Goal: Information Seeking & Learning: Learn about a topic

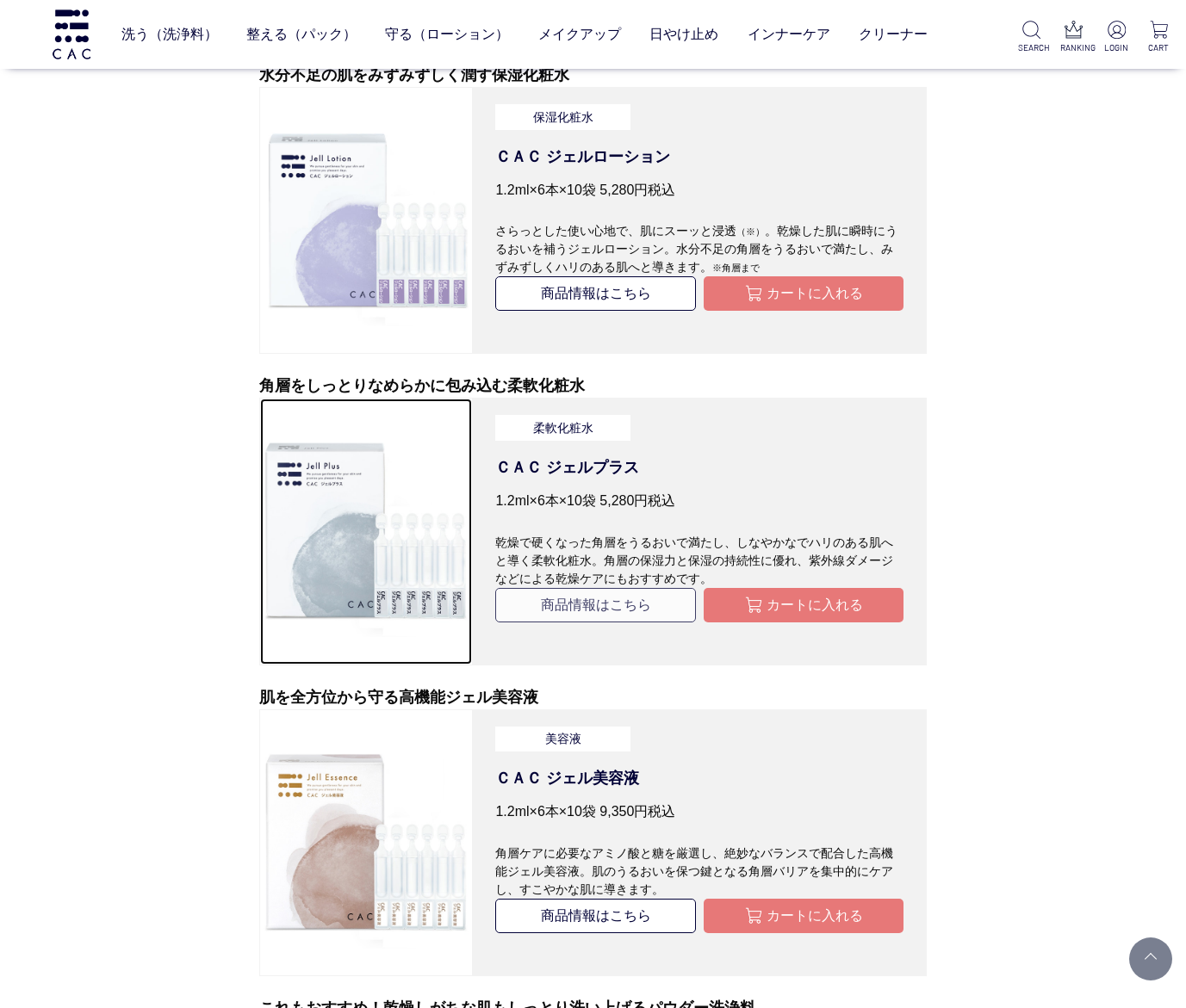
drag, startPoint x: 384, startPoint y: 658, endPoint x: 609, endPoint y: 602, distance: 231.9
click at [384, 658] on link at bounding box center [366, 531] width 214 height 267
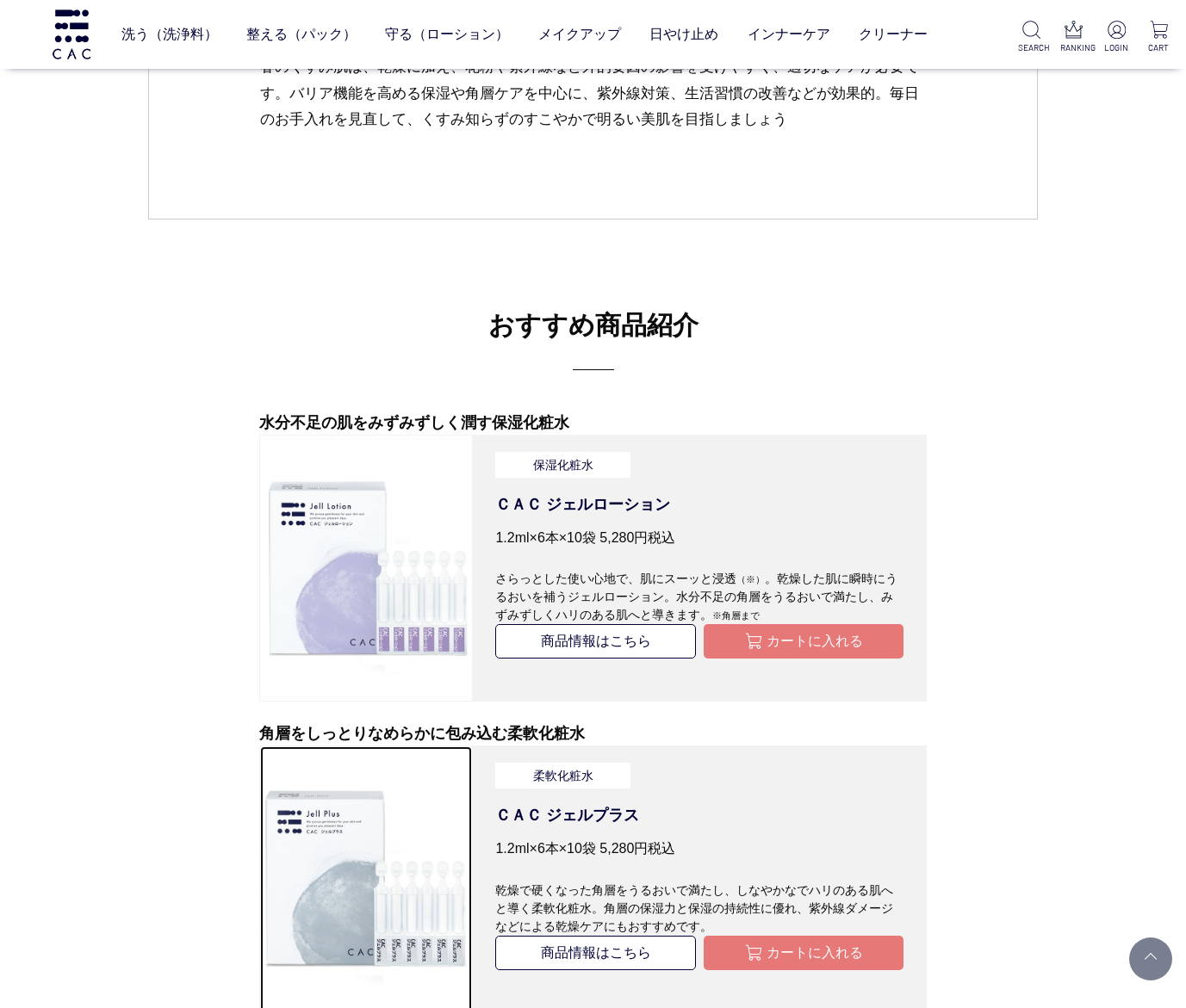
scroll to position [4856, 0]
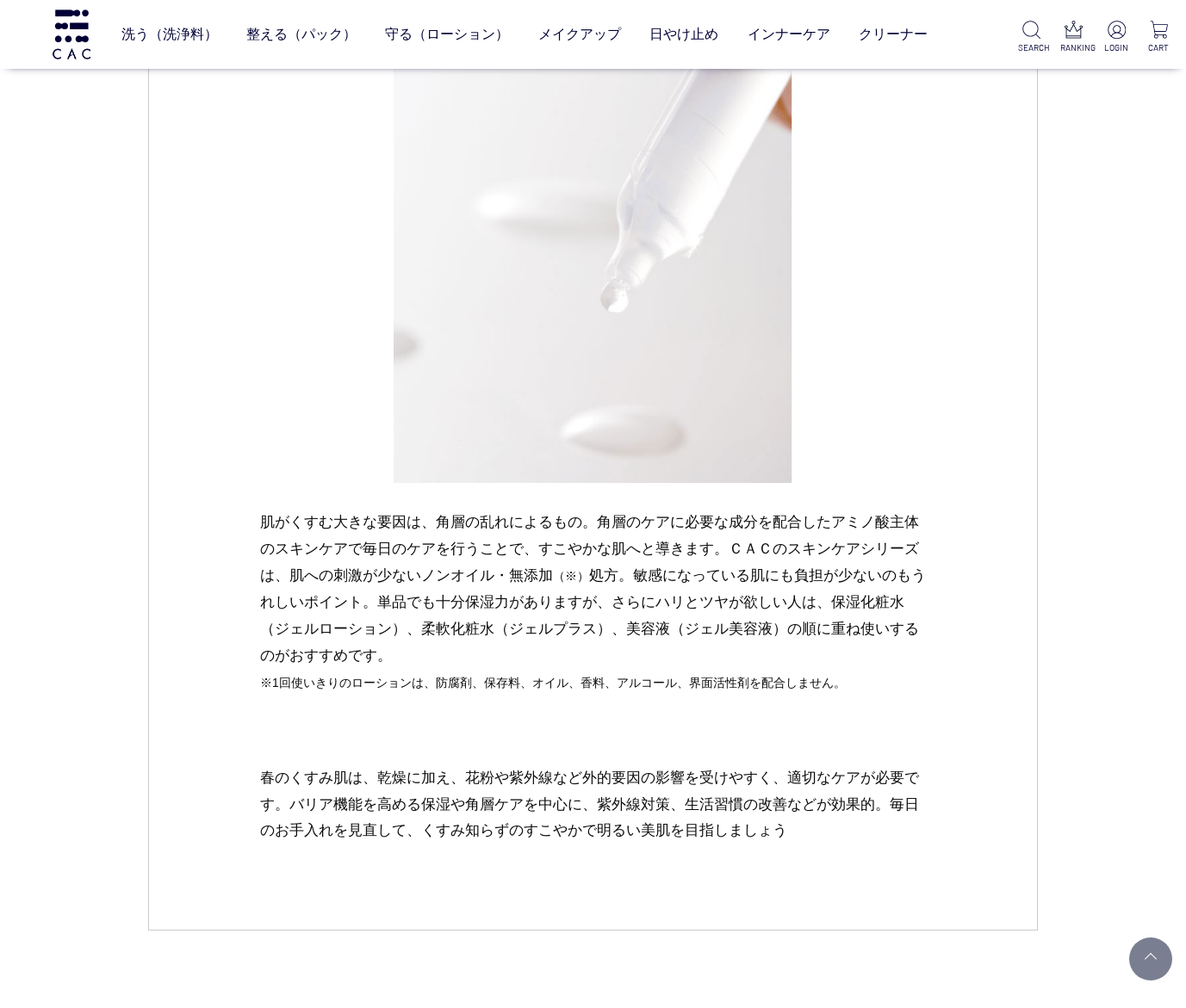
scroll to position [4211, 0]
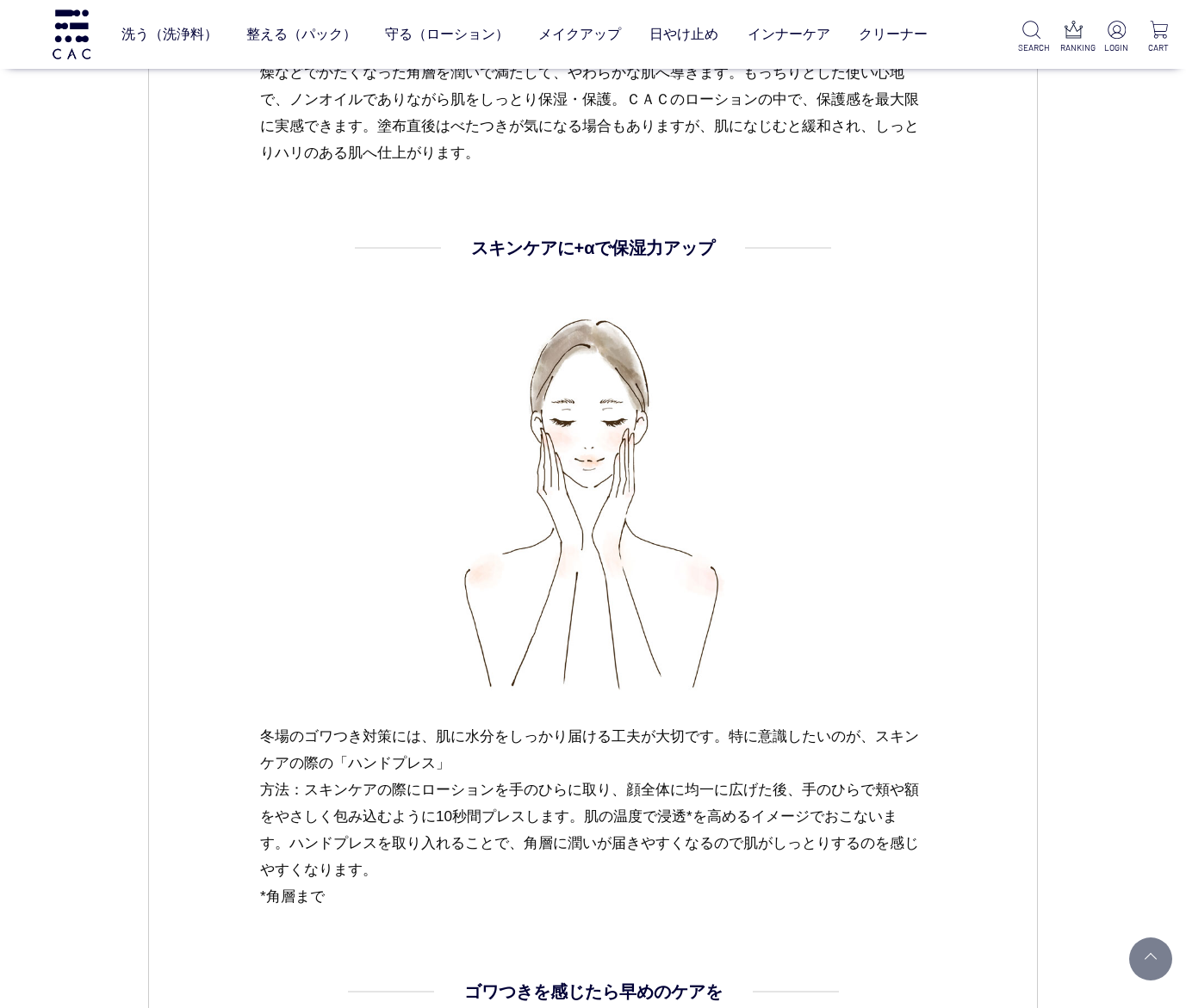
scroll to position [2196, 0]
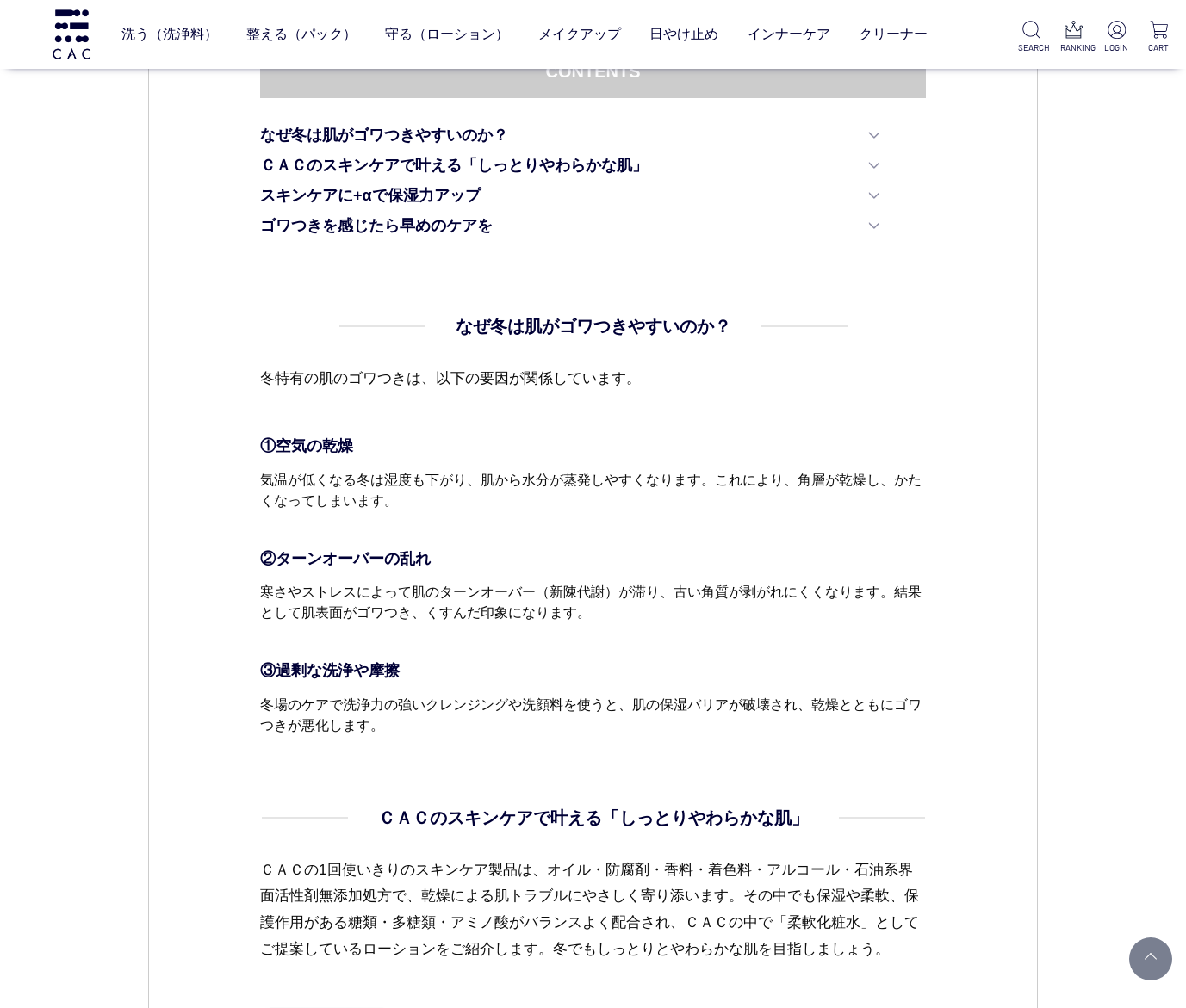
scroll to position [775, 0]
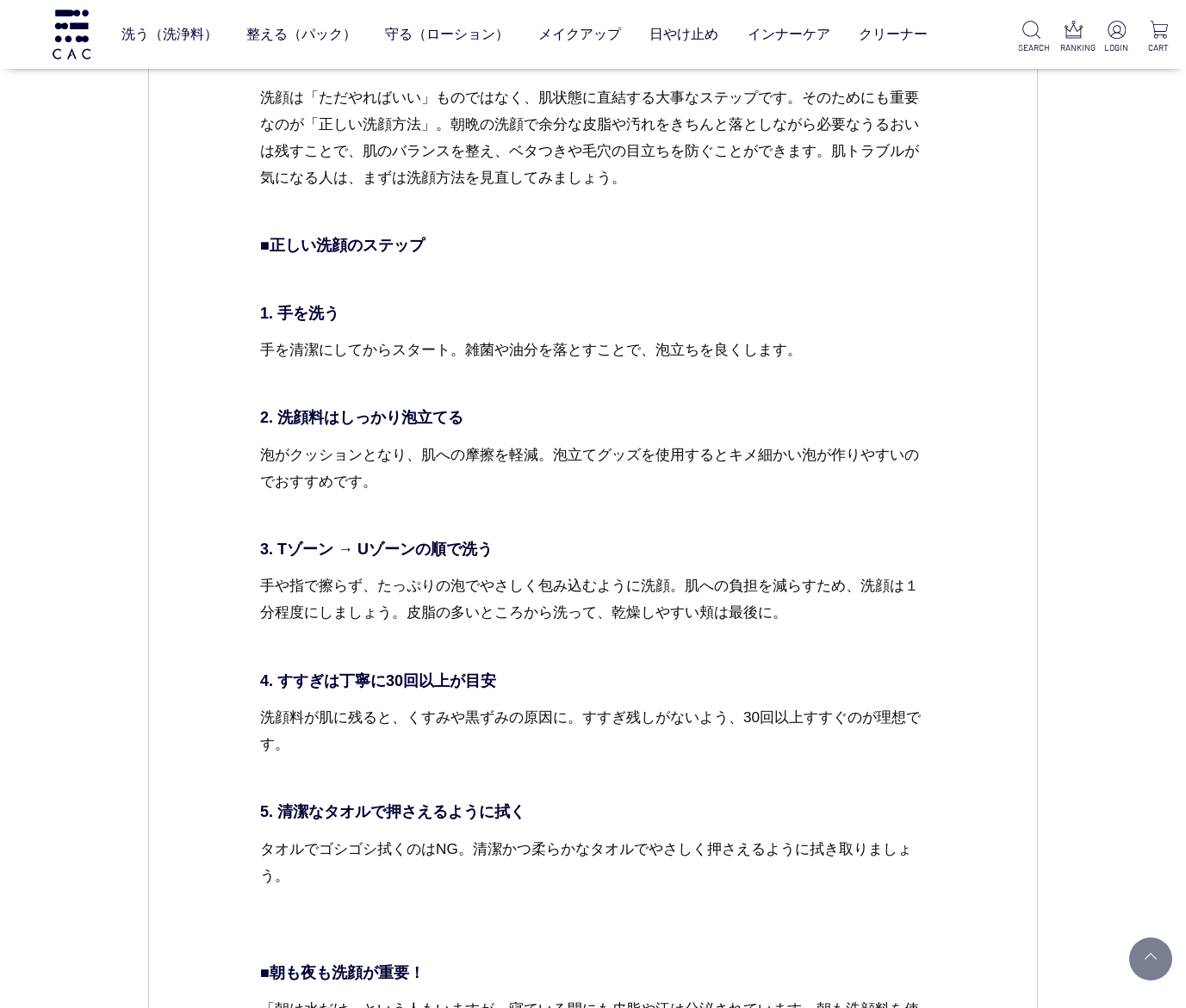
scroll to position [4105, 0]
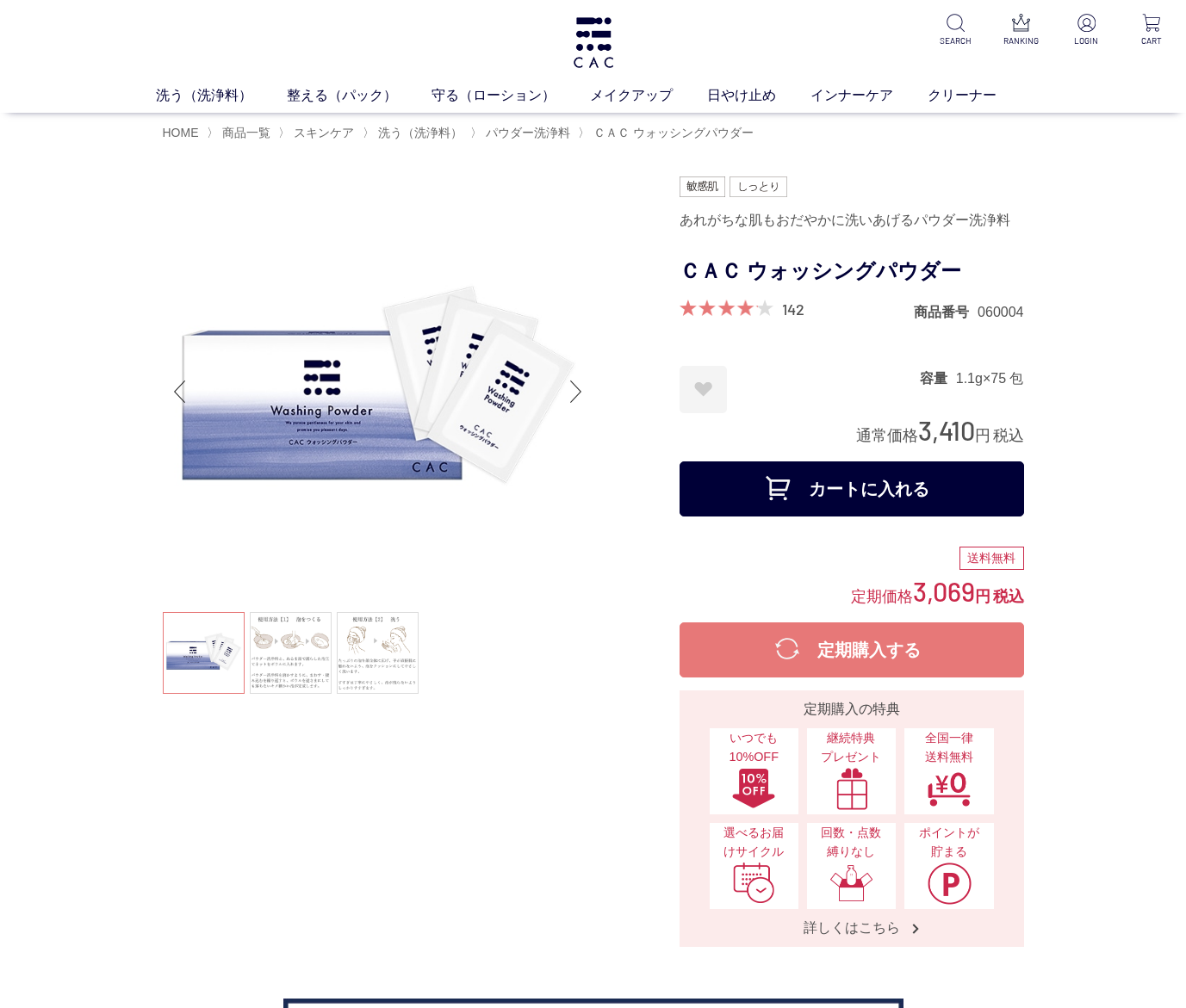
drag, startPoint x: 192, startPoint y: 718, endPoint x: 653, endPoint y: 658, distance: 464.9
click at [192, 718] on div at bounding box center [420, 561] width 517 height 771
click at [201, 759] on div at bounding box center [420, 561] width 517 height 771
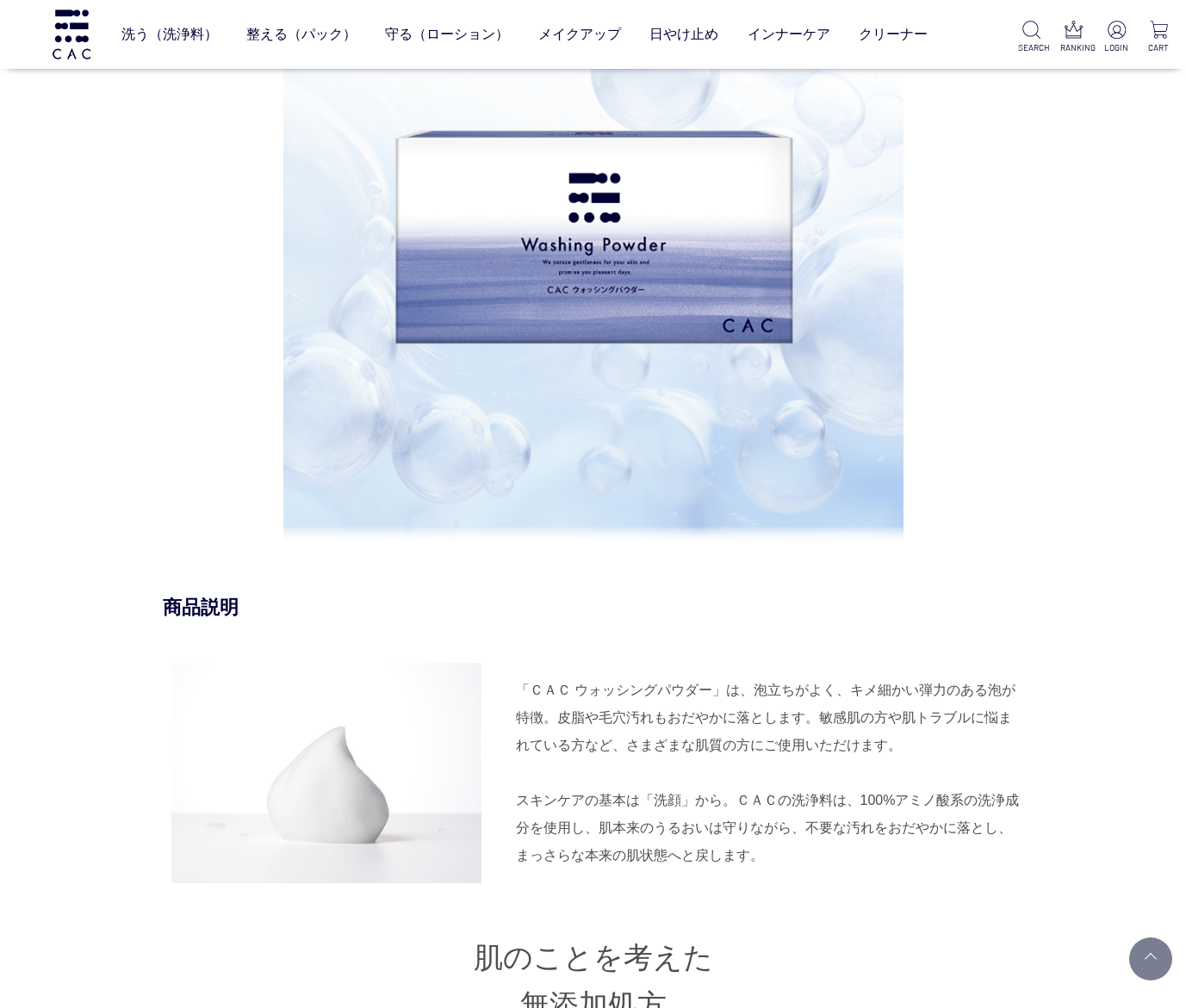
scroll to position [1679, 0]
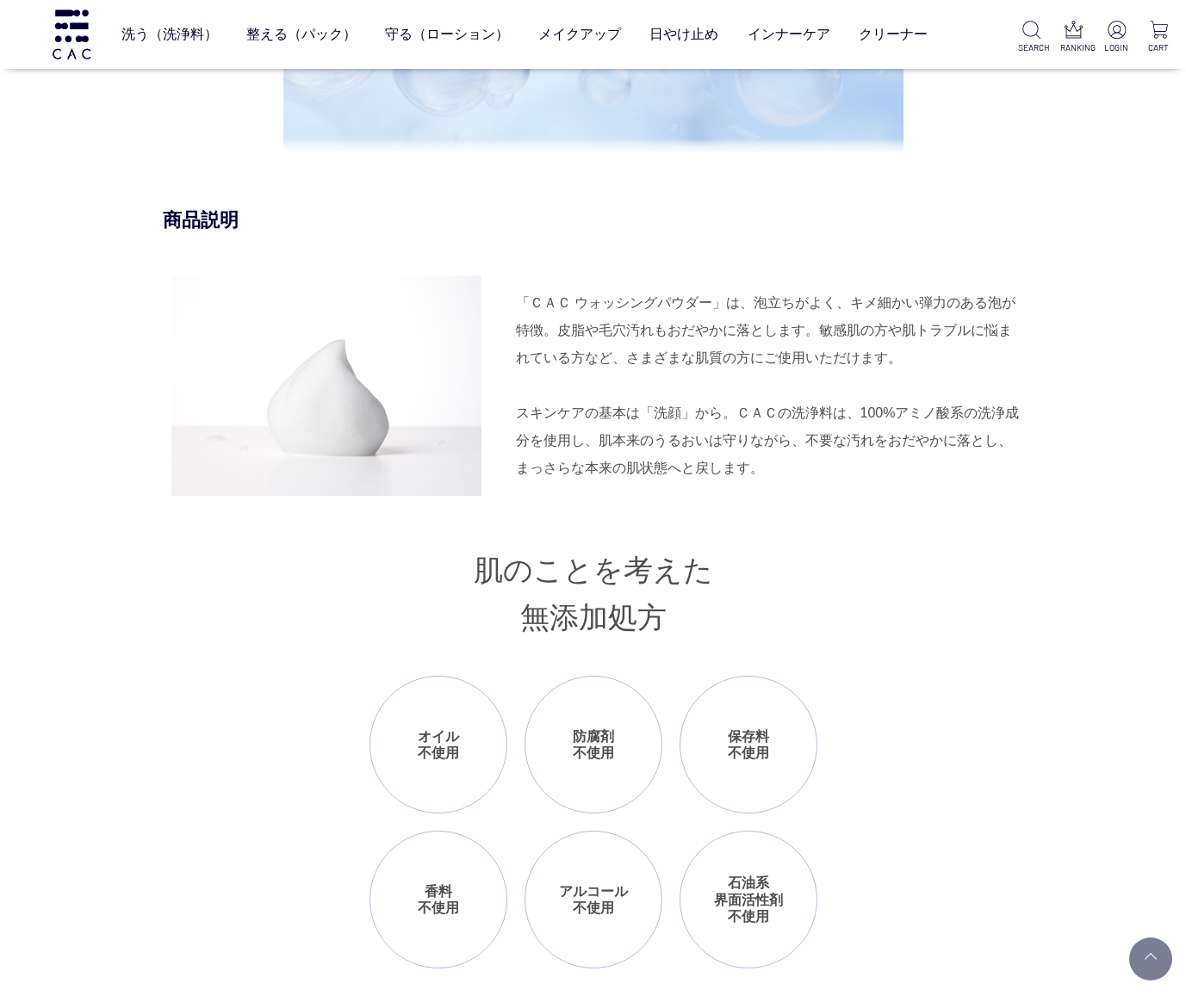
click at [324, 685] on div "商品説明 「ＣＡＣ ウォッシングパウダー」は、泡立ちがよく、キメ細かい弾力のある泡が特徴。皮脂や毛穴汚れもおだやかに落とします。敏感肌の方や肌トラブルに悩まれ…" at bounding box center [593, 757] width 862 height 1101
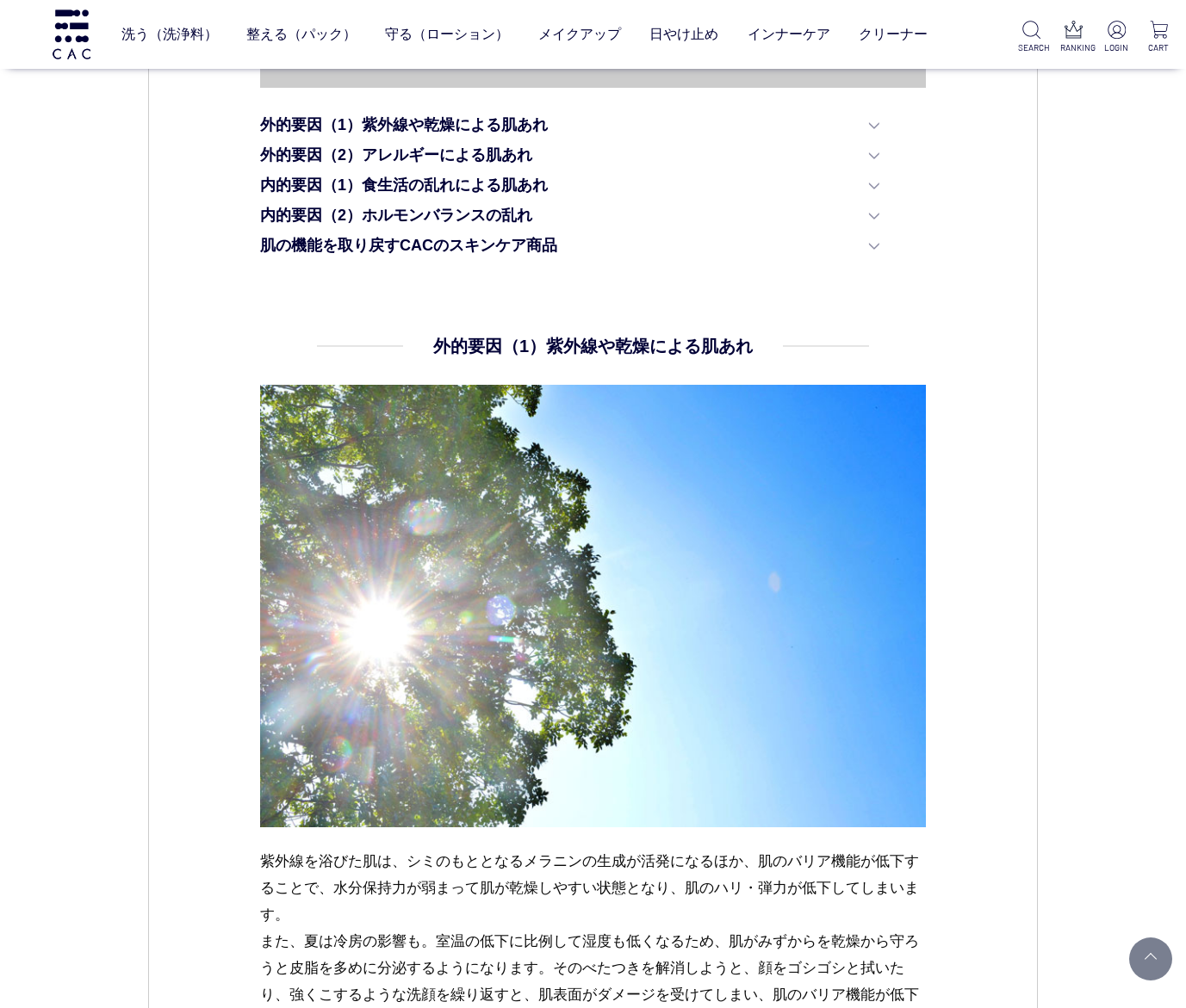
scroll to position [904, 0]
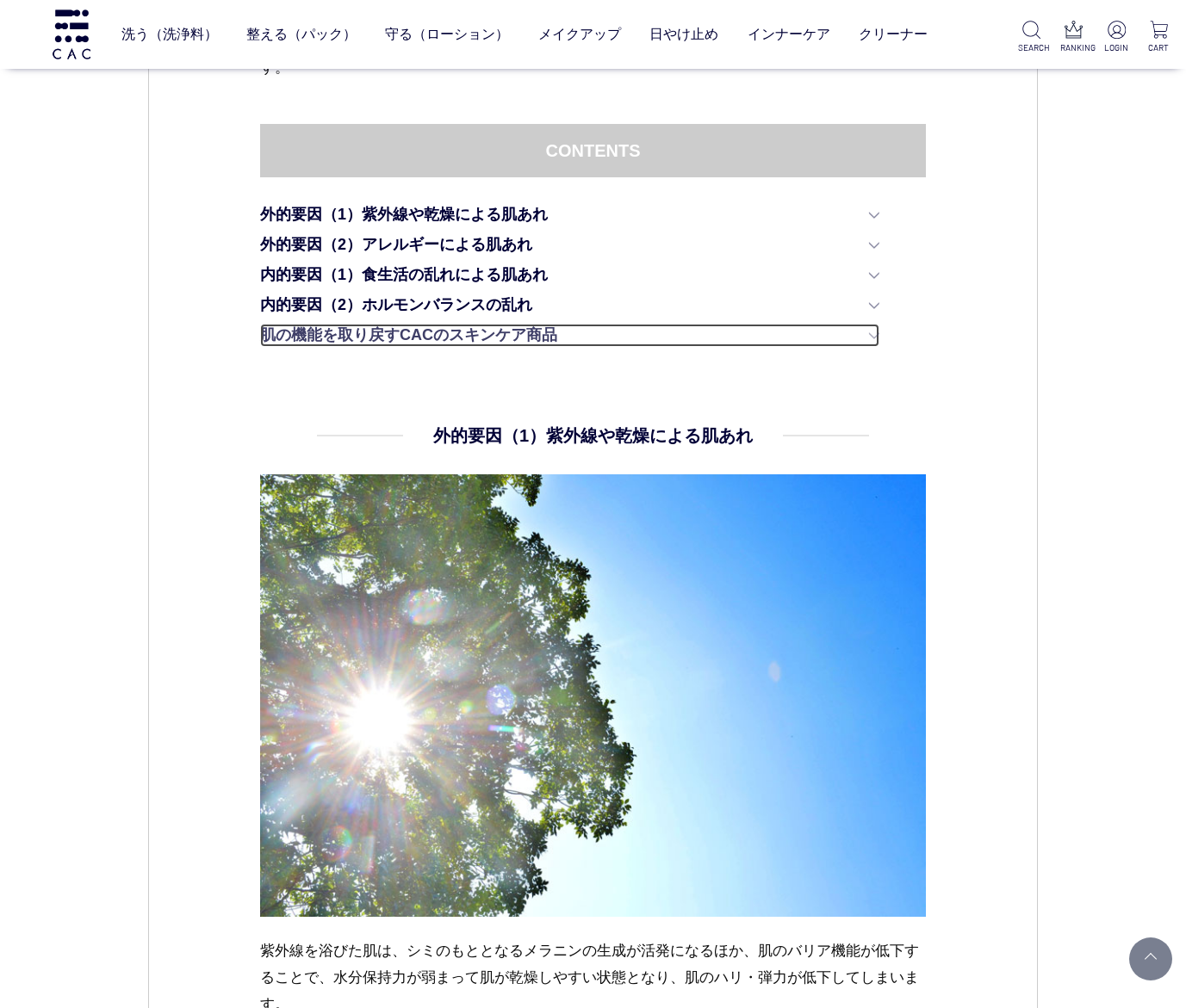
click at [493, 328] on link "肌の機能を取り戻すCACのスキンケア商品" at bounding box center [570, 335] width 619 height 23
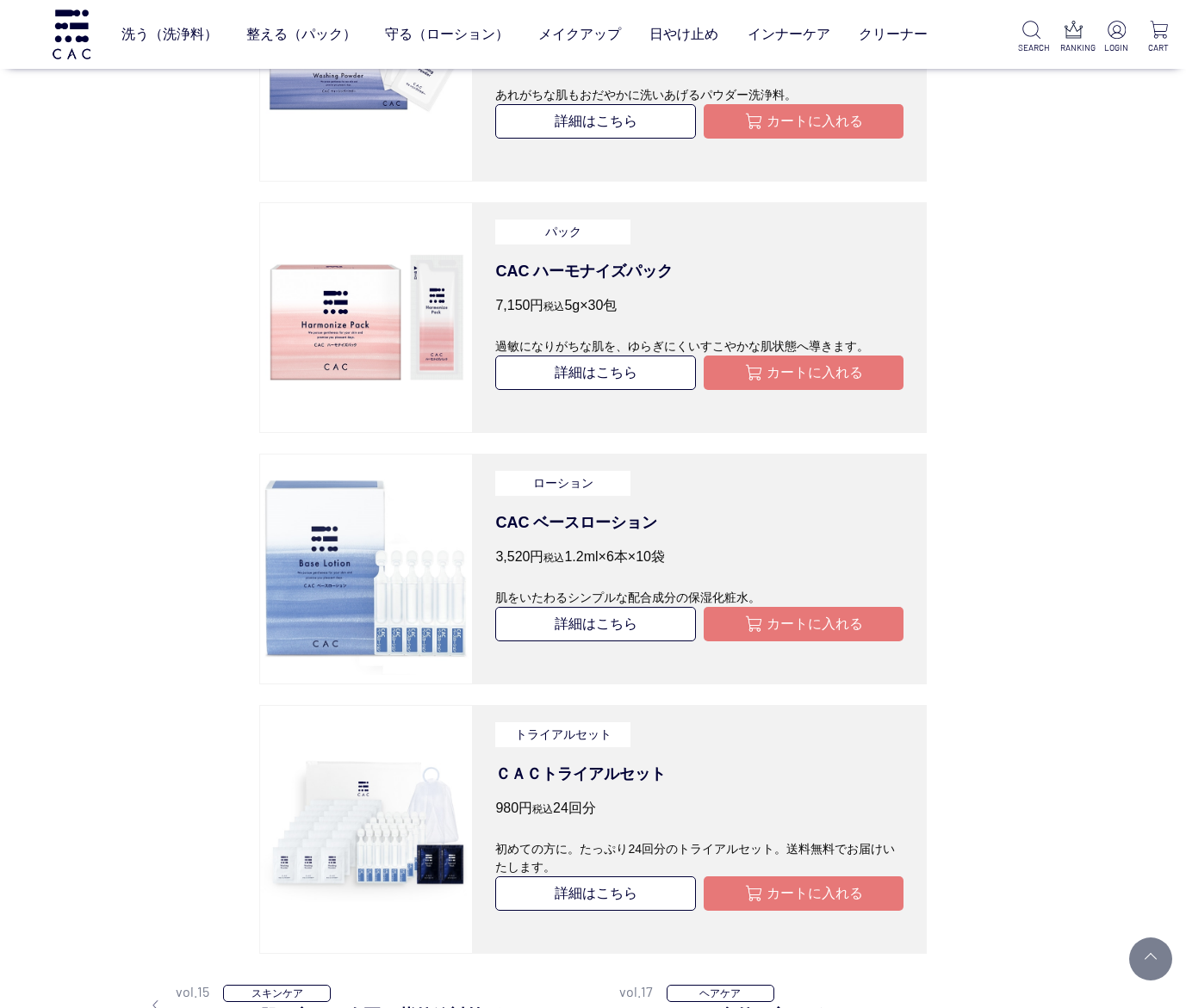
scroll to position [4547, 0]
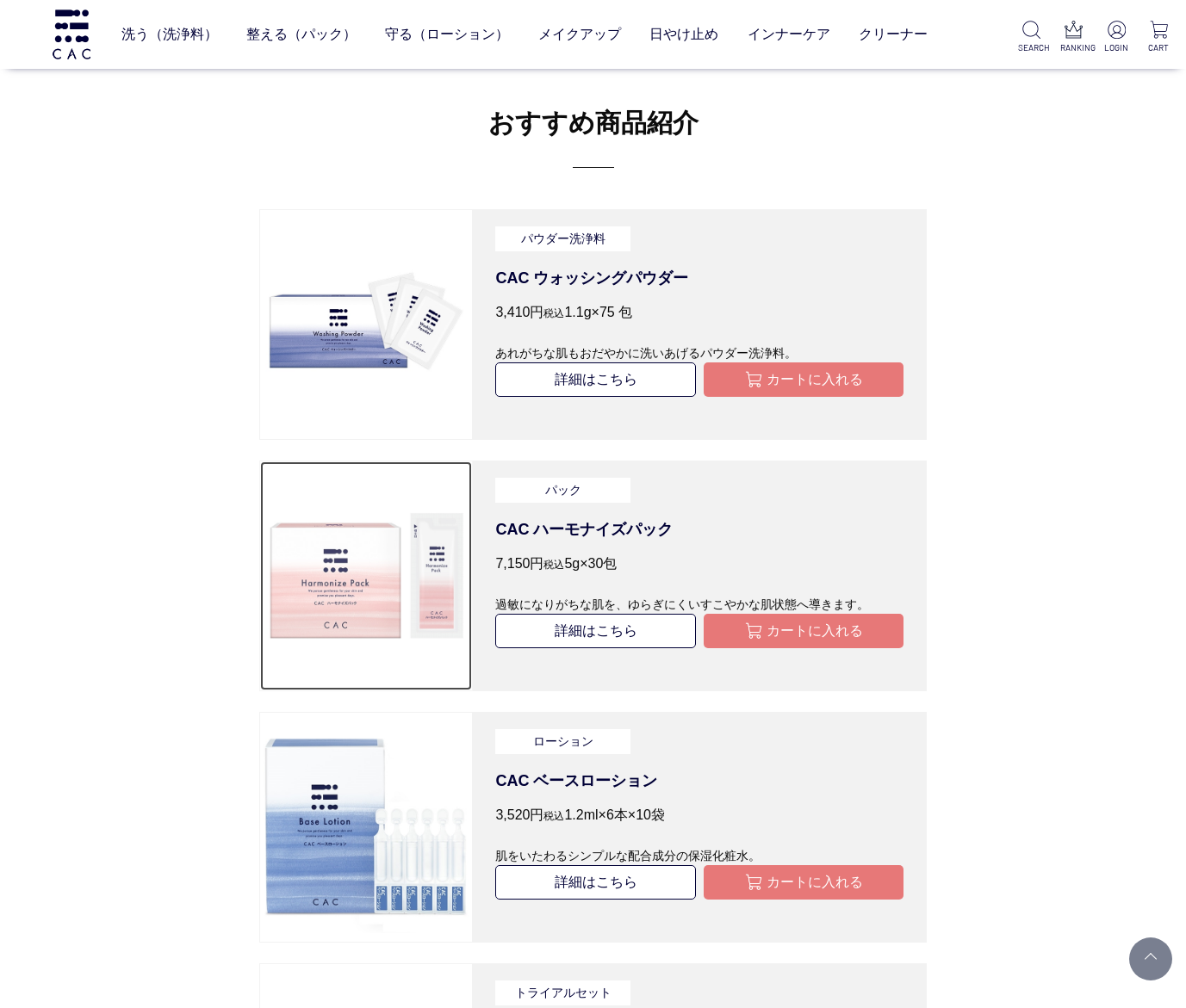
click at [334, 593] on img at bounding box center [366, 576] width 212 height 212
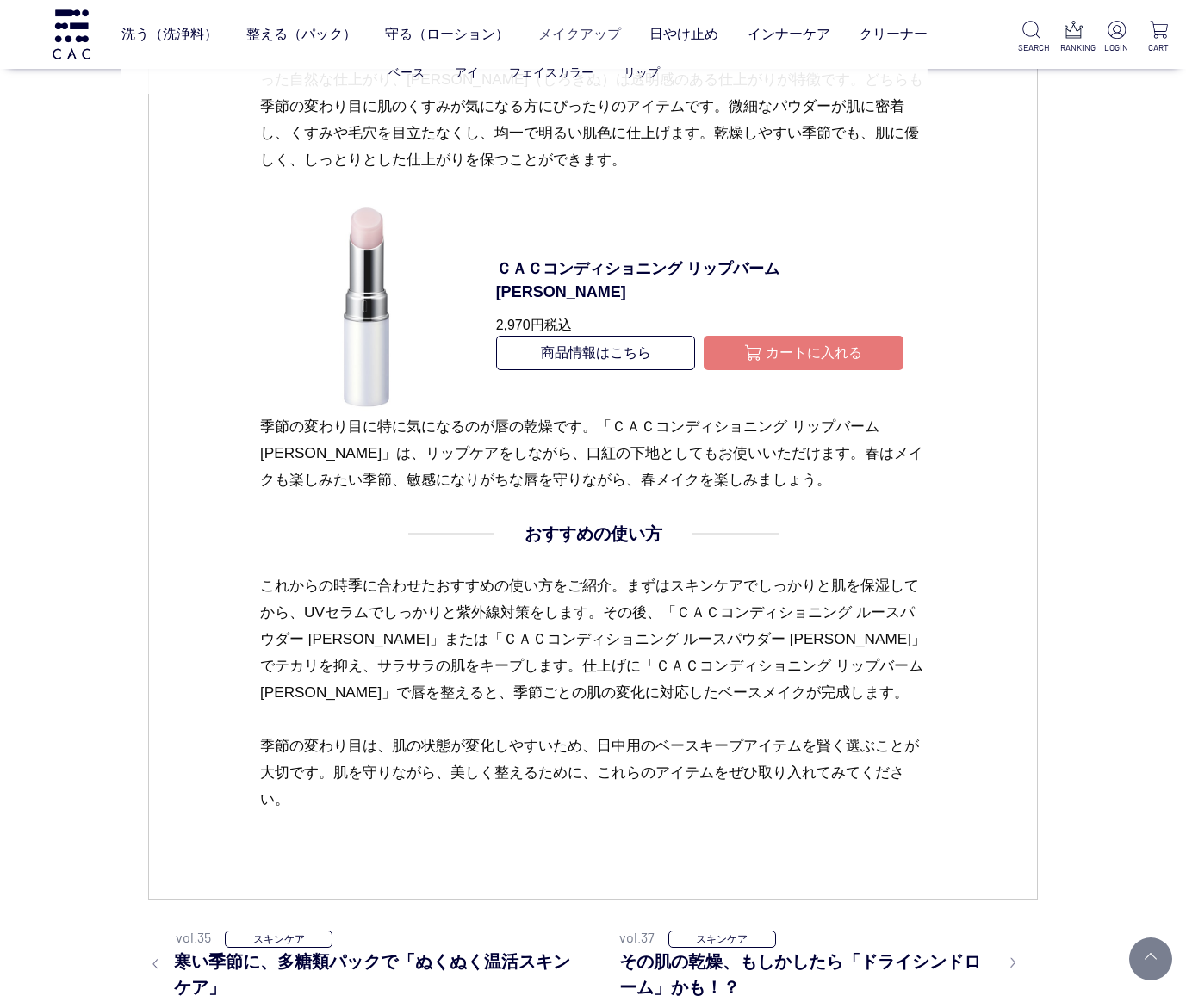
scroll to position [2712, 0]
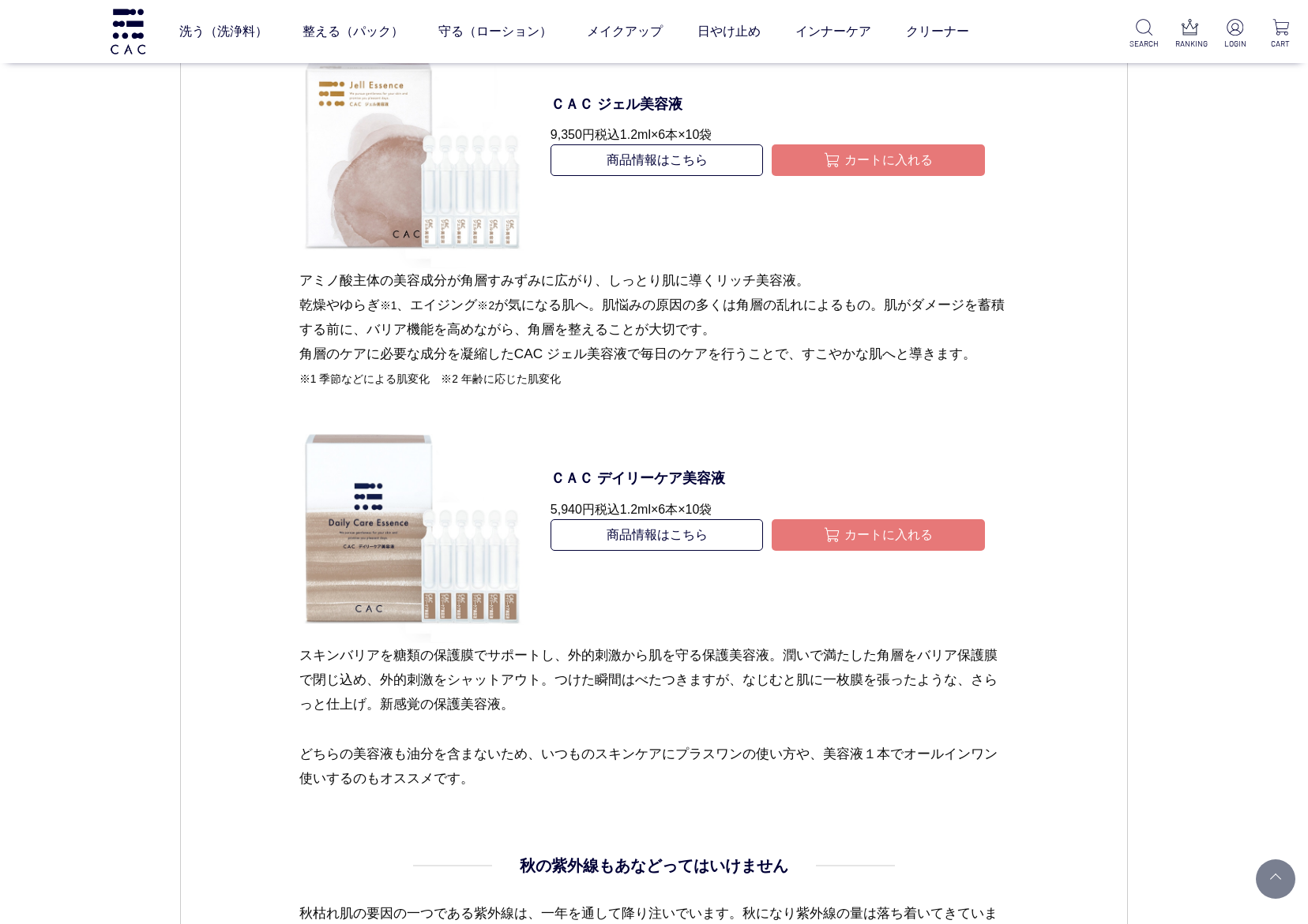
scroll to position [2131, 0]
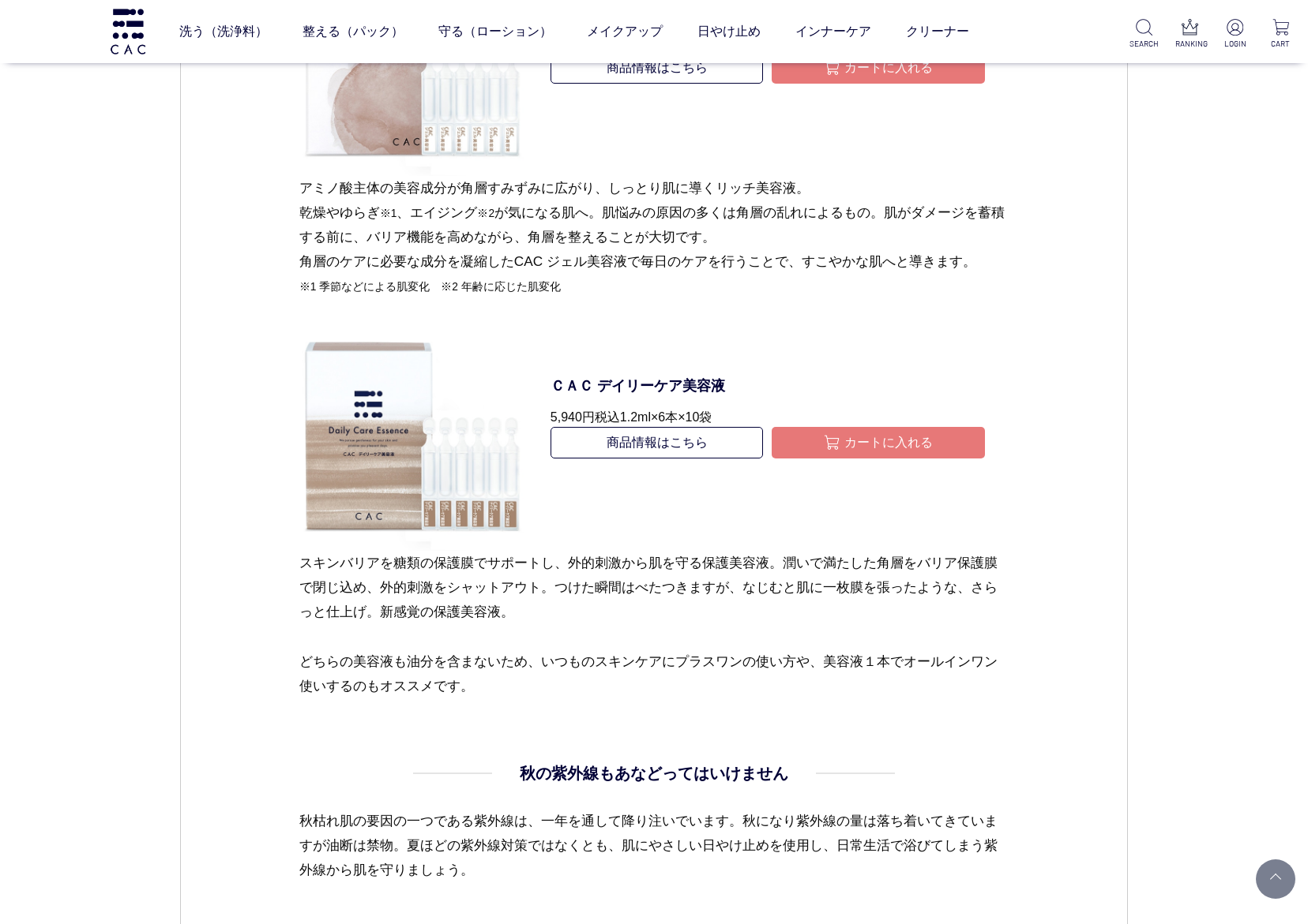
drag, startPoint x: 541, startPoint y: 356, endPoint x: 765, endPoint y: 415, distance: 231.6
click at [765, 415] on dl "ＣＡＣ デイリーケア美容液 5,940円 税込 　1.2ml×6本×10袋 商品情報はこちら カートに入れる" at bounding box center [767, 437] width 482 height 227
copy dl "ＣＡＣ デイリーケア美容液 5,940円 税込 　1.2ml×6本×10袋"
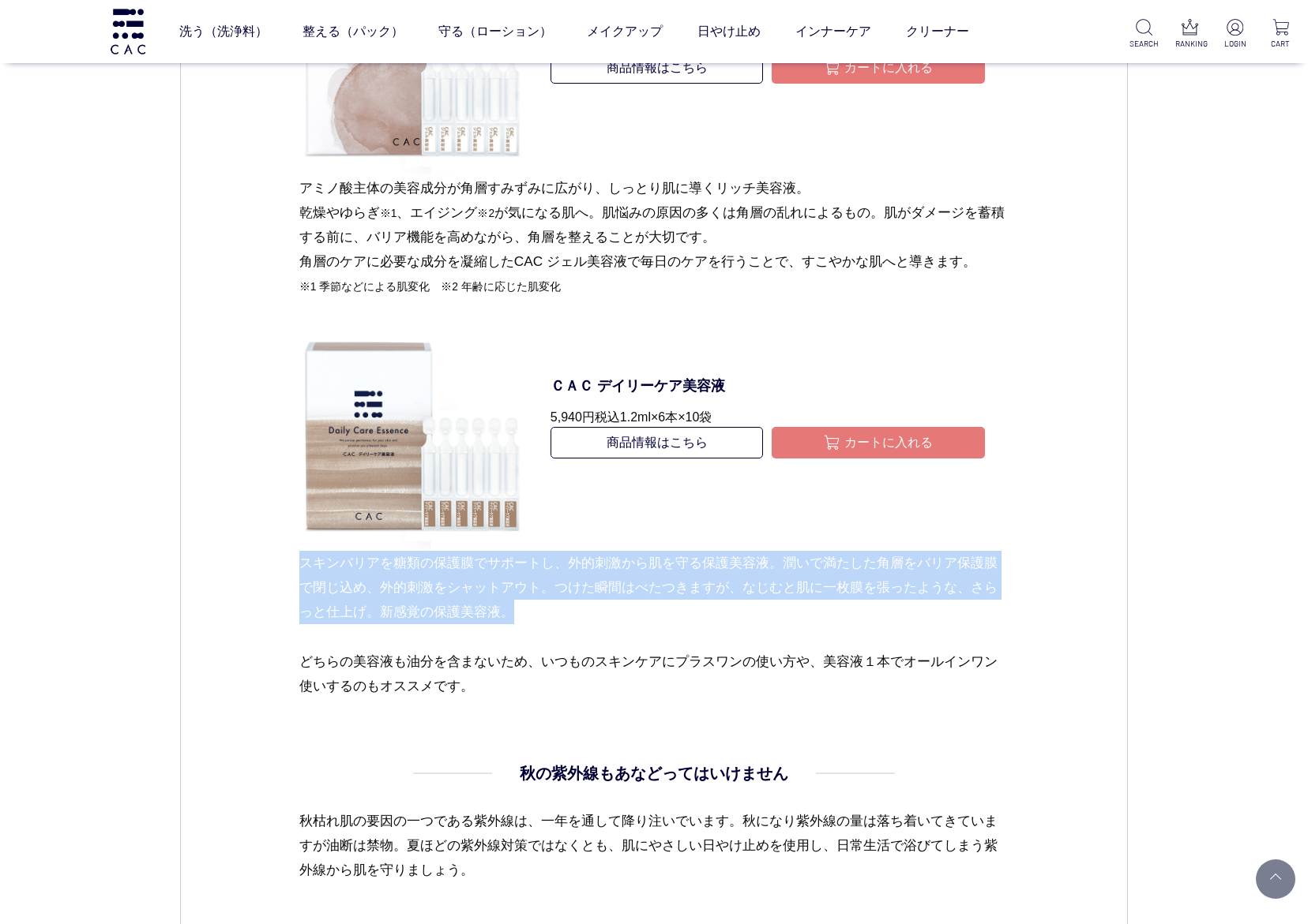
drag, startPoint x: 301, startPoint y: 559, endPoint x: 534, endPoint y: 617, distance: 240.1
click at [534, 617] on p "スキンバリアを糖類の保護膜でサポートし、外的刺激から肌を守る保護美容液。潤いで満たした角層をバリア保護膜で閉じ込め、外的刺激をシャットアウト。つけた瞬間はべた…" at bounding box center [654, 600] width 710 height 99
copy p "スキンバリアを糖類の保護膜でサポートし、外的刺激から肌を守る保護美容液。潤いで満たした角層をバリア保護膜で閉じ込め、外的刺激をシャットアウト。つけた瞬間はべた…"
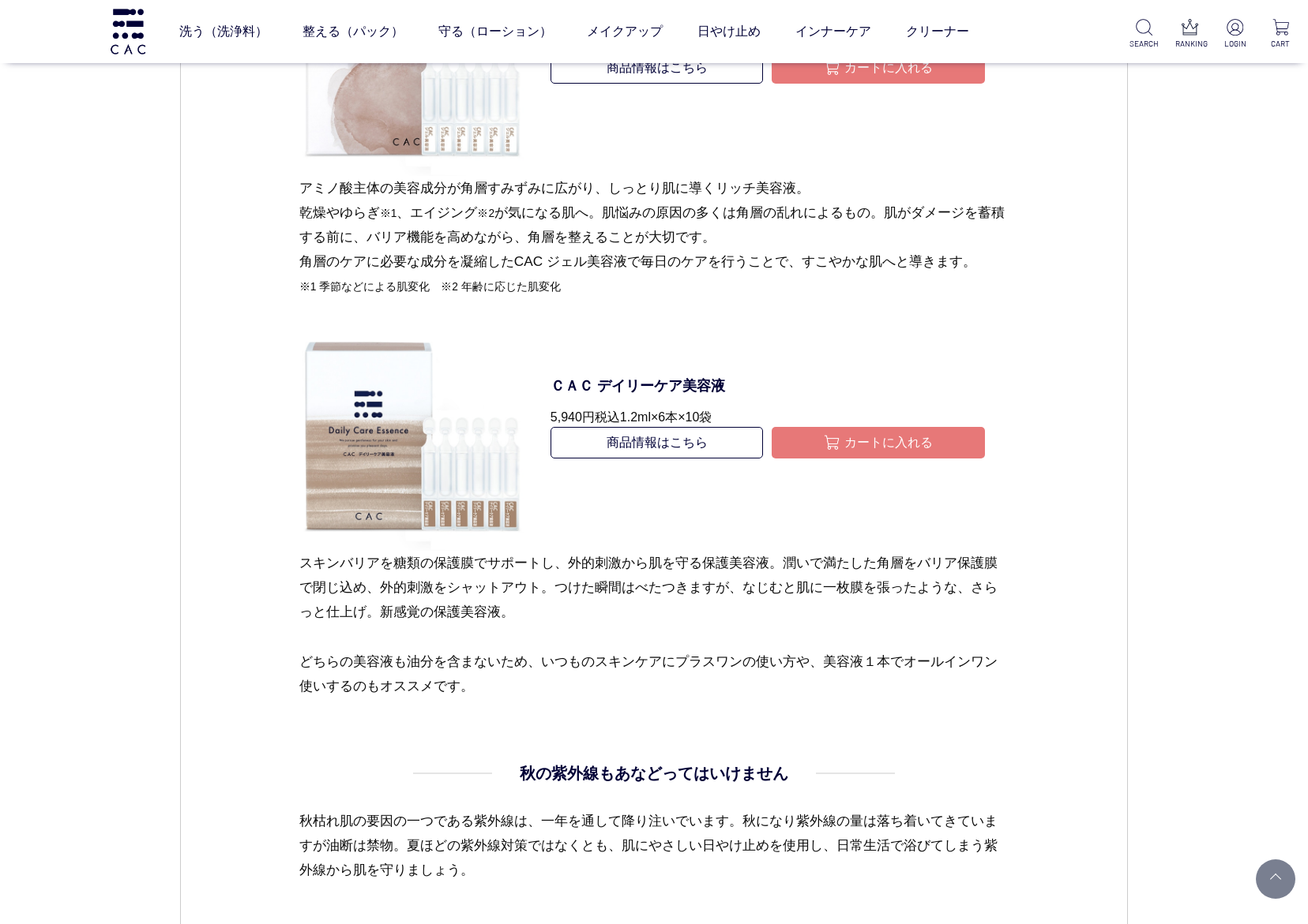
drag, startPoint x: 544, startPoint y: 360, endPoint x: 746, endPoint y: 410, distance: 208.1
click at [746, 410] on dl "ＣＡＣ デイリーケア美容液 5,940円 税込 　1.2ml×6本×10袋 商品情報はこちら カートに入れる" at bounding box center [767, 437] width 482 height 227
copy dl "ＣＡＣ デイリーケア美容液 5,940円 税込 　1.2ml×6本×10袋"
drag, startPoint x: 189, startPoint y: 597, endPoint x: 355, endPoint y: 554, distance: 171.5
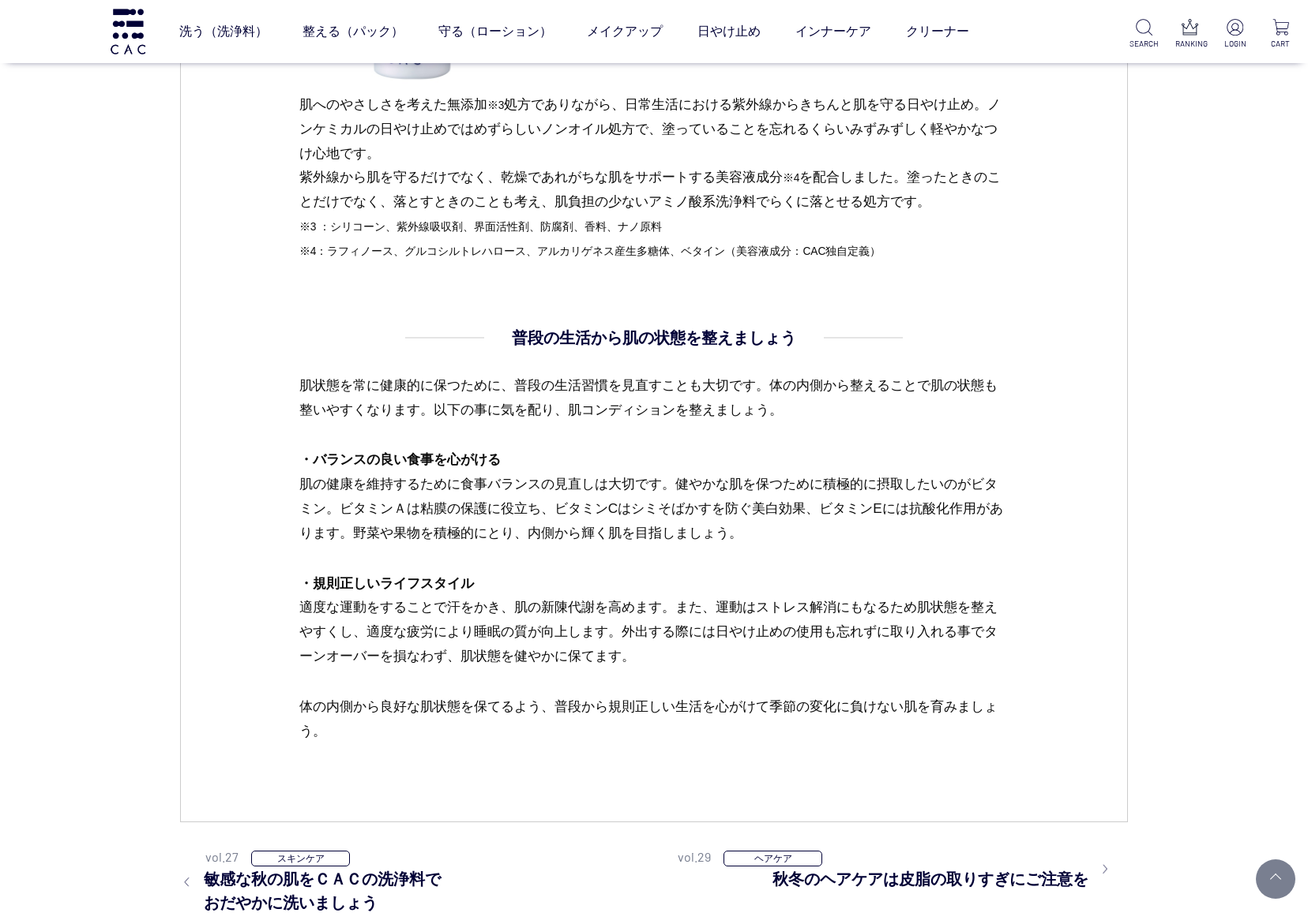
scroll to position [3316, 0]
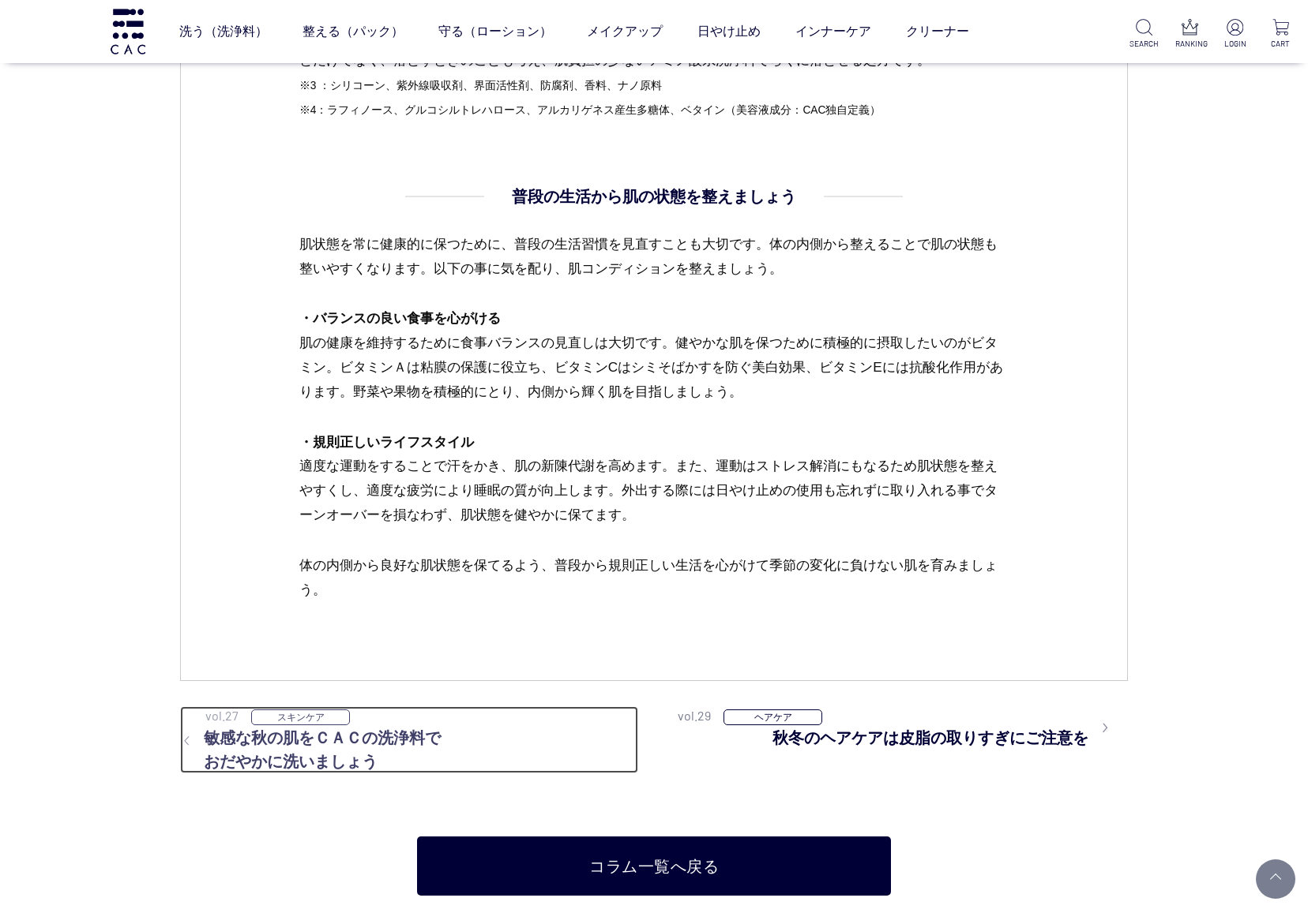
click at [291, 744] on h3 "敏感な秋の肌をＣＡＣの洗浄料で おだやかに洗いましょう" at bounding box center [409, 750] width 458 height 48
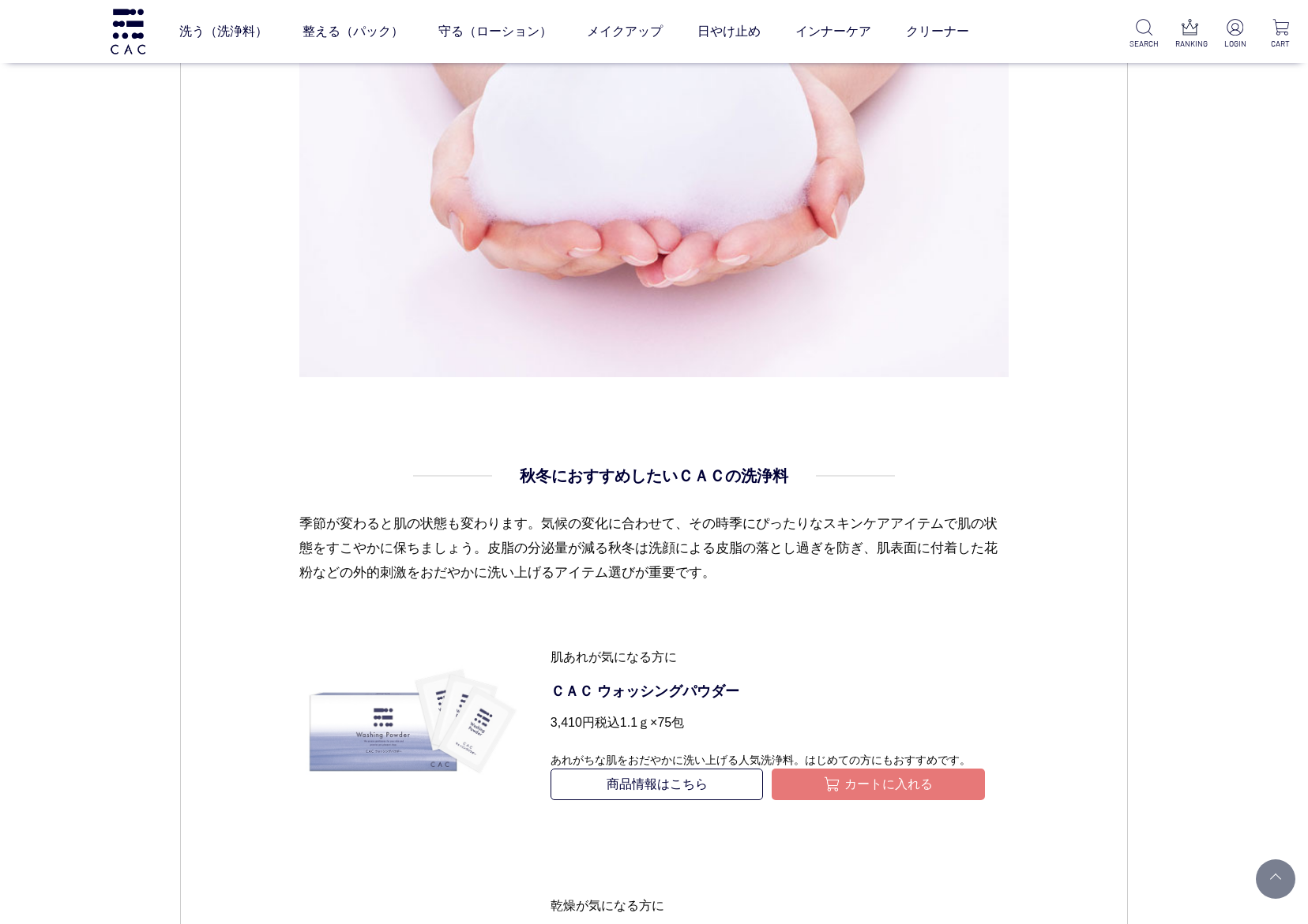
scroll to position [1539, 0]
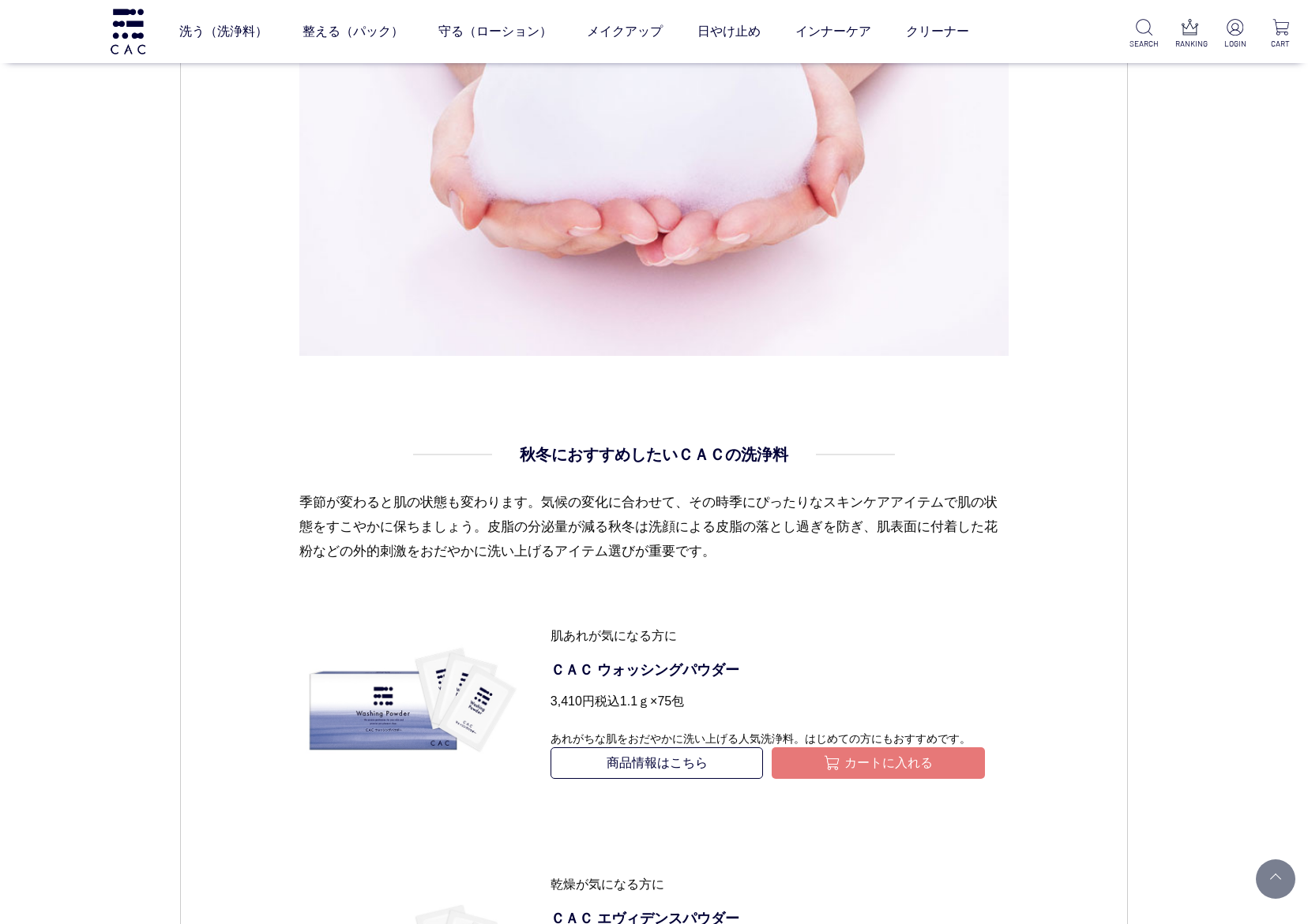
drag, startPoint x: 176, startPoint y: 586, endPoint x: 234, endPoint y: 589, distance: 58.1
click at [176, 586] on div "CAC コラム スキンケア 2024.10.10 vol.27 敏感な秋の肌をCACの洗浄料でおだやかに洗いましょう 気温や湿度が低下し、気候が安定して過ごし…" at bounding box center [654, 517] width 1308 height 4042
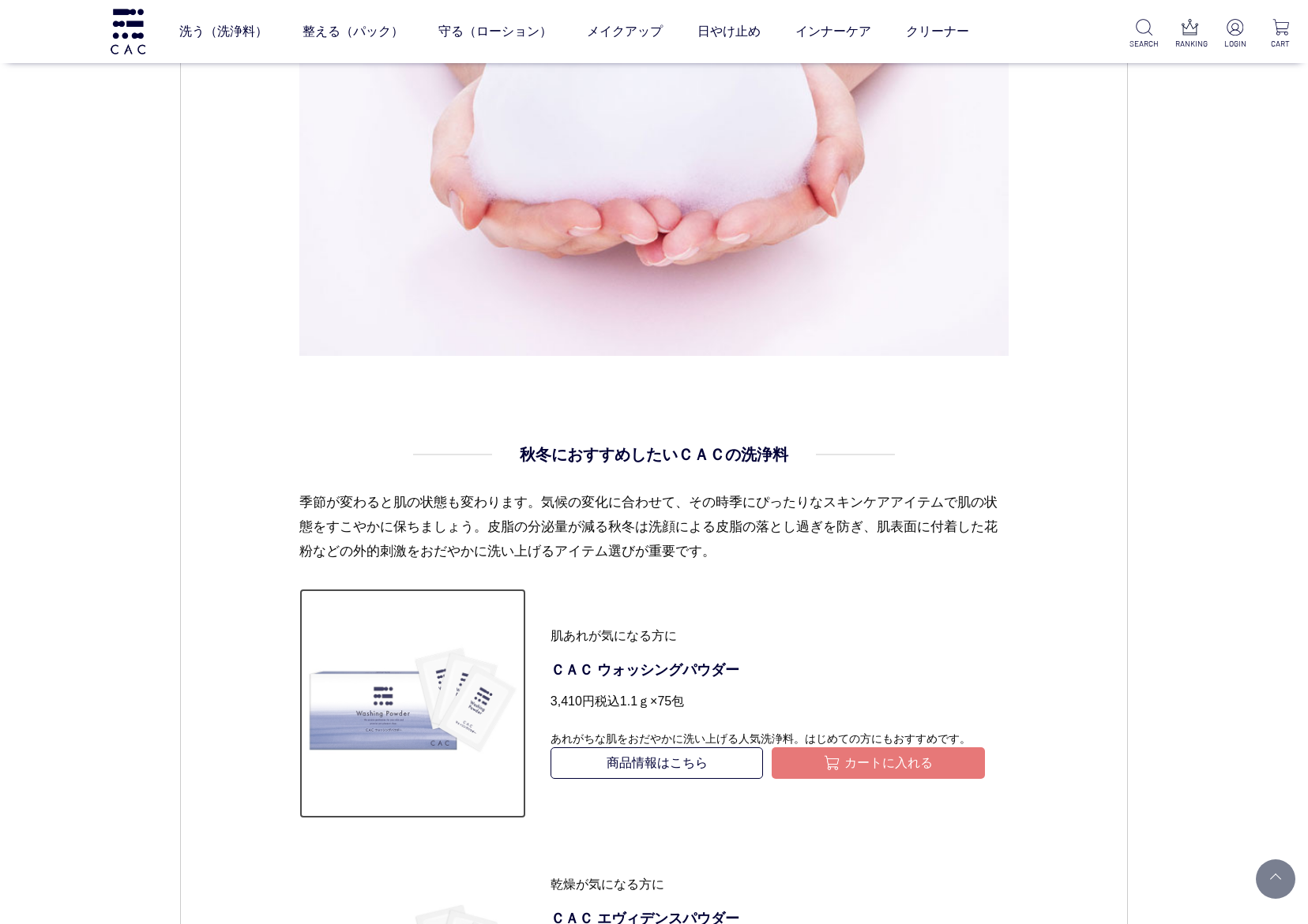
click at [327, 635] on img at bounding box center [413, 704] width 227 height 227
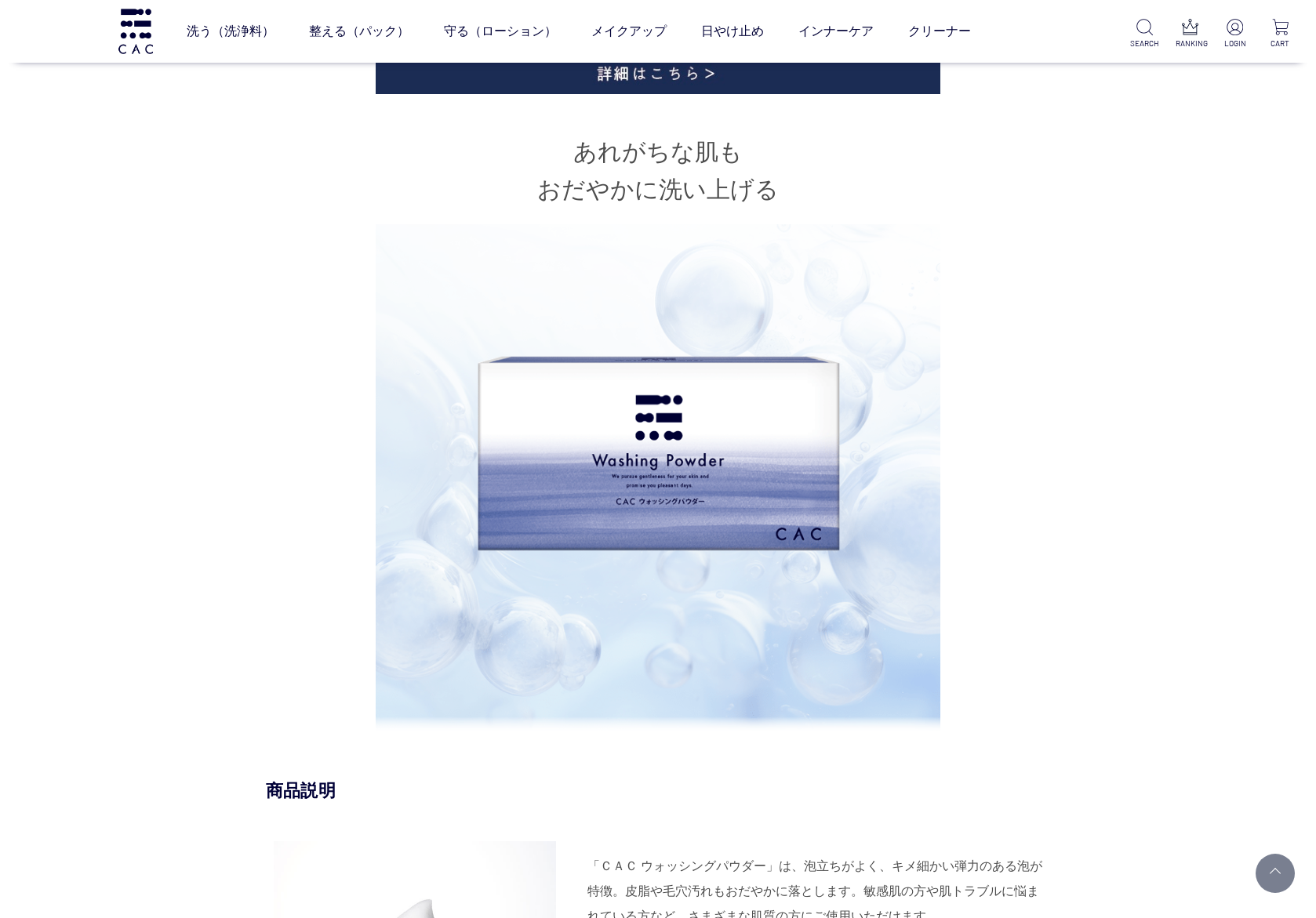
scroll to position [823, 0]
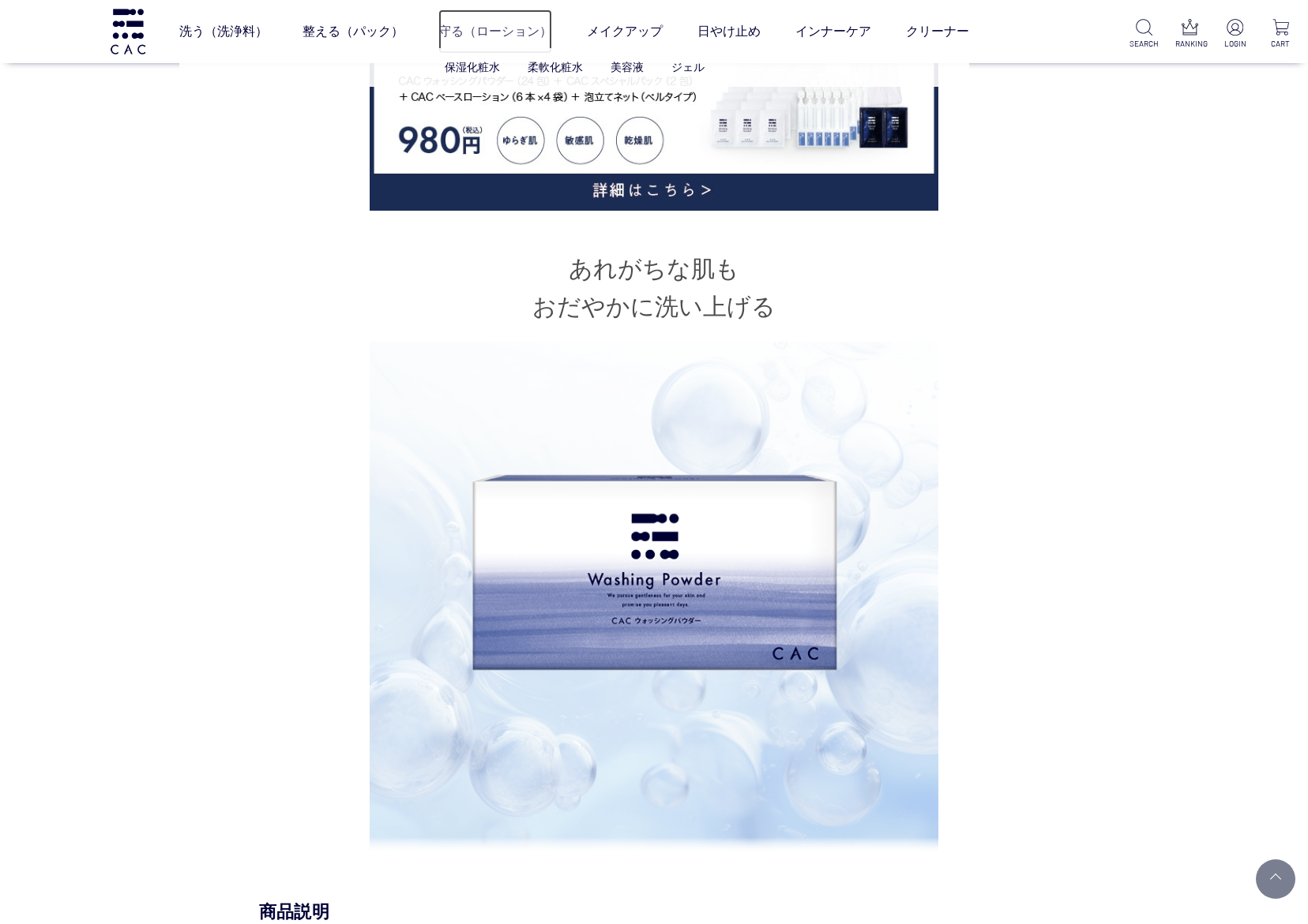
click at [512, 33] on link "守る（ローション）" at bounding box center [495, 32] width 113 height 45
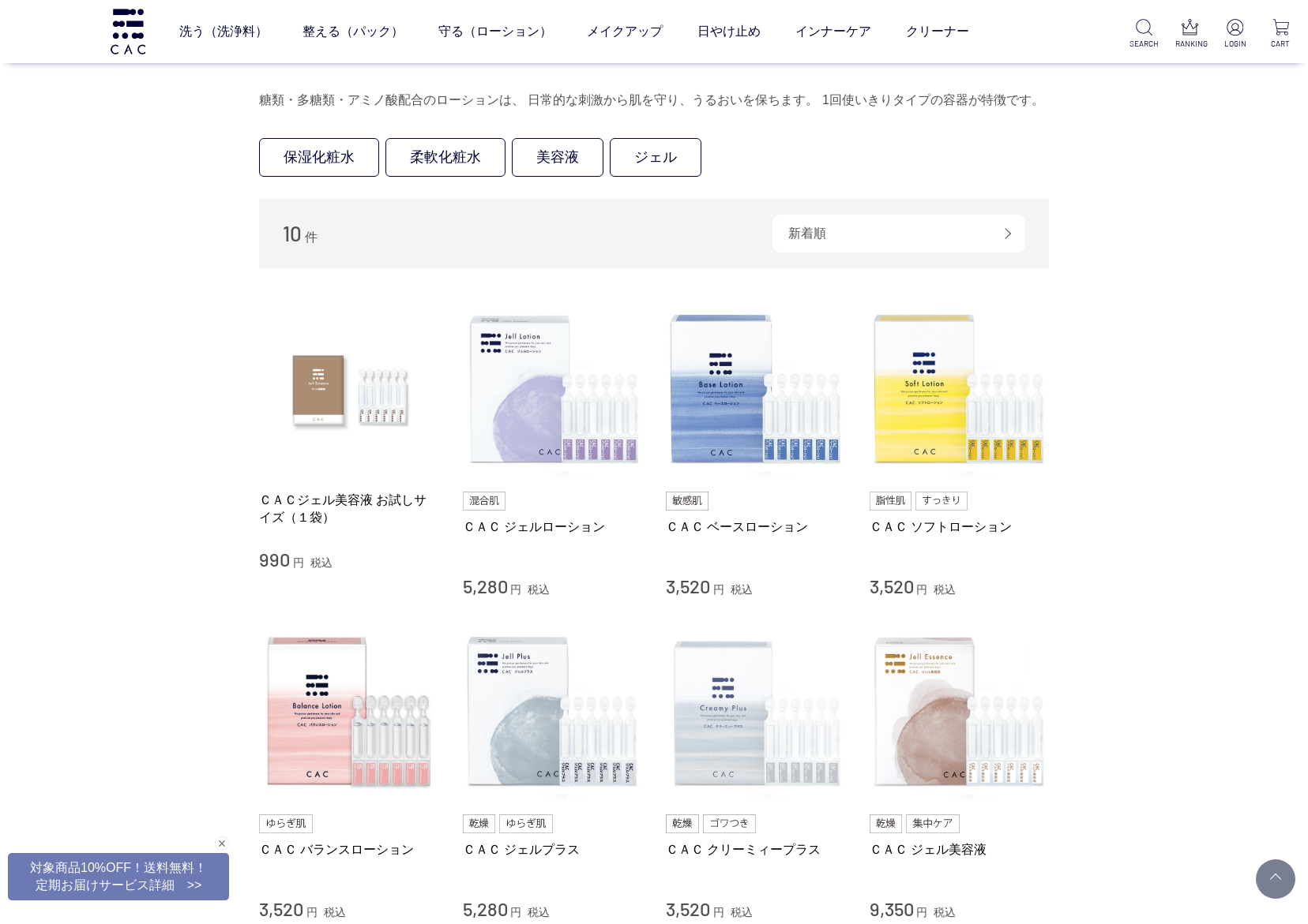
scroll to position [118, 0]
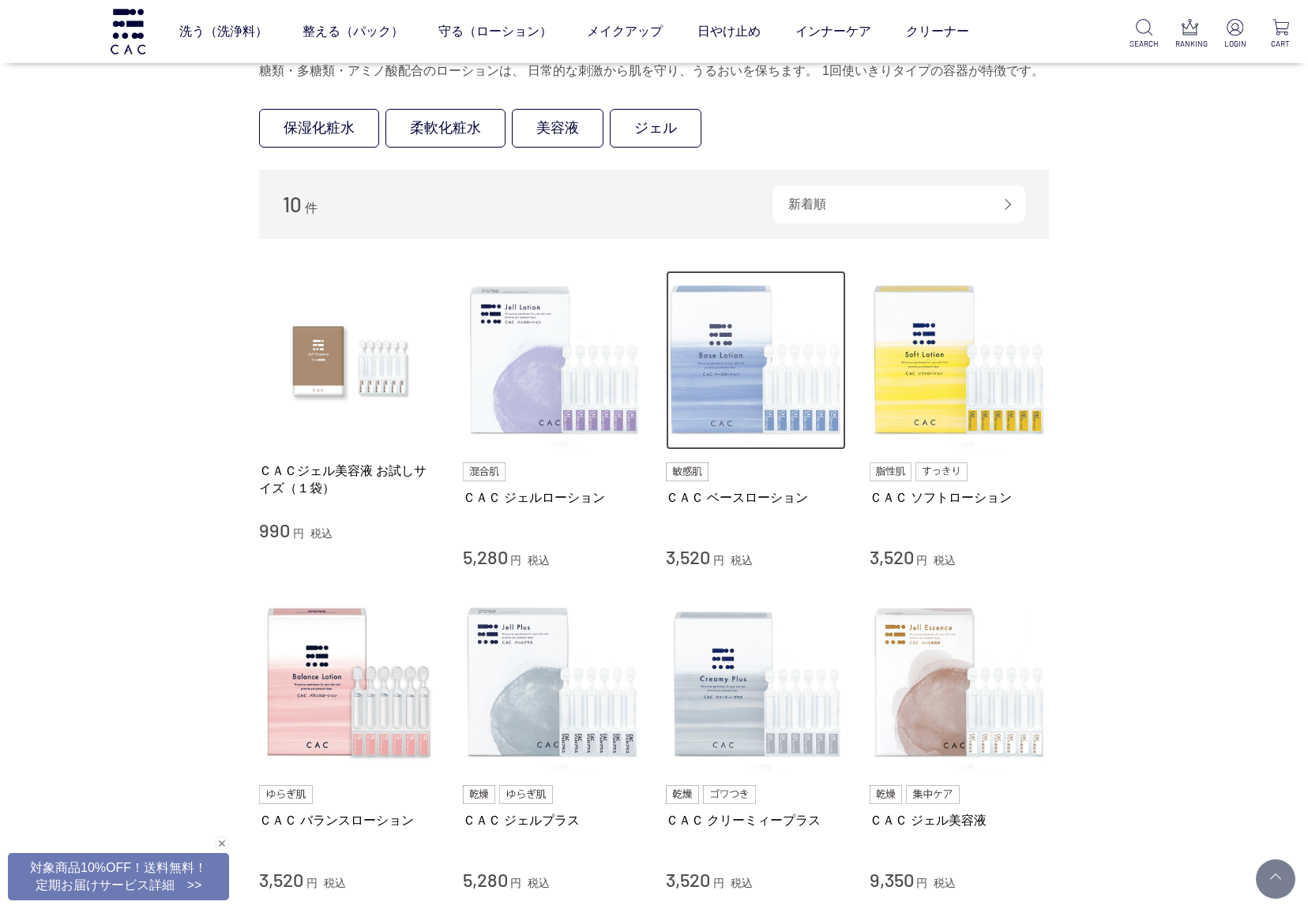
click at [734, 437] on img at bounding box center [755, 361] width 180 height 180
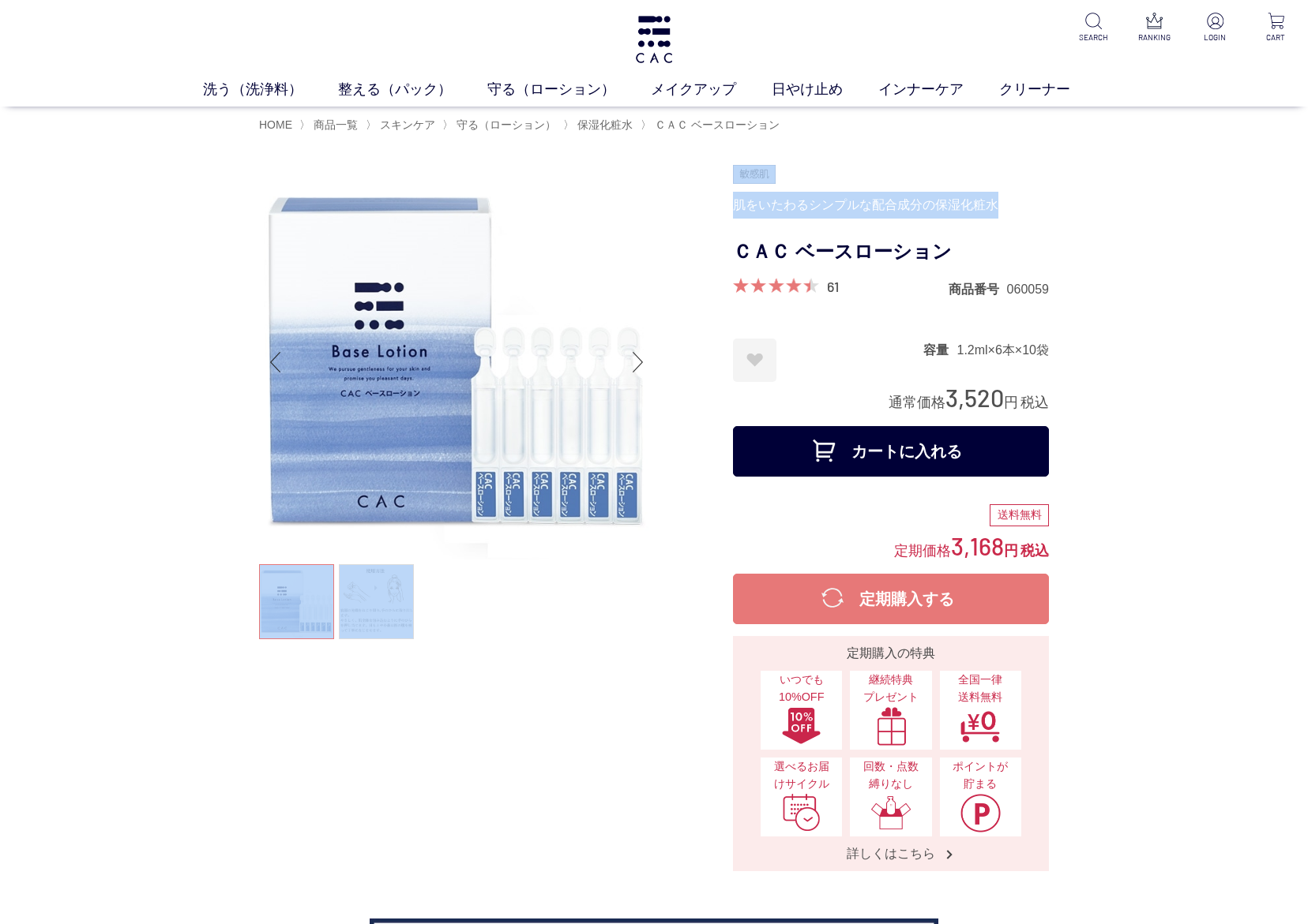
drag, startPoint x: 728, startPoint y: 196, endPoint x: 995, endPoint y: 213, distance: 267.5
click at [995, 213] on div "肌をいたわるシンプルな配合成分の保湿化粧水" at bounding box center [890, 205] width 316 height 27
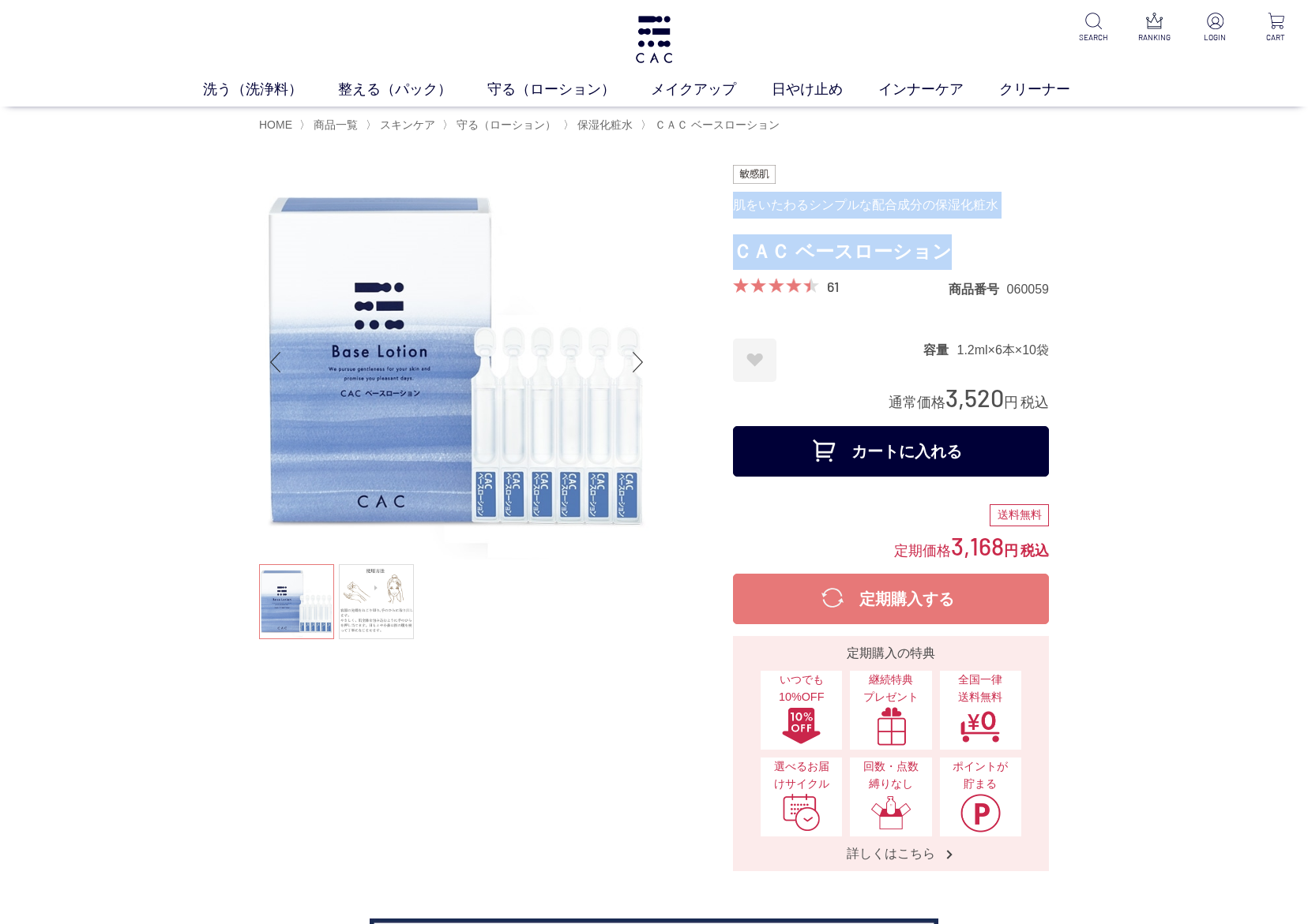
drag, startPoint x: 733, startPoint y: 206, endPoint x: 995, endPoint y: 233, distance: 263.4
click at [995, 233] on form "肌をいたわるシンプルな配合成分の保湿化粧水 ＣＡＣ ベースローション 61 商品番号 060059 お気に入りに登録する お気に入りを解除しますか？ ****…" at bounding box center [890, 324] width 316 height 320
copy form "肌をいたわるシンプルな配合成分の保湿化粧水 ＣＡＣ ベースローション"
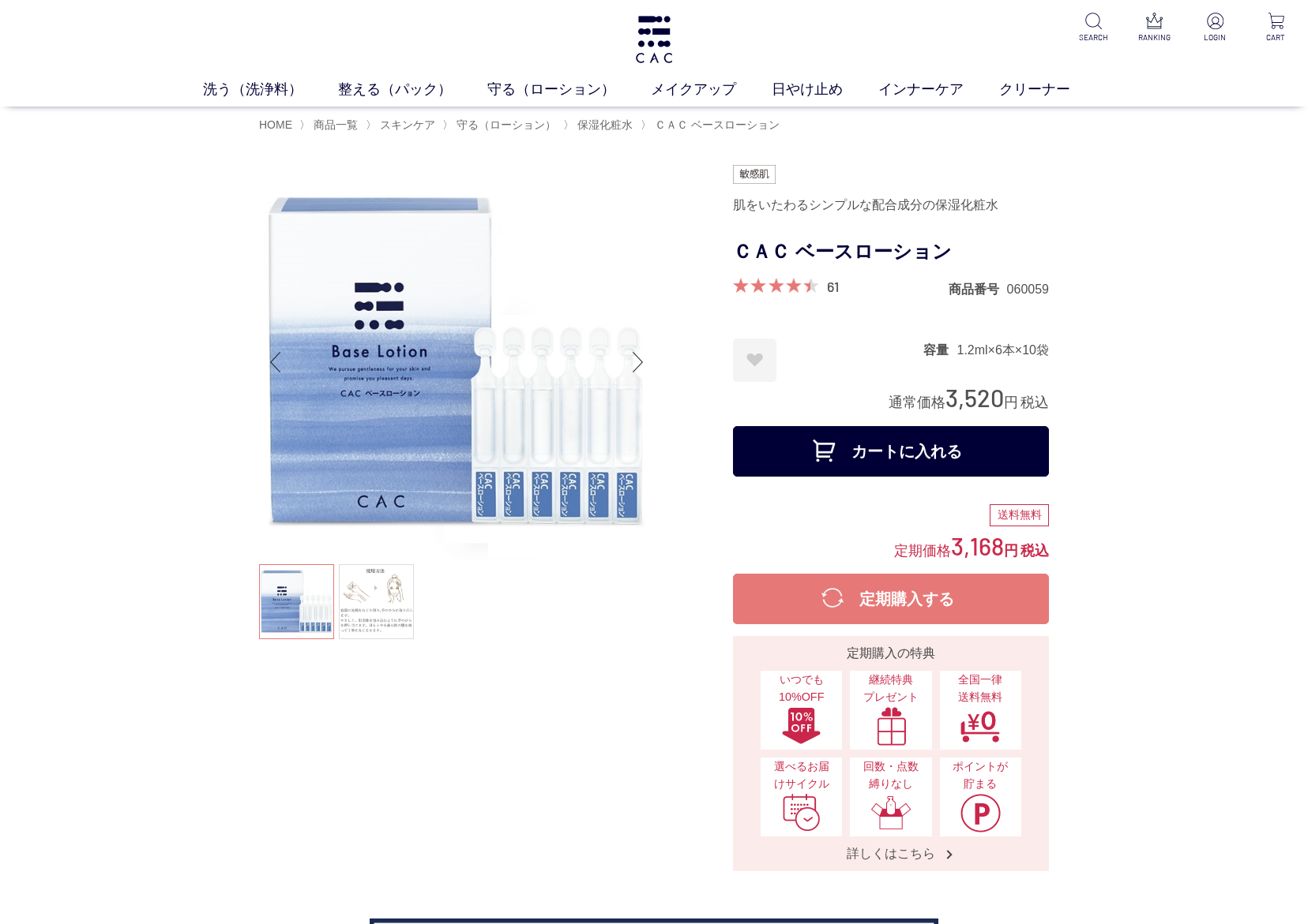
click at [264, 762] on div at bounding box center [495, 518] width 474 height 706
click at [270, 757] on div at bounding box center [495, 518] width 474 height 706
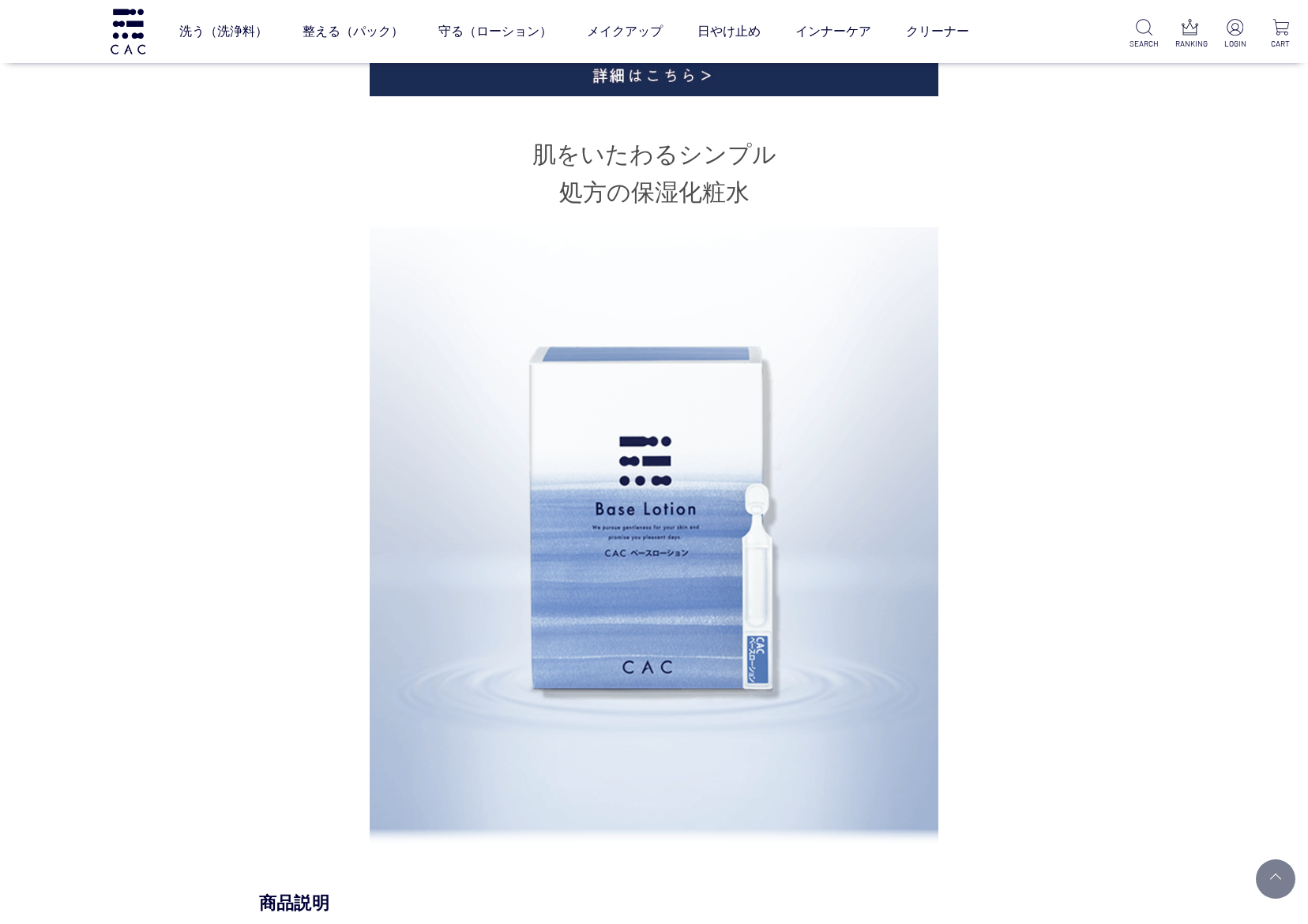
scroll to position [829, 0]
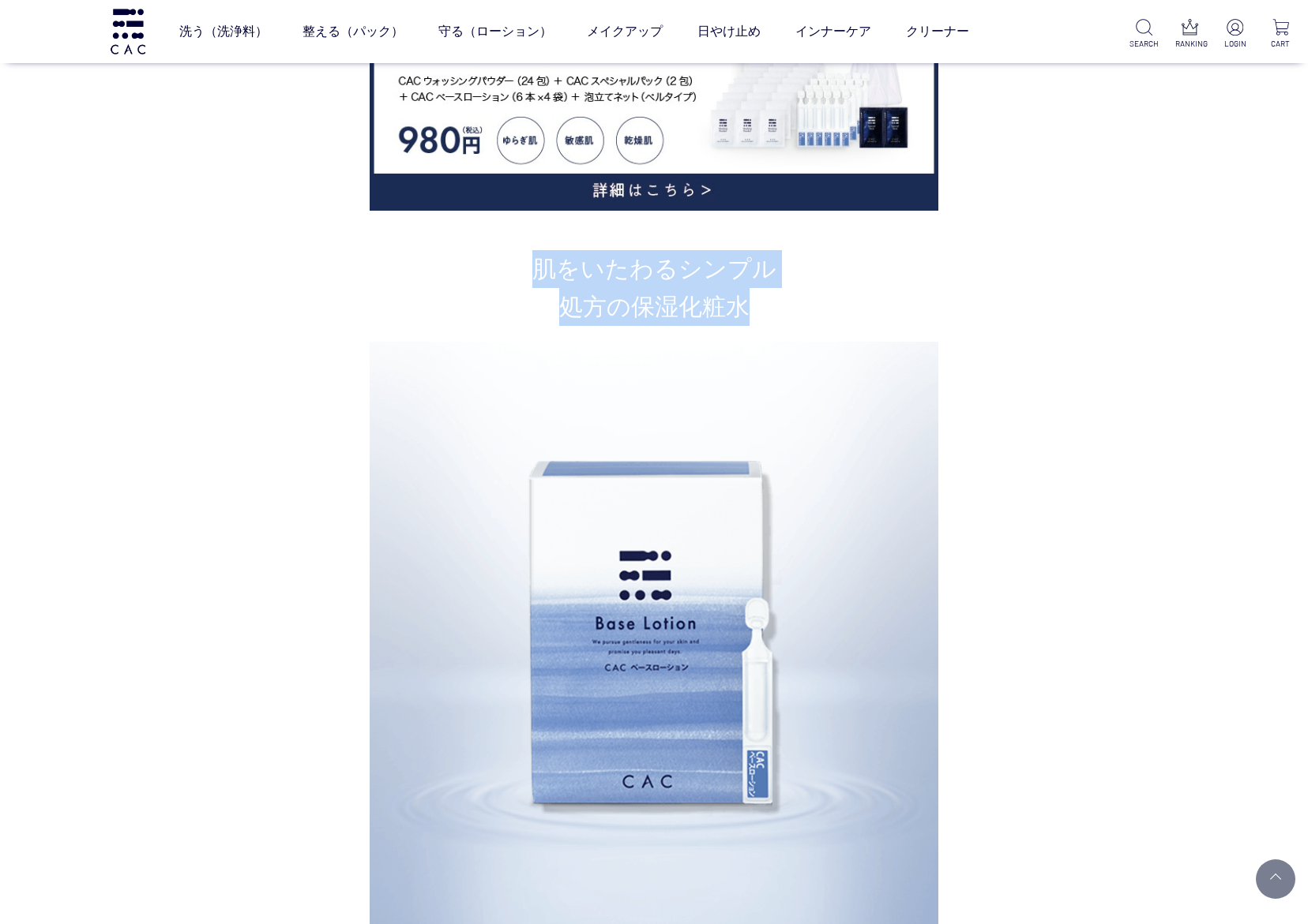
drag, startPoint x: 531, startPoint y: 258, endPoint x: 784, endPoint y: 310, distance: 258.3
click at [784, 310] on h2 "肌をいたわるシンプル 処方の保湿化粧水" at bounding box center [654, 288] width 790 height 76
copy h2 "肌をいたわるシンプル 処方の保湿化粧水"
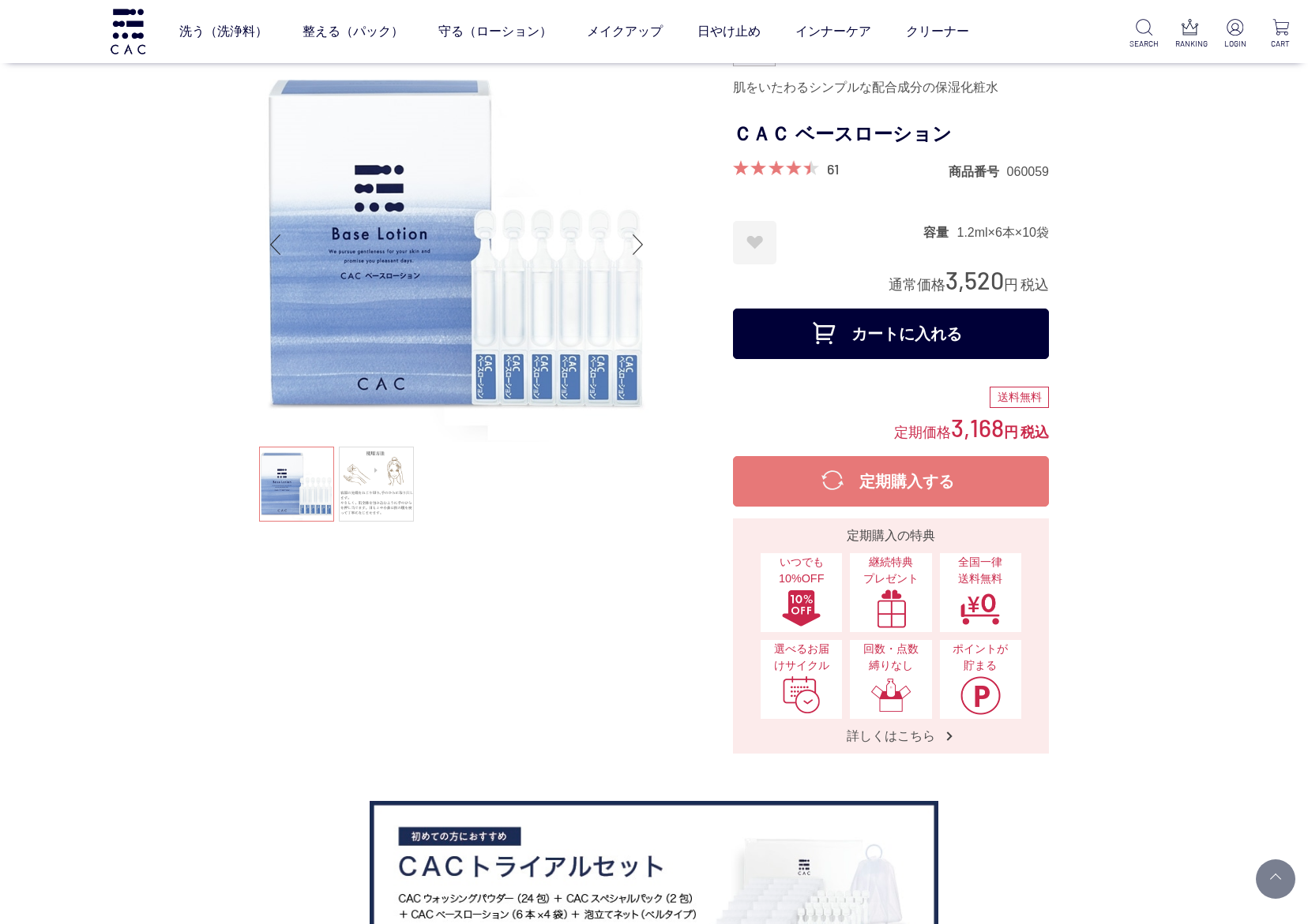
scroll to position [0, 0]
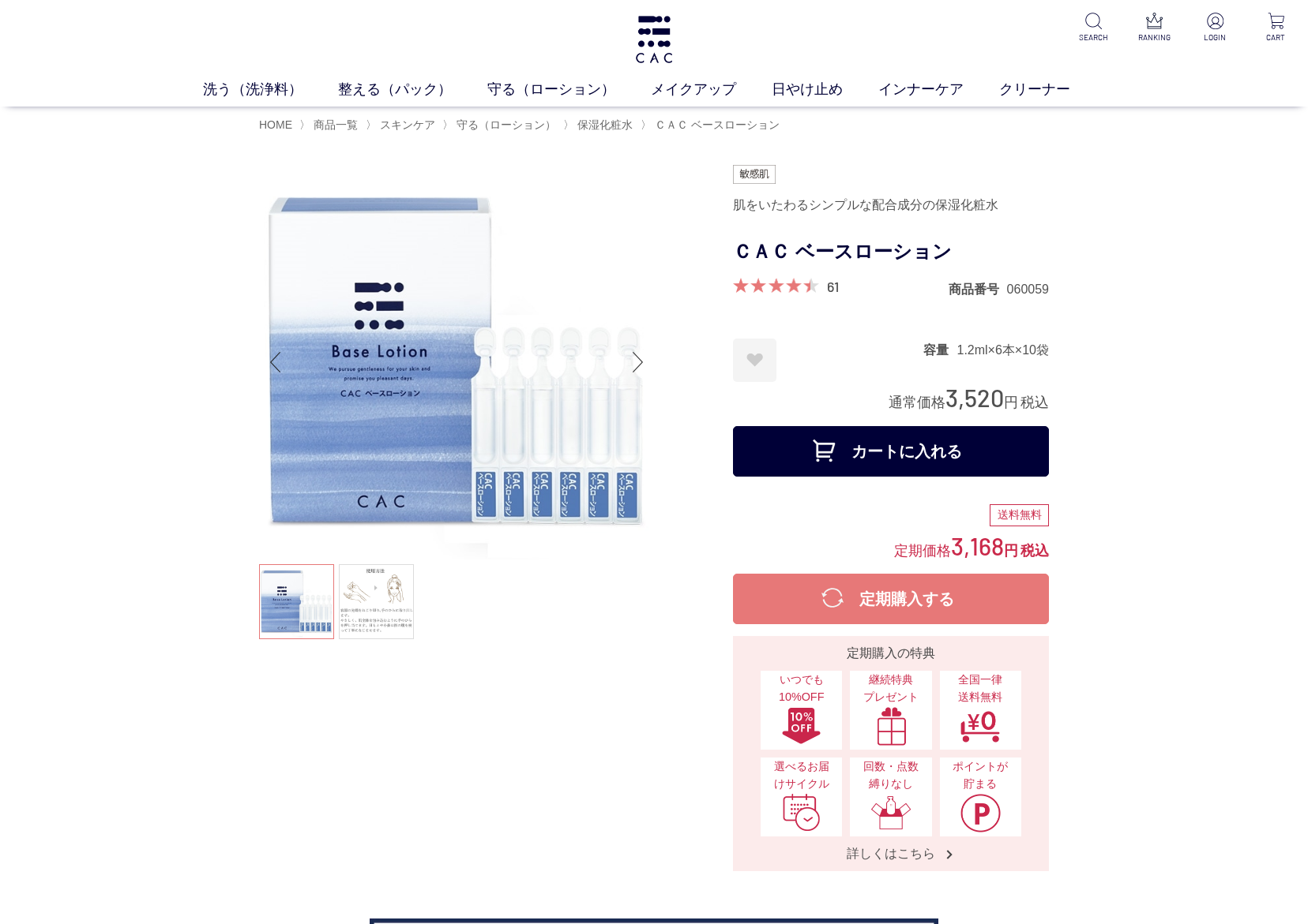
drag, startPoint x: 213, startPoint y: 693, endPoint x: 714, endPoint y: 591, distance: 511.3
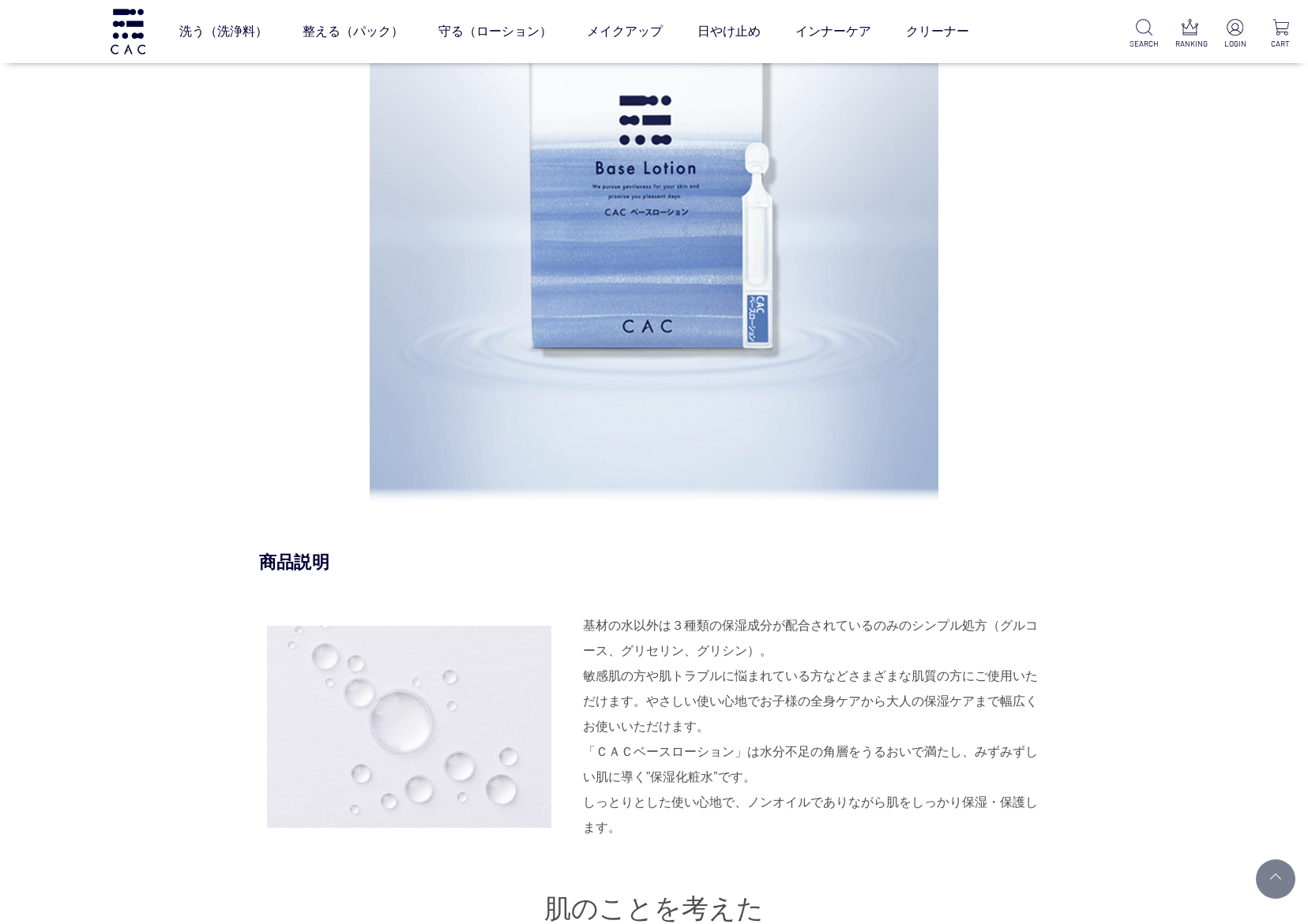
scroll to position [1539, 0]
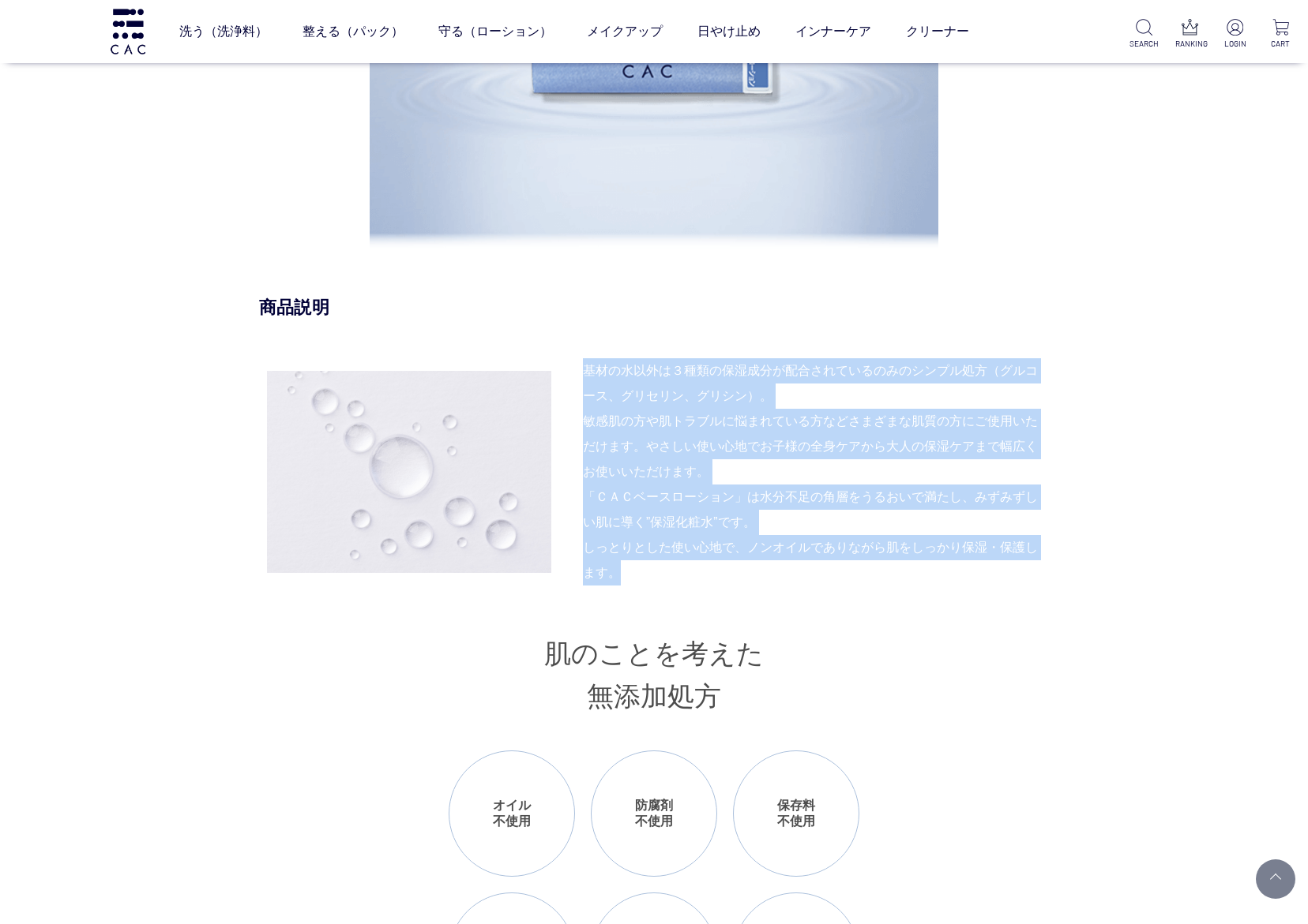
drag, startPoint x: 584, startPoint y: 367, endPoint x: 704, endPoint y: 566, distance: 232.4
click at [704, 566] on div "基材の水以外は３種類の保湿成分が配合されているのみのシンプル処方（グルコース、グリセリン、グリシン）。 敏感肌の方や肌トラブルに悩まれている方などさまざまな肌…" at bounding box center [654, 472] width 790 height 227
copy div "基材の水以外は３種類の保湿成分が配合されているのみのシンプル処方（グルコース、グリセリン、グリシン）。 敏感肌の方や肌トラブルに悩まれている方などさまざまな肌…"
drag, startPoint x: 125, startPoint y: 146, endPoint x: 170, endPoint y: 133, distance: 46.8
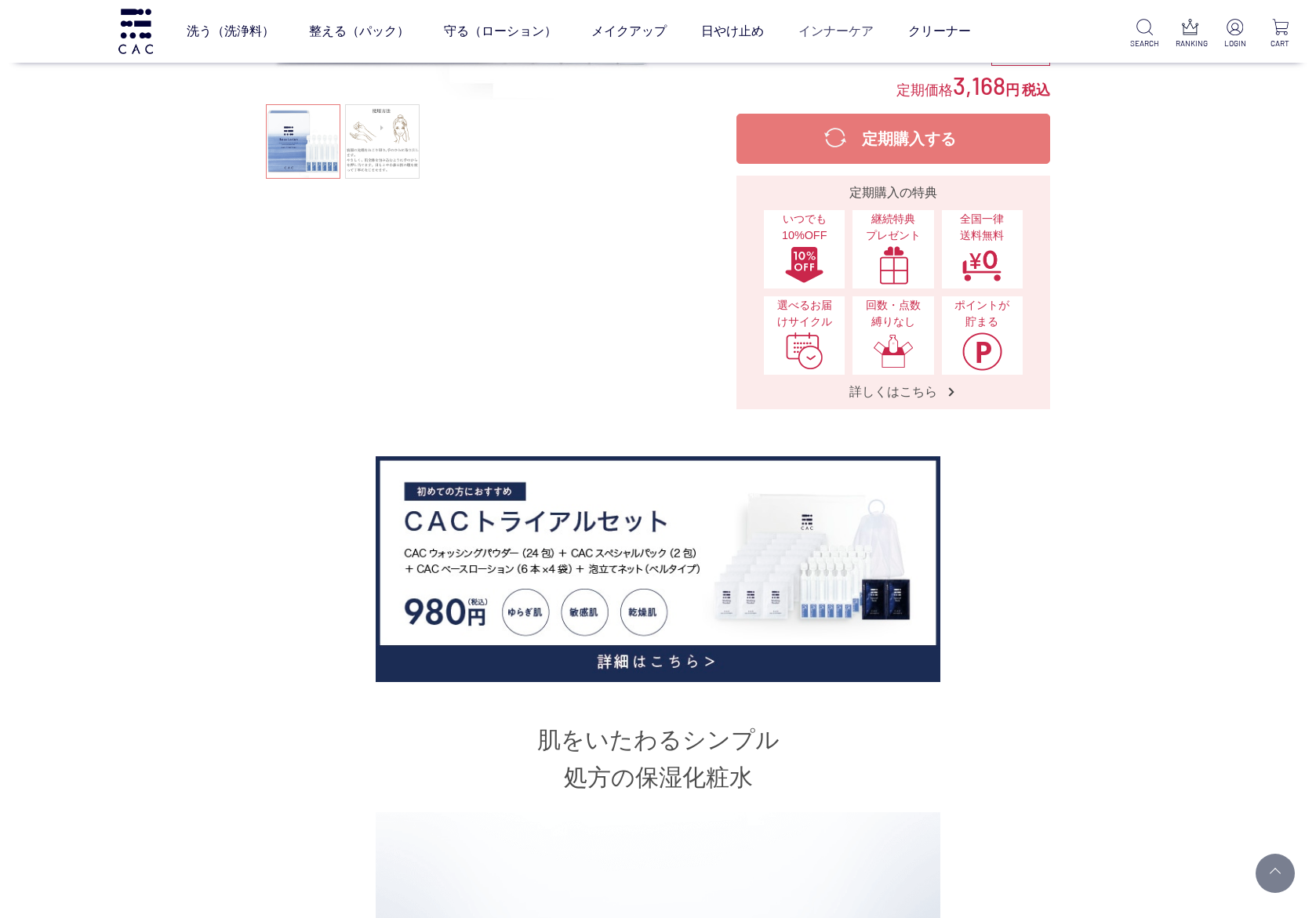
scroll to position [236, 0]
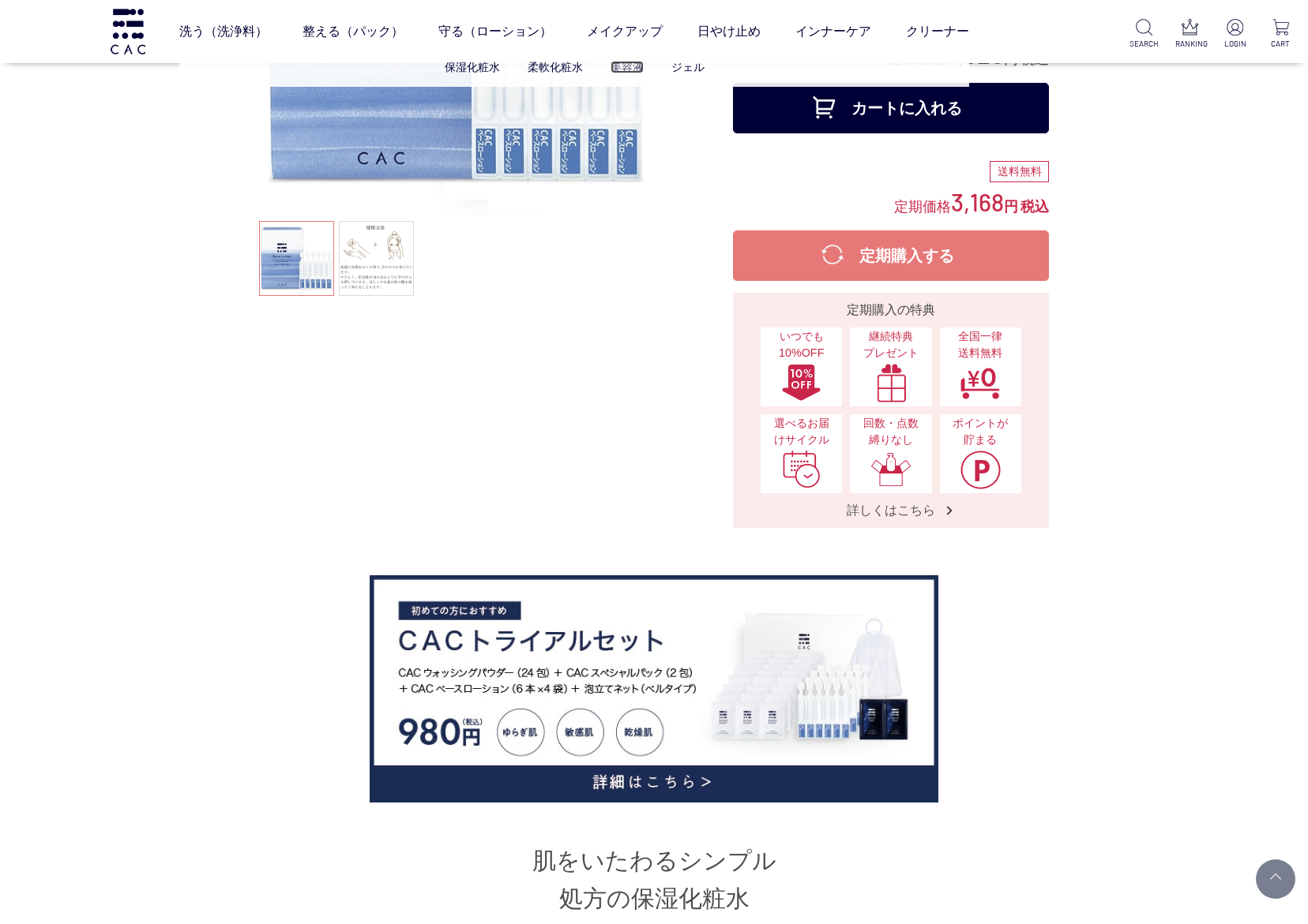
click at [626, 63] on link "美容液" at bounding box center [626, 67] width 33 height 13
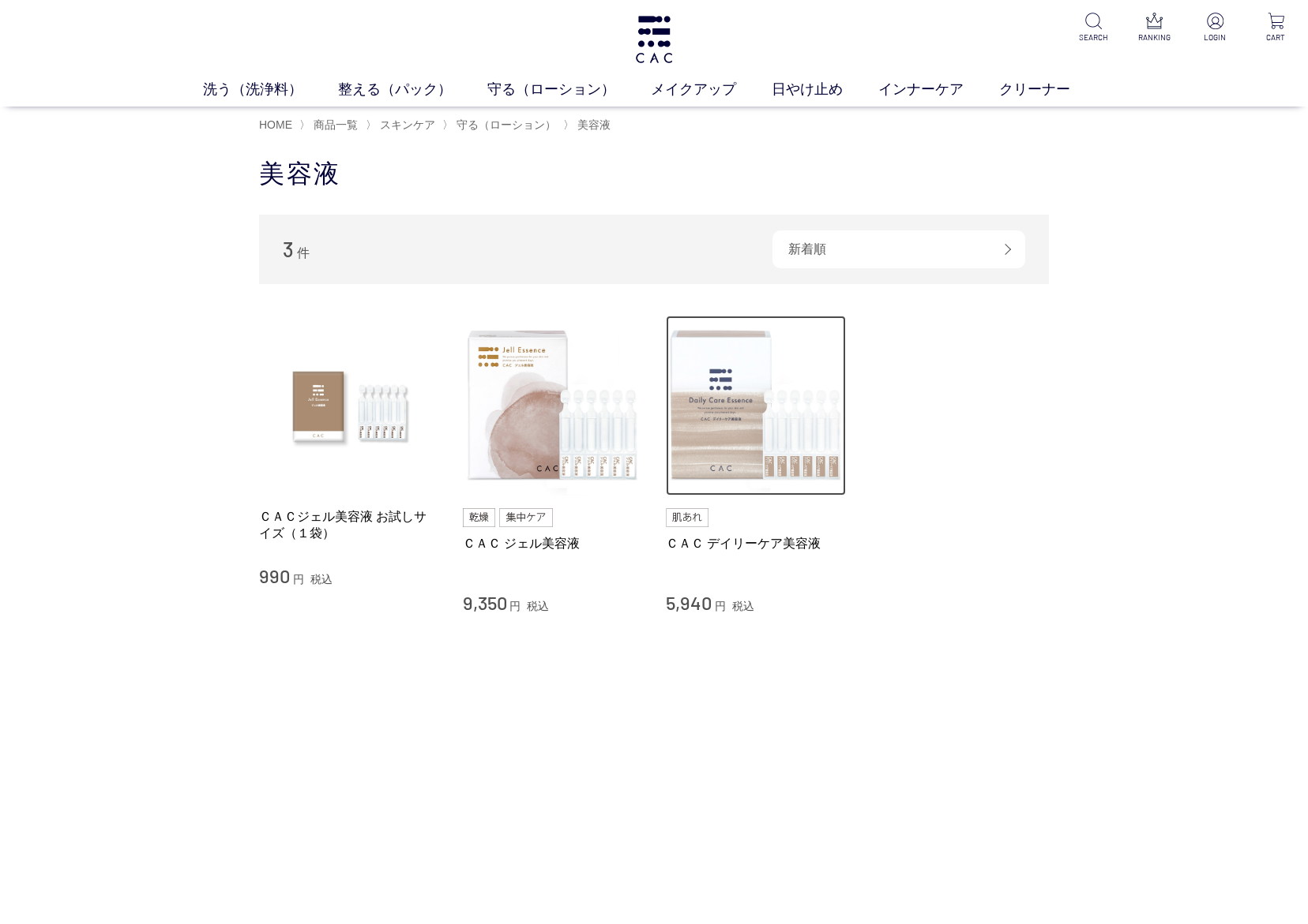
click at [712, 409] on img at bounding box center [755, 405] width 180 height 180
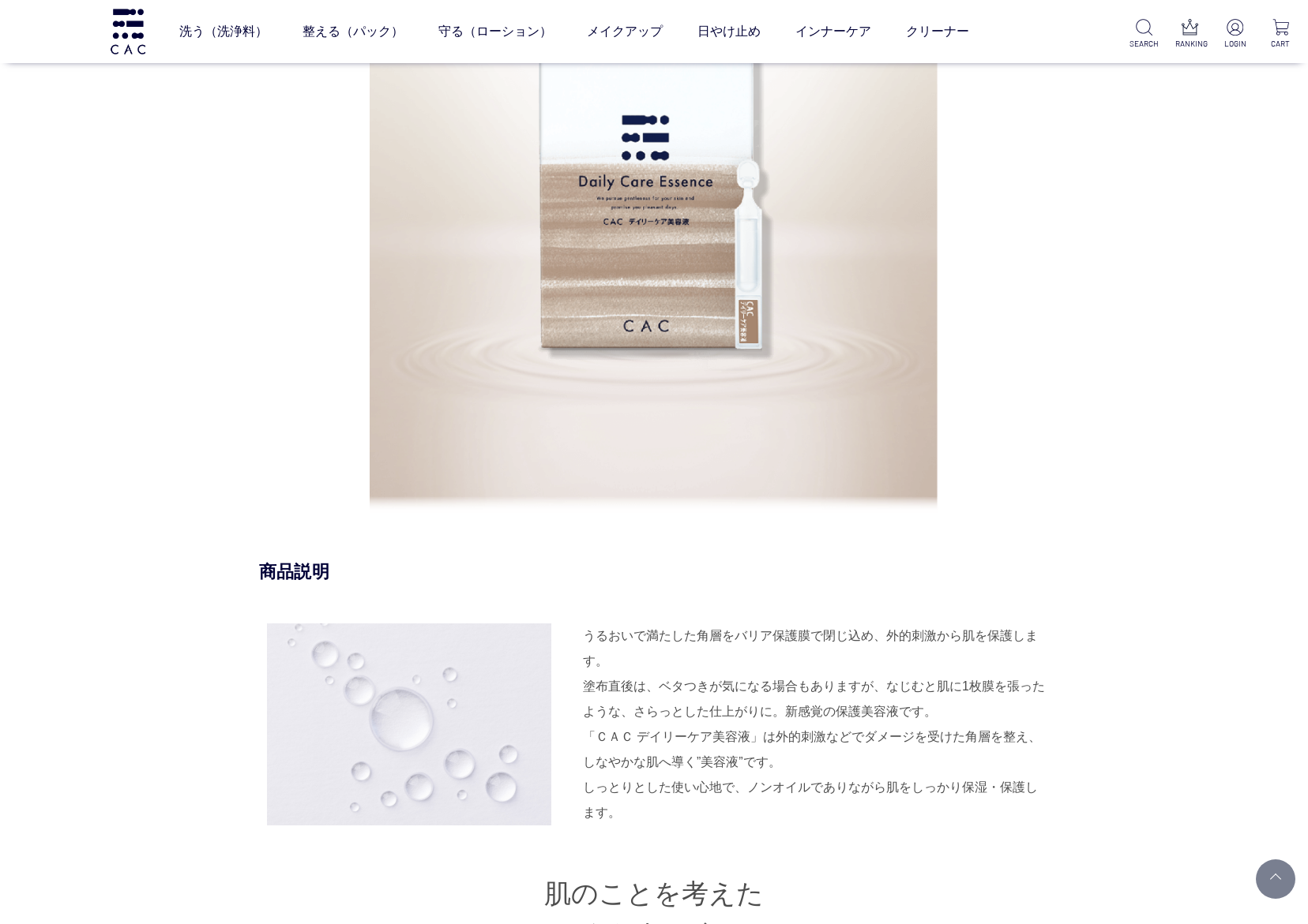
scroll to position [1184, 0]
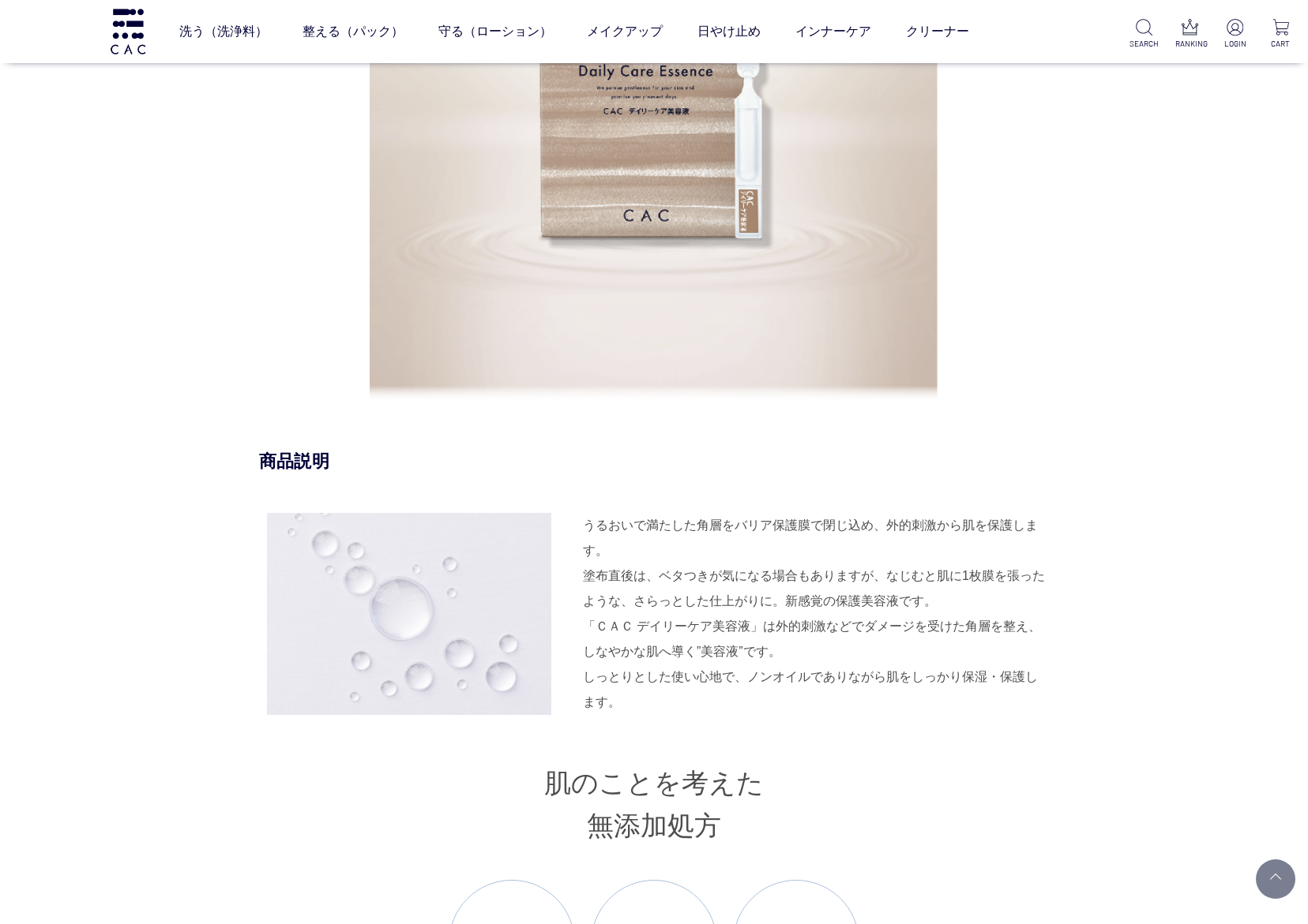
click at [585, 621] on div "「ＣＡＣ デイリーケア美容液」は外的刺激などでダメージを受けた角層を整え、しなやかな肌へ導く”美容液”です。 しっとりとした使い心地で、ノンオイルでありながら…" at bounding box center [816, 664] width 466 height 101
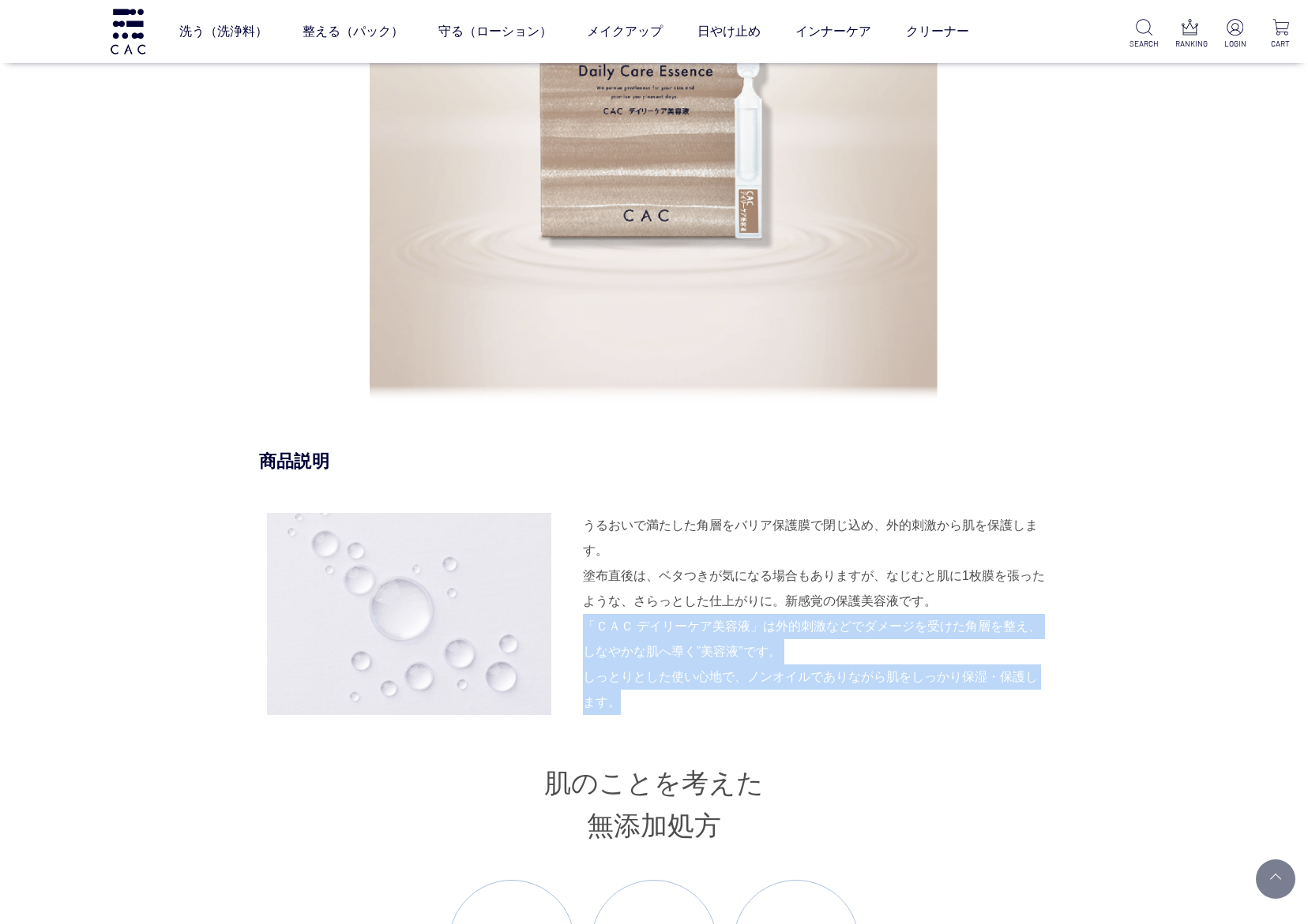
drag, startPoint x: 585, startPoint y: 621, endPoint x: 746, endPoint y: 692, distance: 176.0
click at [746, 692] on div "「ＣＡＣ デイリーケア美容液」は外的刺激などでダメージを受けた角層を整え、しなやかな肌へ導く”美容液”です。 しっとりとした使い心地で、ノンオイルでありながら…" at bounding box center [816, 664] width 466 height 101
copy div "「ＣＡＣ デイリーケア美容液」は外的刺激などでダメージを受けた角層を整え、しなやかな肌へ導く”美容液”です。 しっとりとした使い心地で、ノンオイルでありながら…"
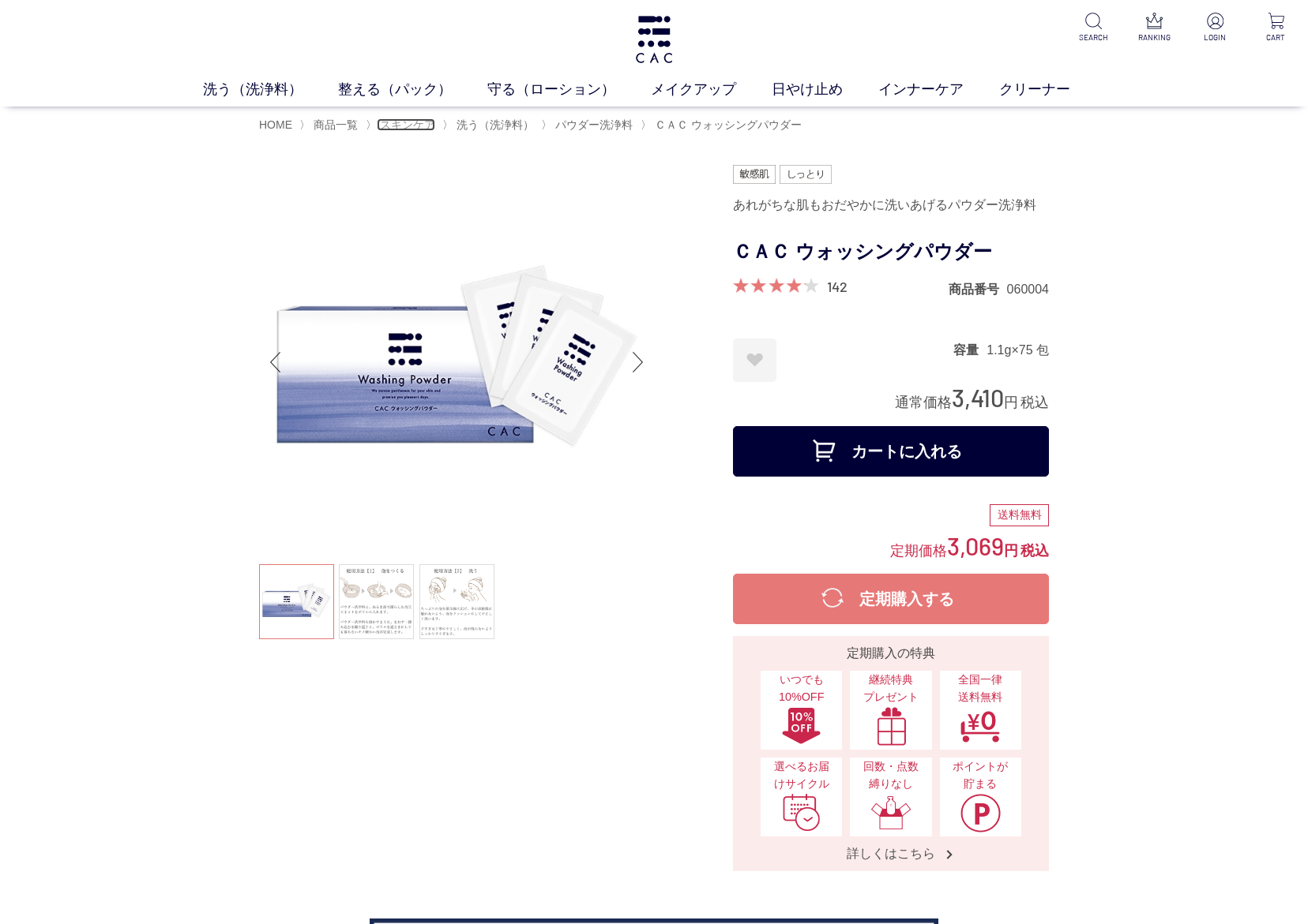
click at [420, 129] on span "スキンケア" at bounding box center [407, 125] width 55 height 13
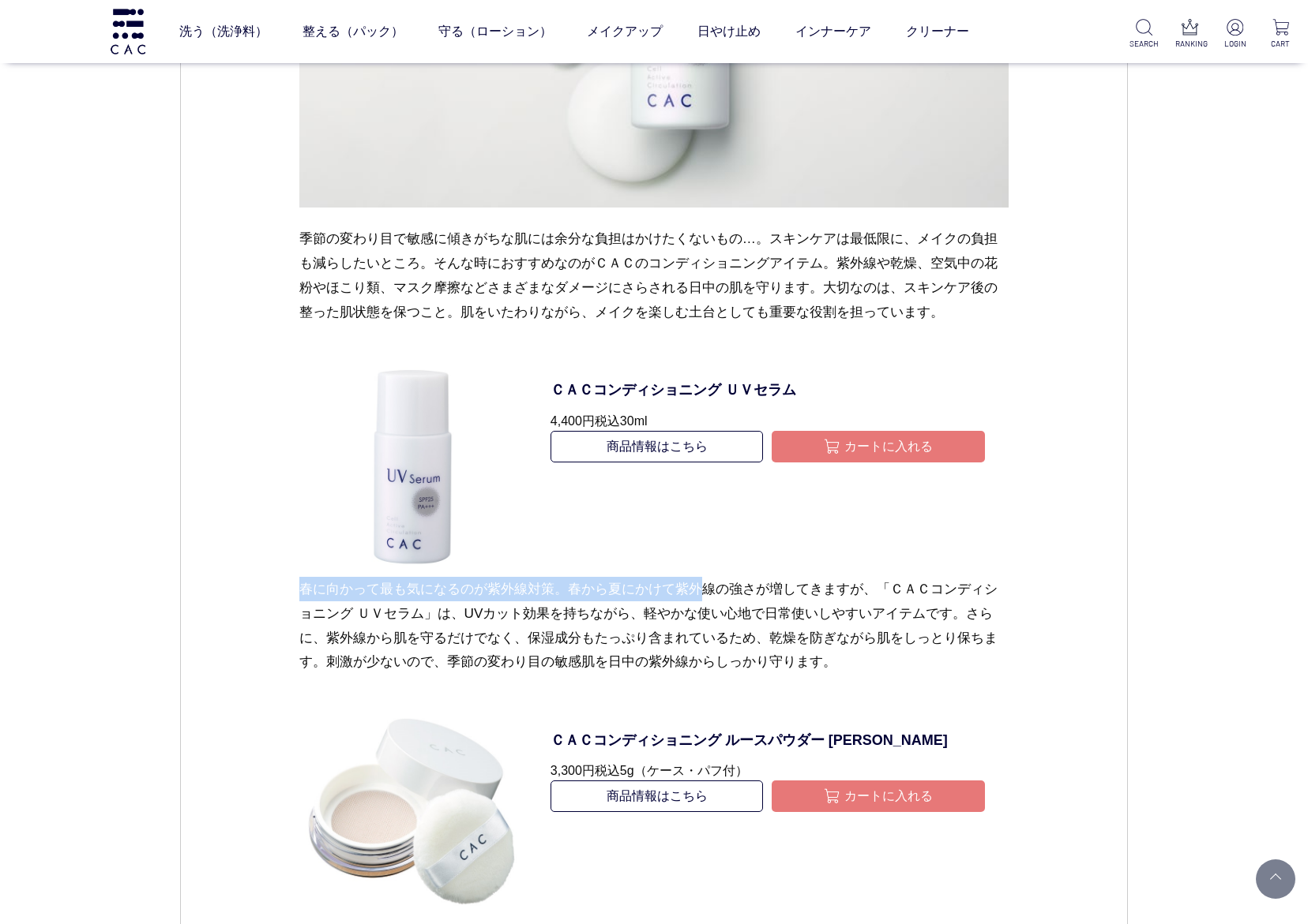
drag, startPoint x: 304, startPoint y: 595, endPoint x: 709, endPoint y: 587, distance: 405.1
click at [709, 587] on p "春に向かって最も気になるのが紫外線対策。春から夏にかけて紫外線の強さが増してきますが、「ＣＡＣコンディショニング ＵＶセラム」は、UVカット効果を持ちながら、…" at bounding box center [654, 638] width 710 height 123
click at [369, 619] on p "春に向かって最も気になるのが紫外線対策。春から夏にかけて紫外線の強さが増してきますが、「ＣＡＣコンディショニング ＵＶセラム」は、UVカット効果を持ちながら、…" at bounding box center [654, 638] width 710 height 123
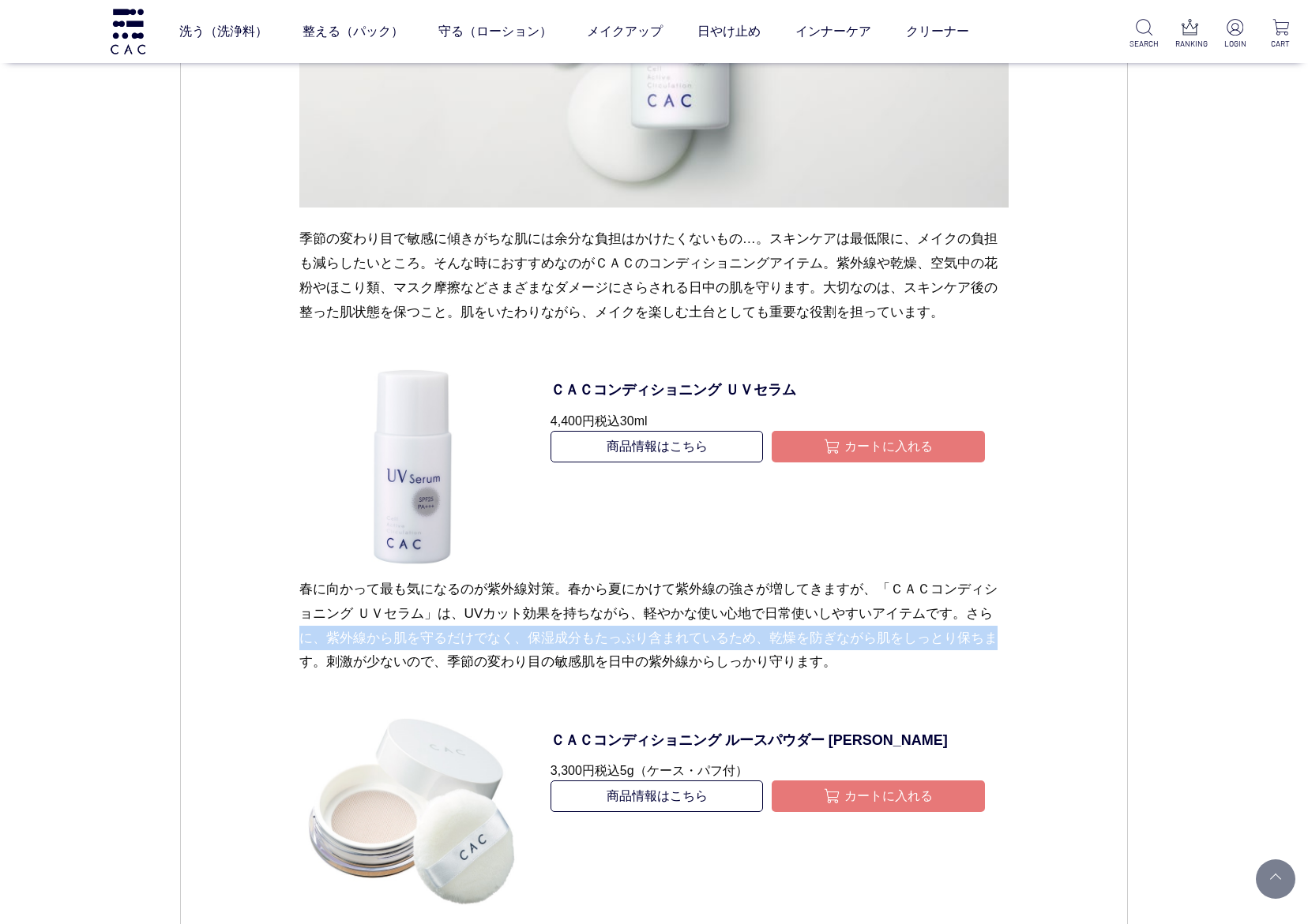
drag, startPoint x: 299, startPoint y: 641, endPoint x: 1004, endPoint y: 642, distance: 705.0
click at [1004, 642] on p "春に向かって最も気になるのが紫外線対策。春から夏にかけて紫外線の強さが増してきますが、「ＣＡＣコンディショニング ＵＶセラム」は、UVカット効果を持ちながら、…" at bounding box center [654, 638] width 710 height 123
copy p "に、紫外線から肌を守るだけでなく、保湿成分もたっぷり含まれているため、乾燥を防ぎながら肌をしっとり保ちま"
click at [236, 424] on div "スキンケア メイク 2025.02.27 vol.36 季節の変わり目に、日中用ベースキープアイテム ２月も終わりに近づき、寒さも和らぎ春の訪れを感じる季節と…" at bounding box center [653, 385] width 948 height 3266
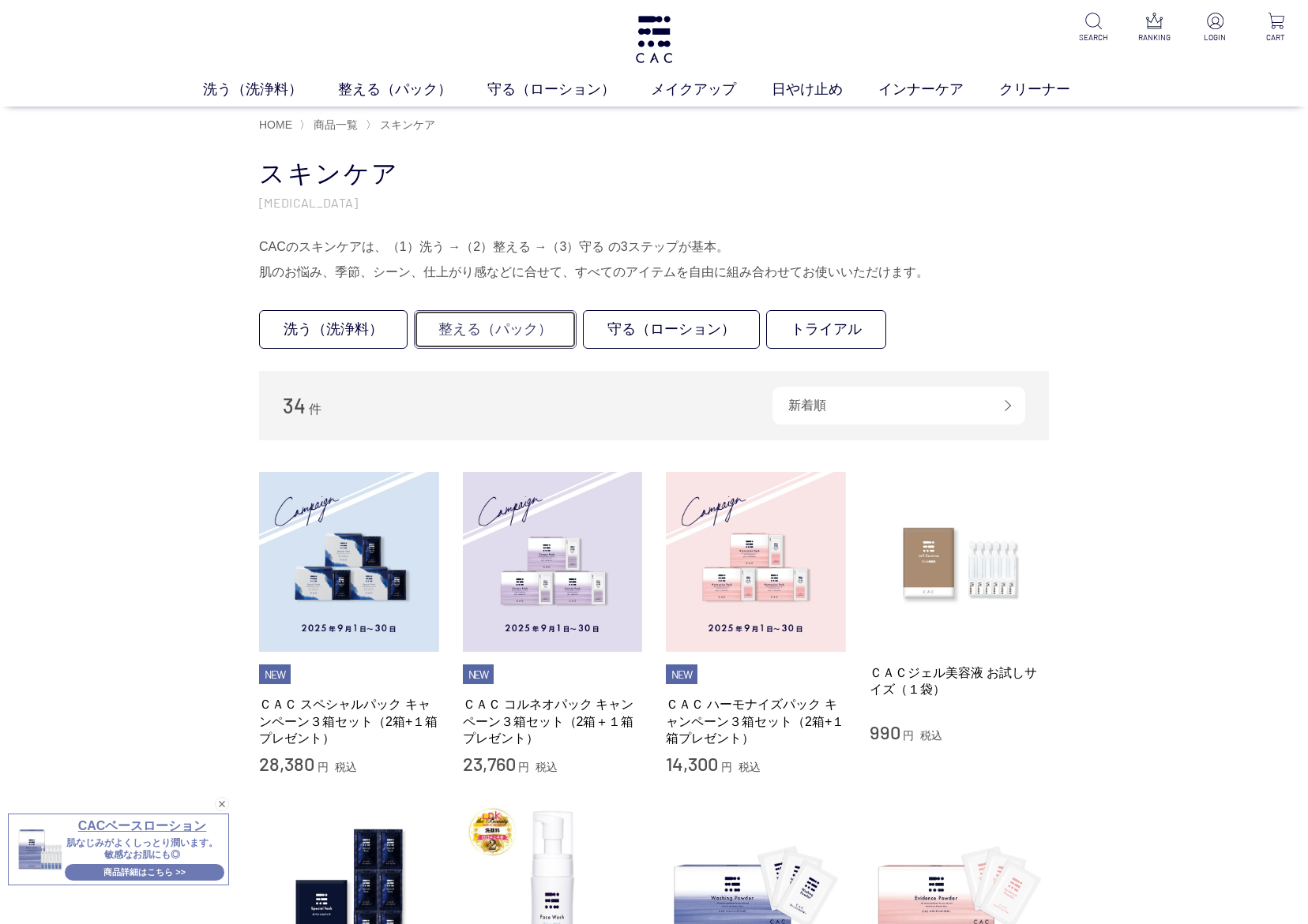
click at [460, 324] on link "整える（パック）" at bounding box center [495, 329] width 163 height 39
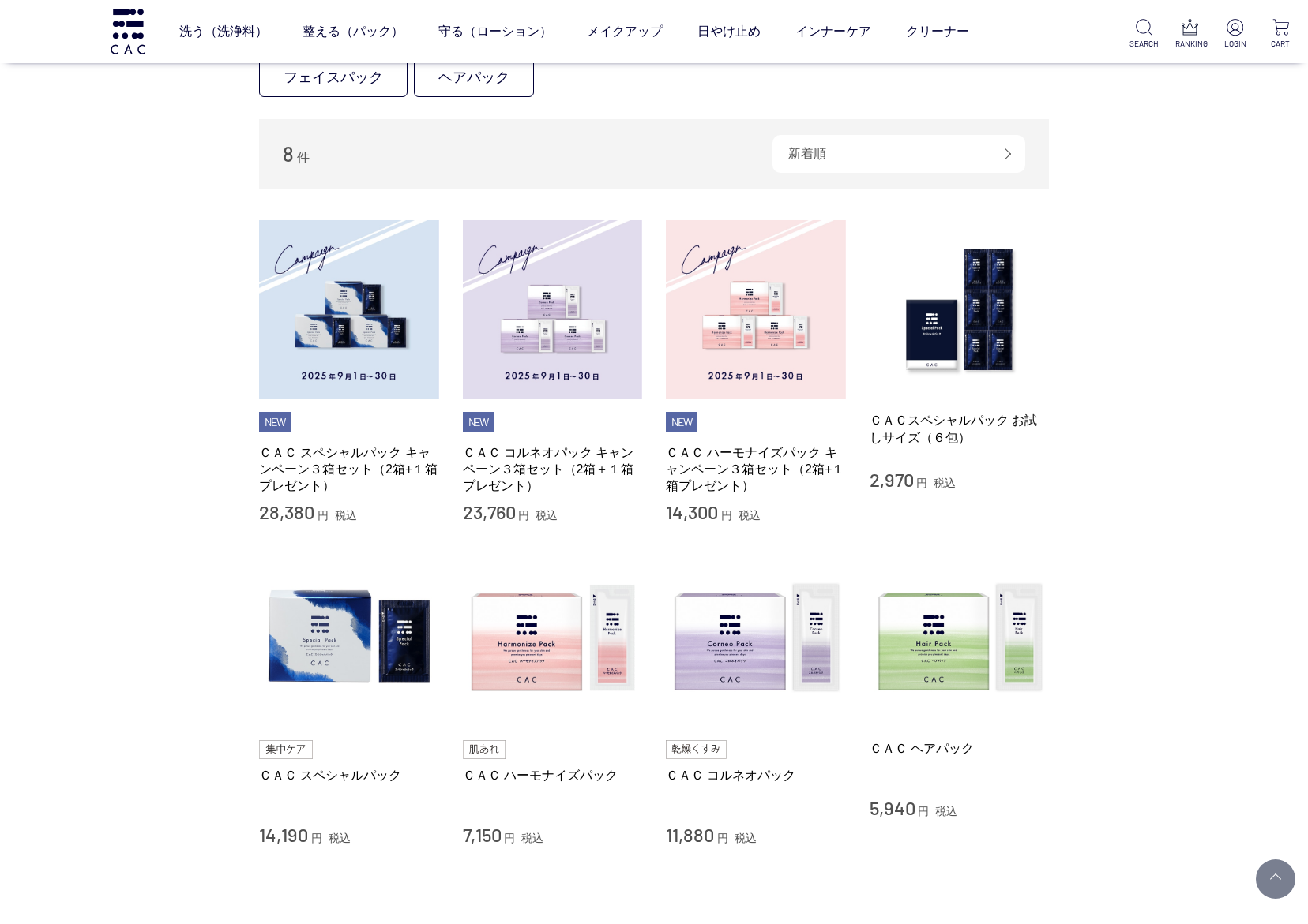
scroll to position [237, 0]
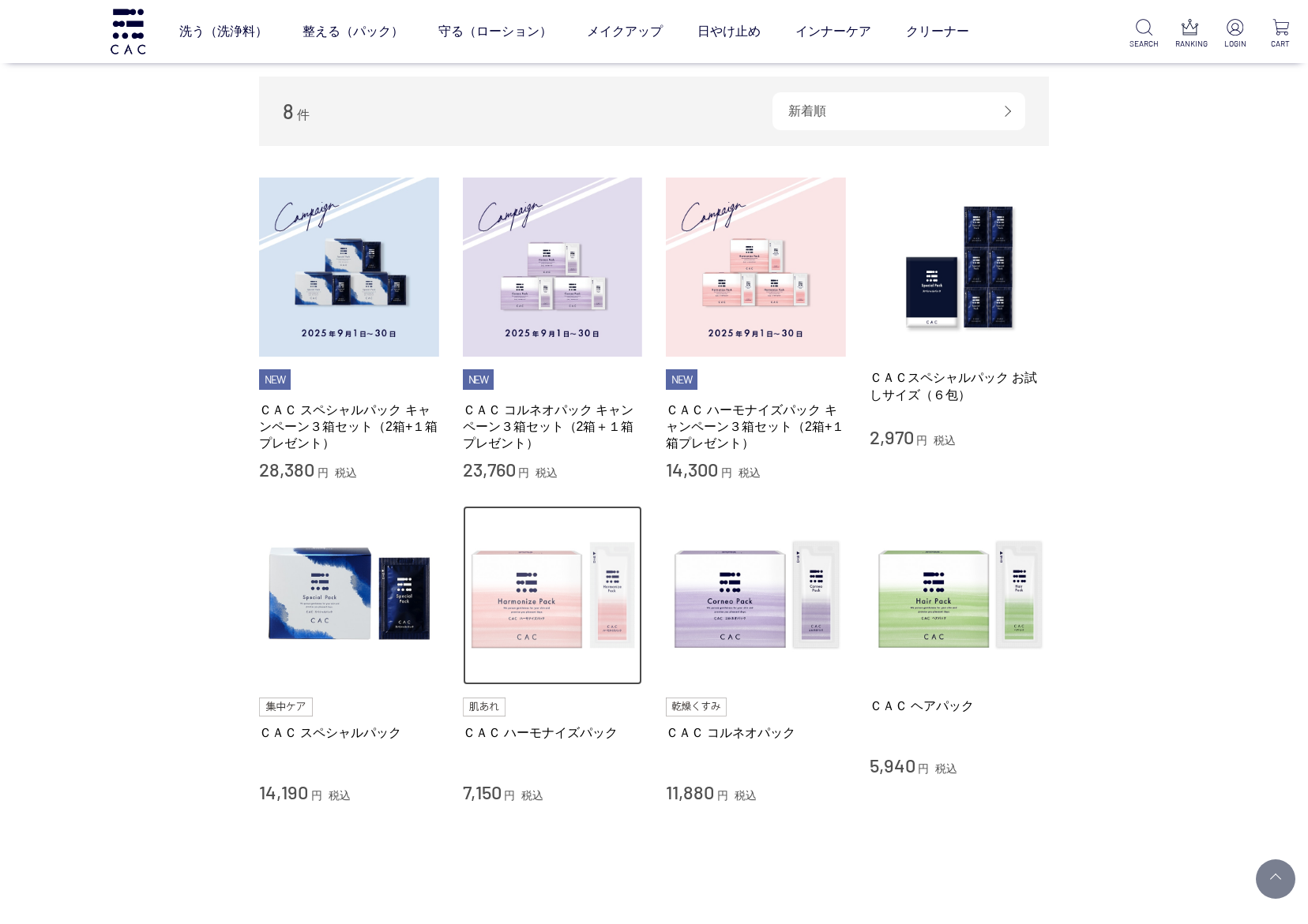
click at [581, 663] on img at bounding box center [553, 596] width 180 height 180
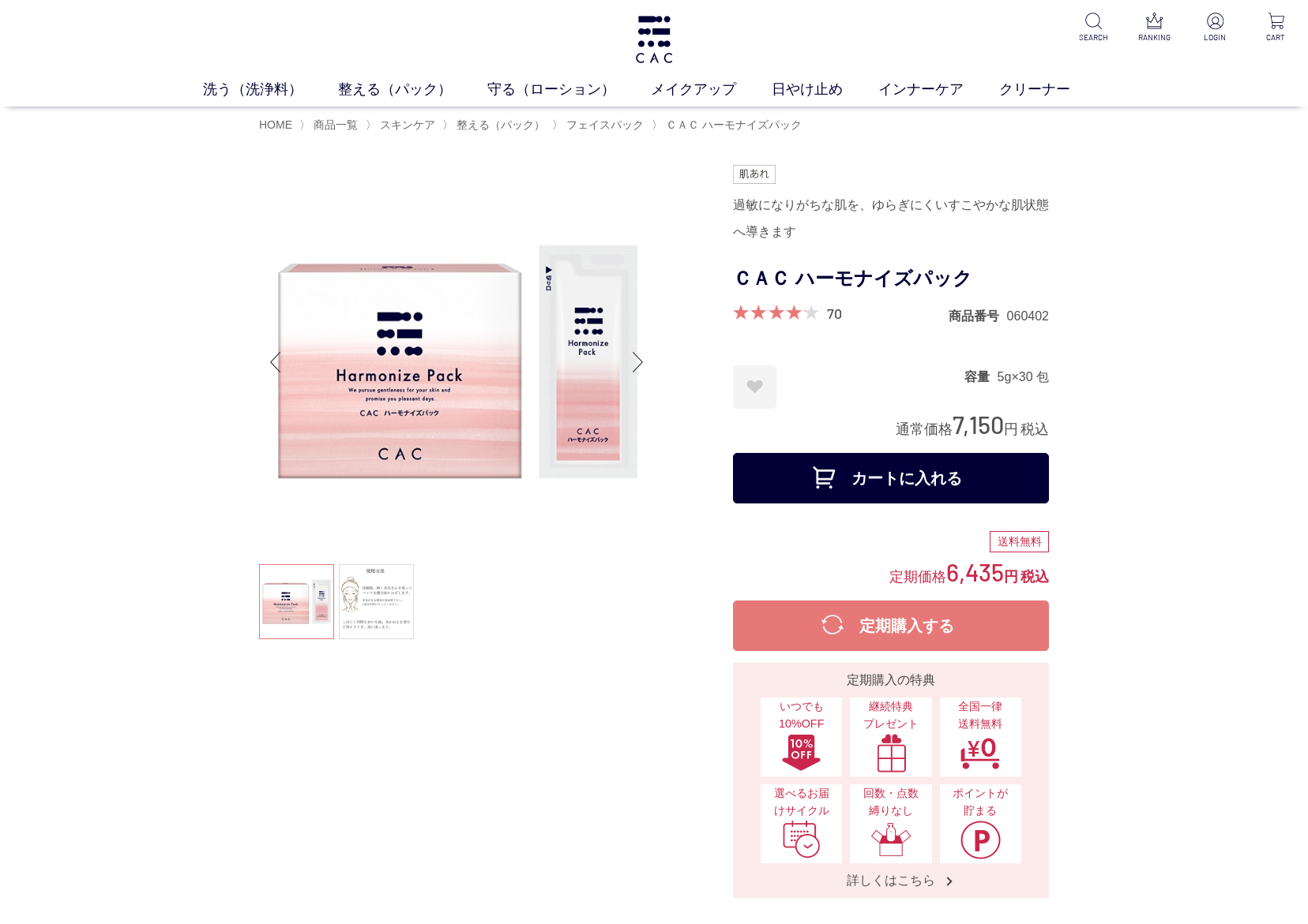
drag, startPoint x: 414, startPoint y: 597, endPoint x: 903, endPoint y: 252, distance: 598.5
click at [414, 597] on ul at bounding box center [457, 604] width 395 height 79
drag, startPoint x: 733, startPoint y: 206, endPoint x: 831, endPoint y: 230, distance: 100.9
click at [831, 230] on div "過敏になりがちな肌を、ゆらぎにくいすこやかな肌状態へ導きます" at bounding box center [890, 218] width 316 height 53
copy div "過敏になりがちな肌を、ゆらぎにくいすこやかな肌状態へ導きます"
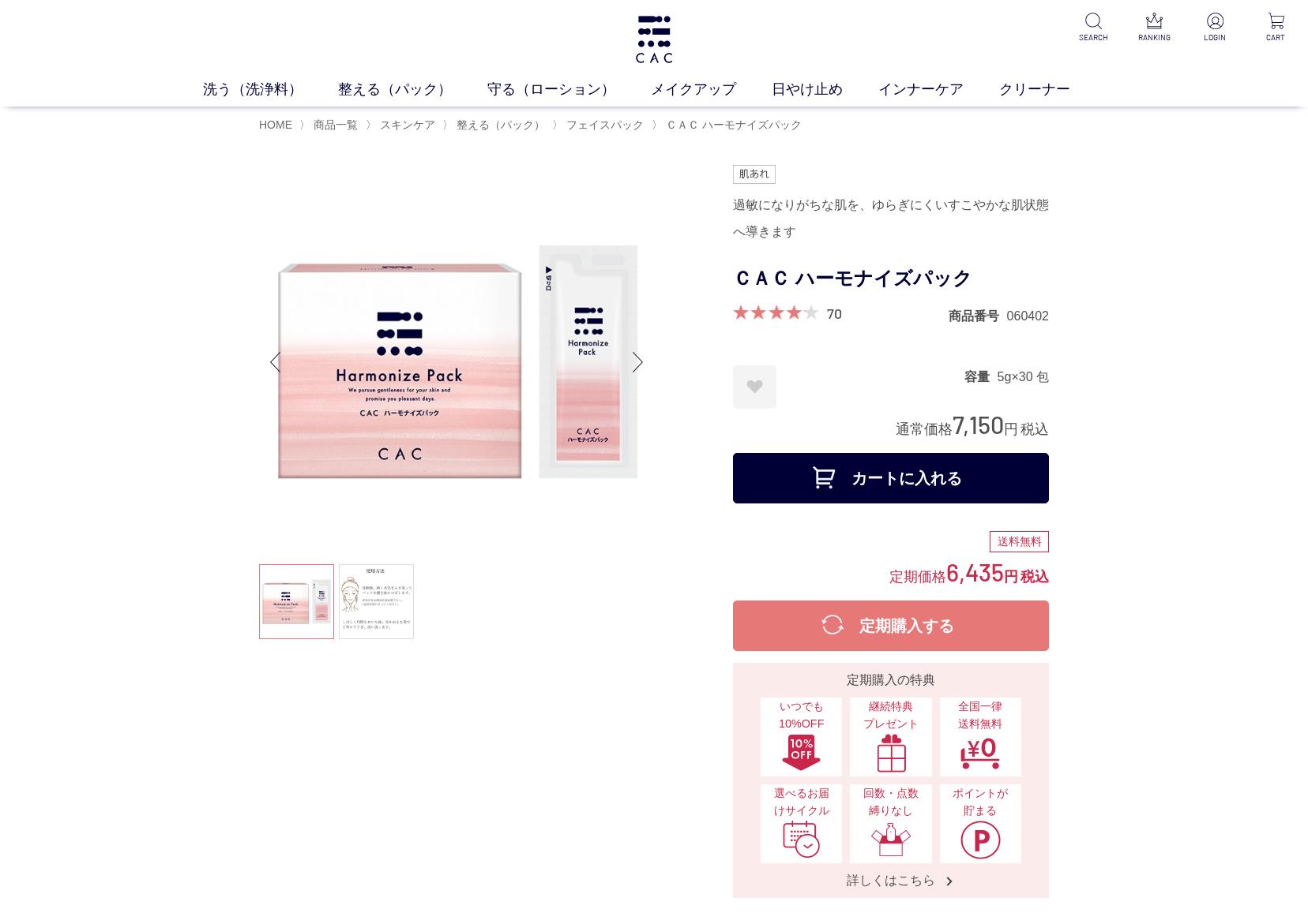
click at [398, 714] on div at bounding box center [495, 532] width 474 height 733
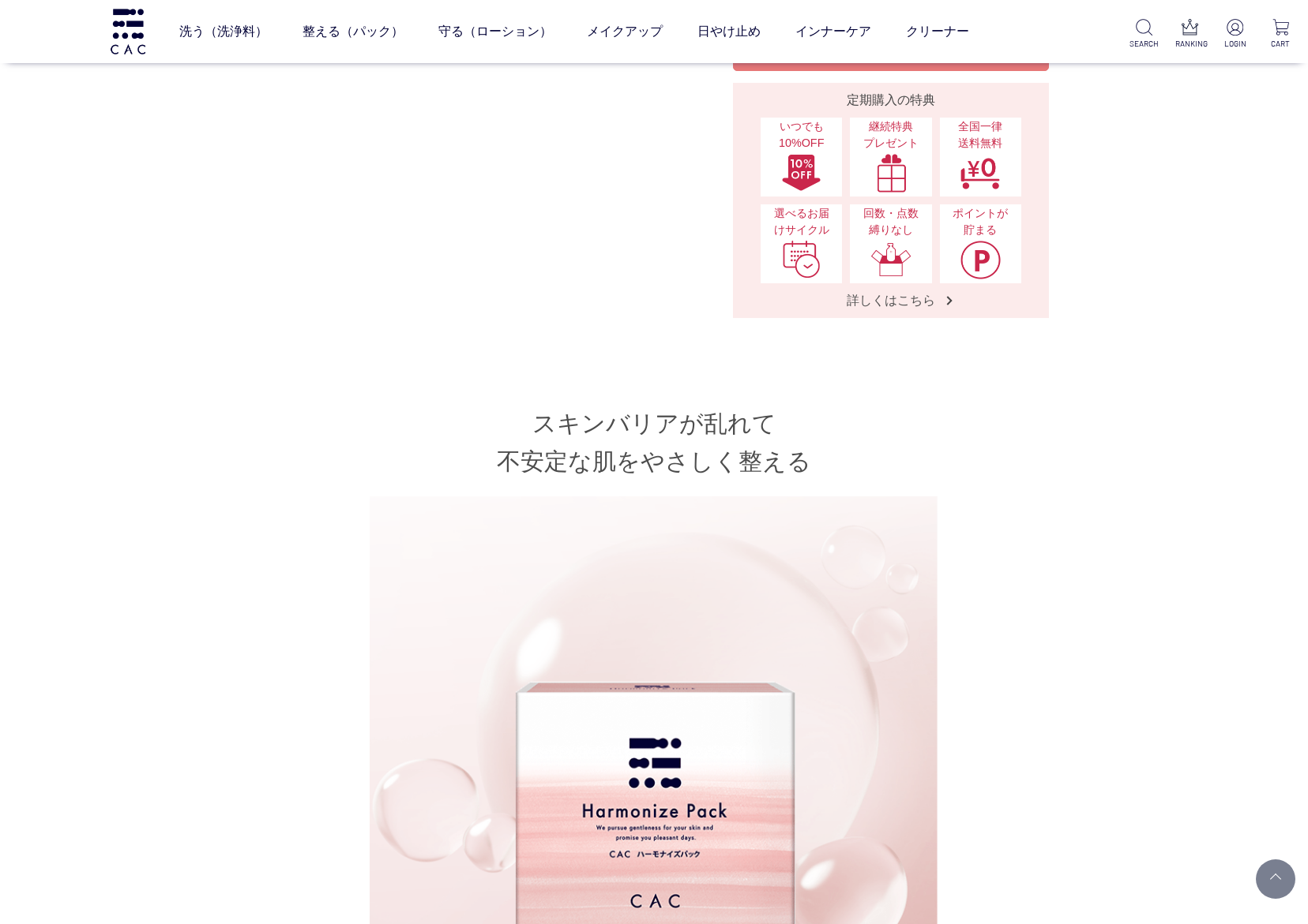
scroll to position [710, 0]
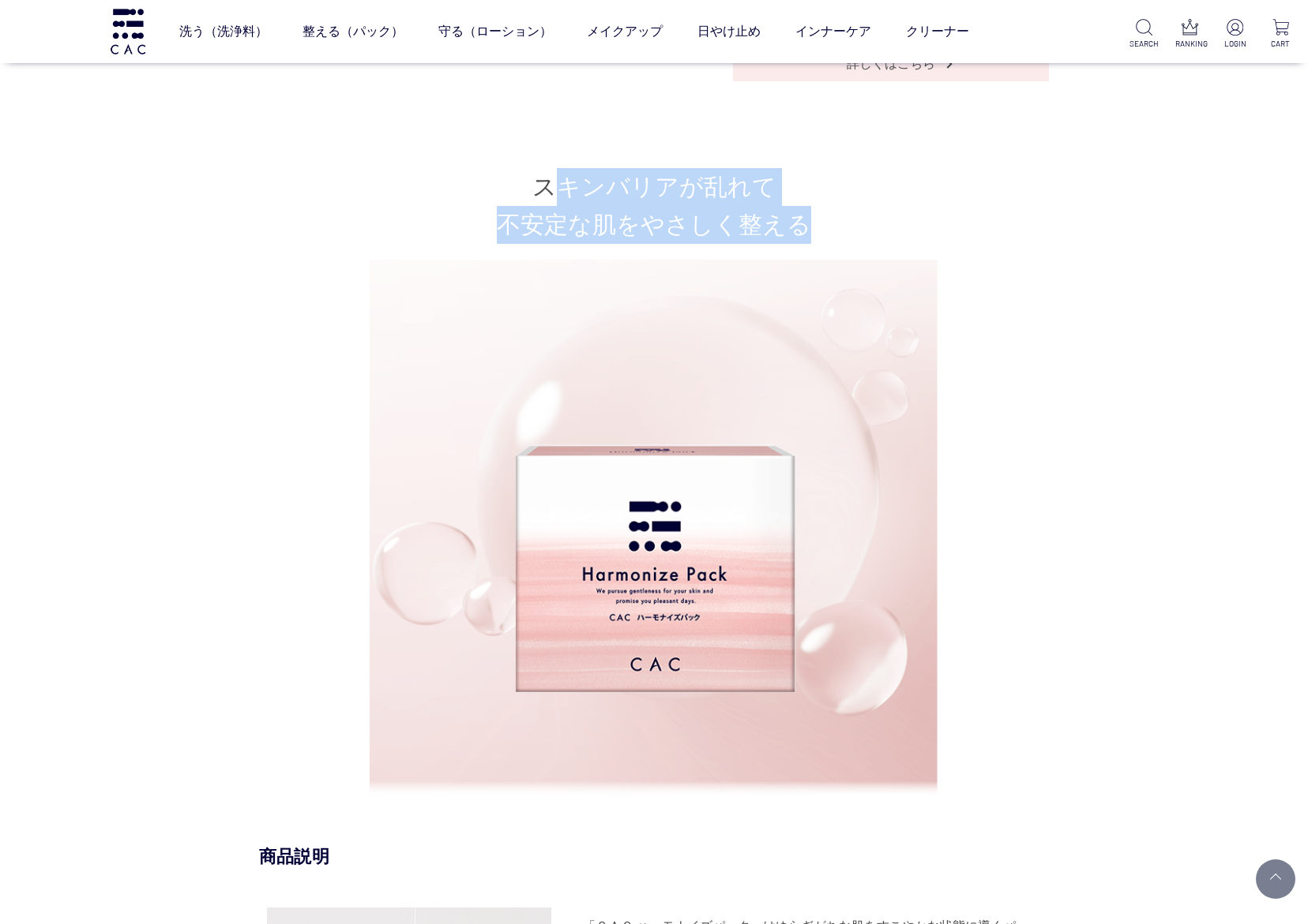
drag, startPoint x: 547, startPoint y: 173, endPoint x: 812, endPoint y: 211, distance: 267.7
click at [812, 211] on h2 "スキンバリアが乱れて 不安定な肌をやさしく整える" at bounding box center [654, 206] width 790 height 76
click at [891, 224] on h2 "スキンバリアが乱れて 不安定な肌をやさしく整える" at bounding box center [654, 206] width 790 height 76
drag, startPoint x: 545, startPoint y: 168, endPoint x: 819, endPoint y: 209, distance: 277.1
click at [819, 209] on h2 "スキンバリアが乱れて 不安定な肌をやさしく整える" at bounding box center [654, 206] width 790 height 76
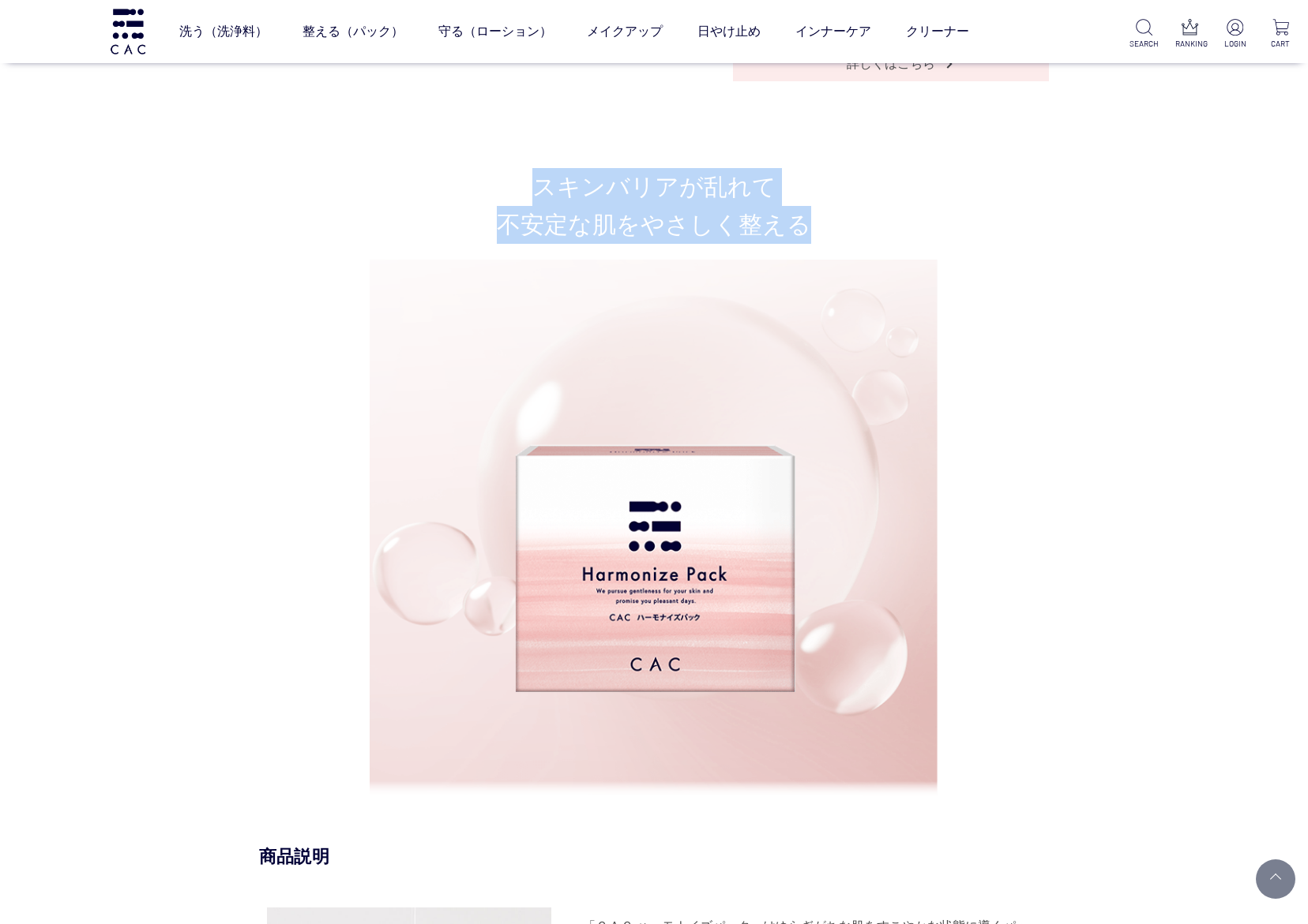
copy h2 "スキンバリアが乱れて 不安定な肌をやさしく整える"
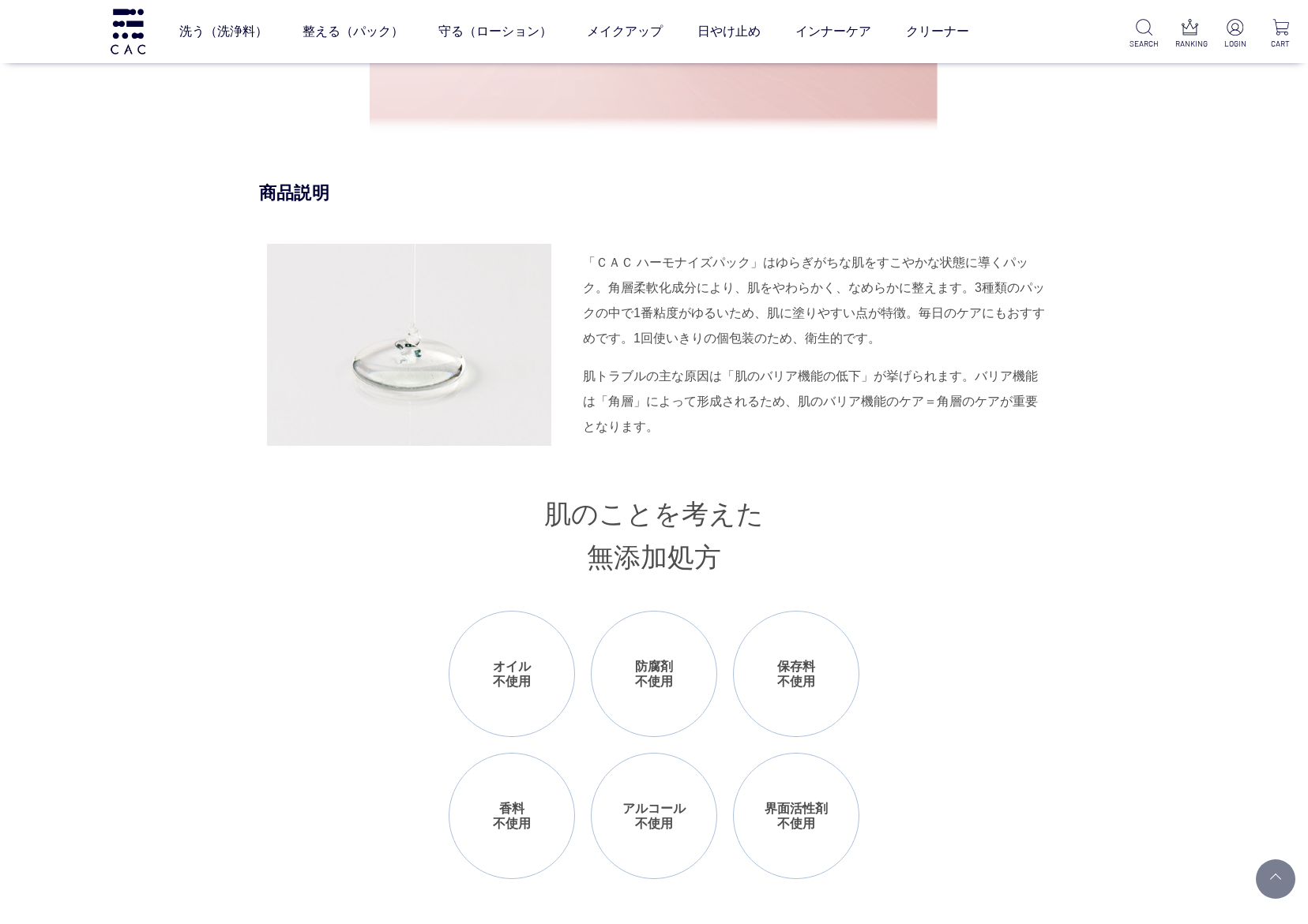
scroll to position [1421, 0]
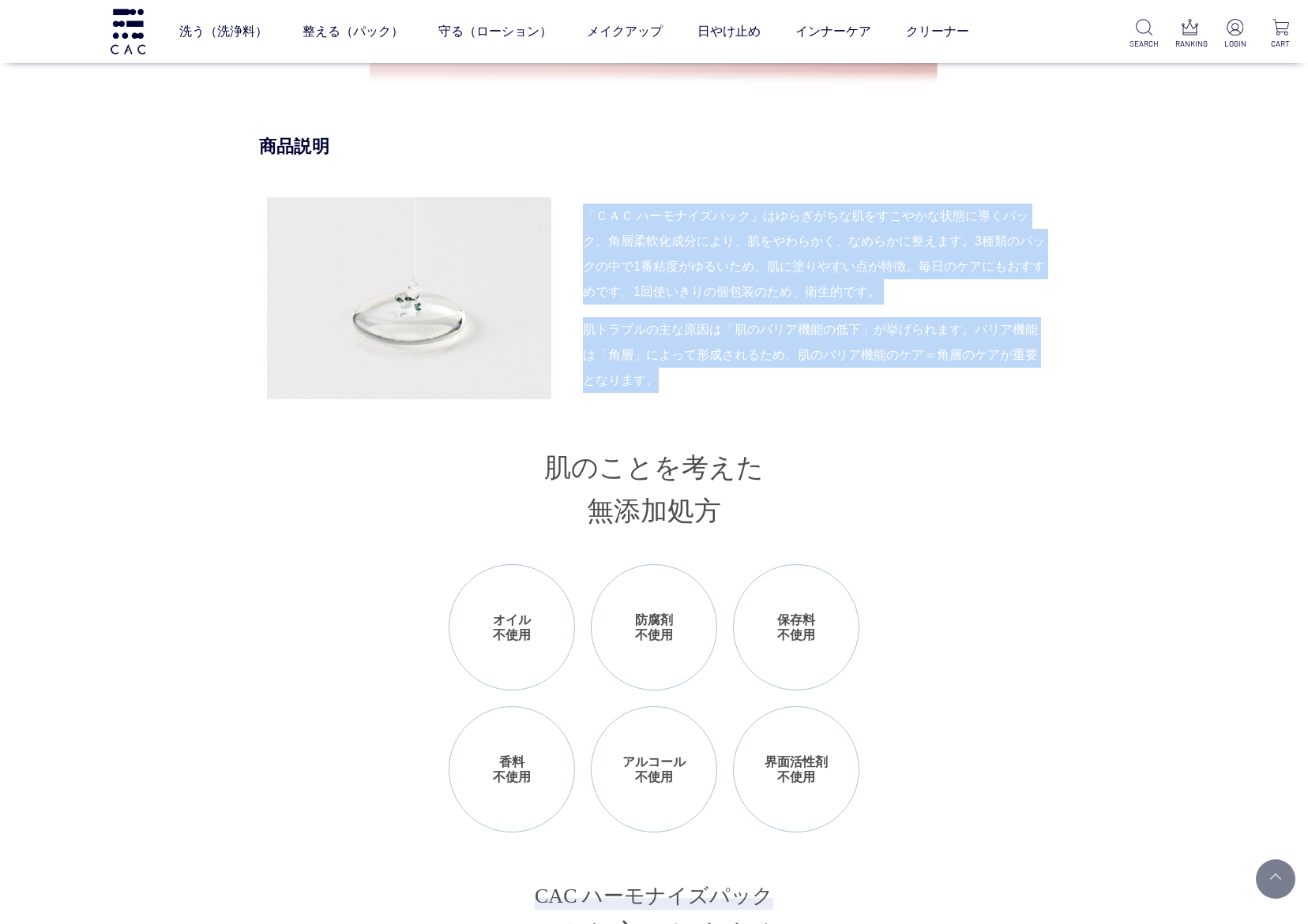
drag, startPoint x: 580, startPoint y: 204, endPoint x: 769, endPoint y: 373, distance: 253.5
click at [769, 373] on div "「ＣＡＣ ハーモナイズパック」はゆらぎがちな肌をすこやかな状態に導くパック。角層柔軟化成分により、肌をやわらかく、なめらかに整えます。3種類のパックの中で1番…" at bounding box center [654, 299] width 790 height 202
copy div "「ＣＡＣ ハーモナイズパック」はゆらぎがちな肌をすこやかな状態に導くパック。角層柔軟化成分により、肌をやわらかく、なめらかに整えます。3種類のパックの中で1番…"
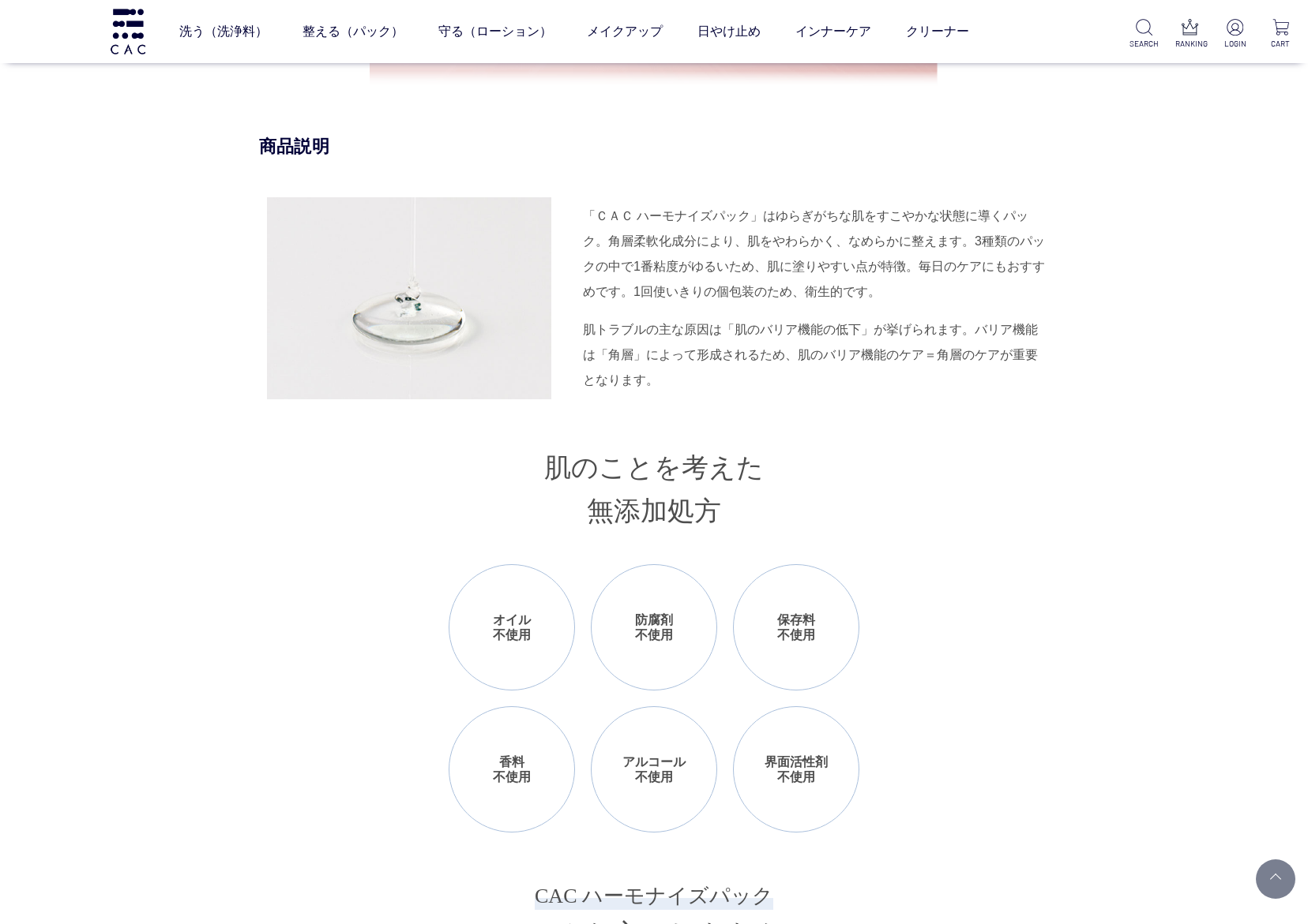
click at [296, 481] on h3 "肌のことを考えた 無添加処方" at bounding box center [654, 490] width 790 height 86
click at [342, 579] on div "商品説明 「ＣＡＣ ハーモナイズパック」はゆらぎがちな肌をすこやかな状態に導くパック。角層柔軟化成分により、肌をやわらかく、なめらかに整えます。3種類のパック…" at bounding box center [654, 639] width 790 height 1009
click at [450, 514] on h3 "肌のことを考えた 無添加処方" at bounding box center [654, 490] width 790 height 86
click at [294, 613] on div "商品説明 「ＣＡＣ ハーモナイズパック」はゆらぎがちな肌をすこやかな状態に導くパック。角層柔軟化成分により、肌をやわらかく、なめらかに整えます。3種類のパック…" at bounding box center [654, 639] width 790 height 1009
click at [395, 509] on h3 "肌のことを考えた 無添加処方" at bounding box center [654, 490] width 790 height 86
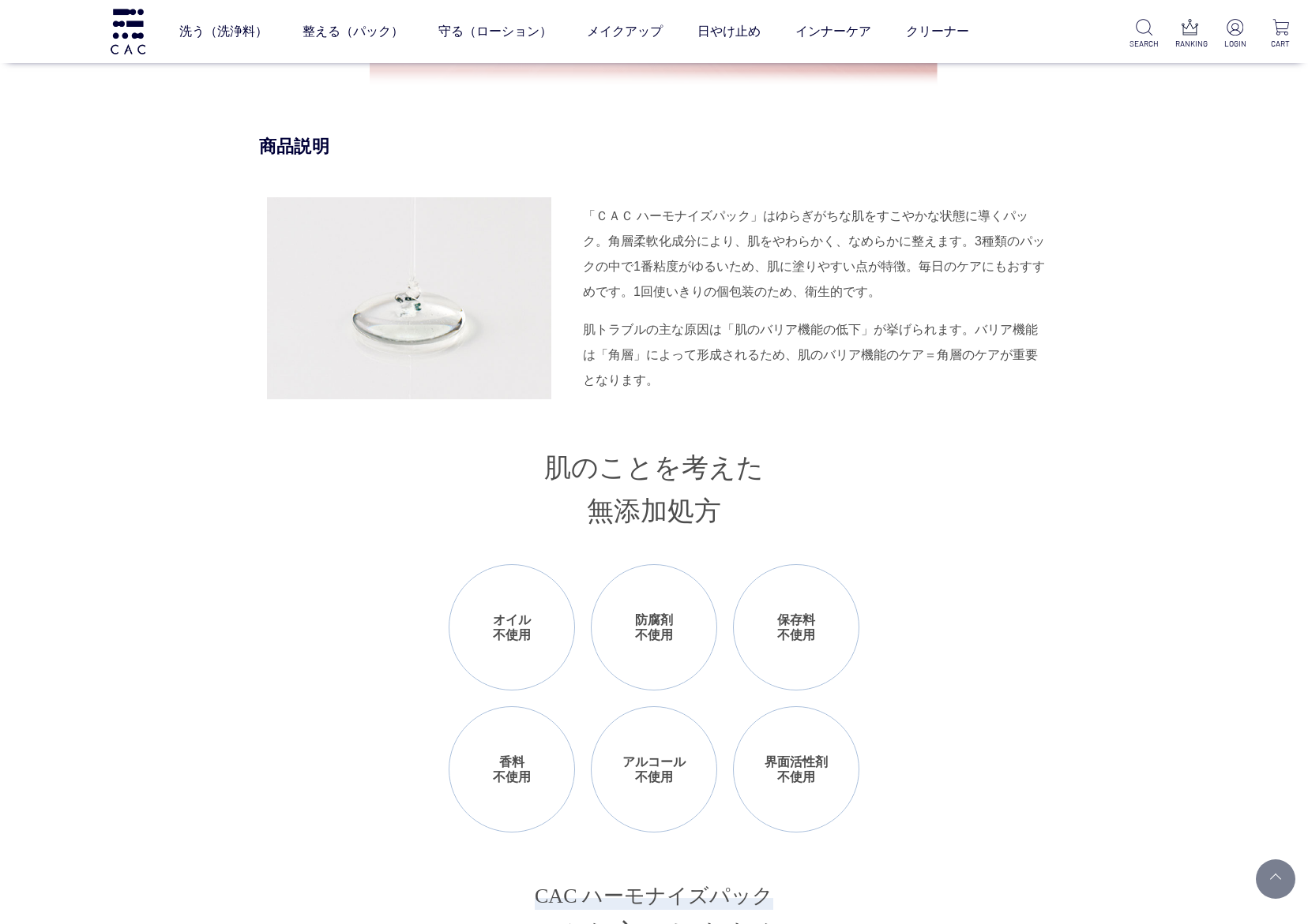
drag, startPoint x: 398, startPoint y: 501, endPoint x: 395, endPoint y: 484, distance: 17.3
click at [398, 501] on h3 "肌のことを考えた 無添加処方" at bounding box center [654, 490] width 790 height 86
click at [393, 518] on h3 "肌のことを考えた 無添加処方" at bounding box center [654, 490] width 790 height 86
click at [313, 504] on h3 "肌のことを考えた 無添加処方" at bounding box center [654, 490] width 790 height 86
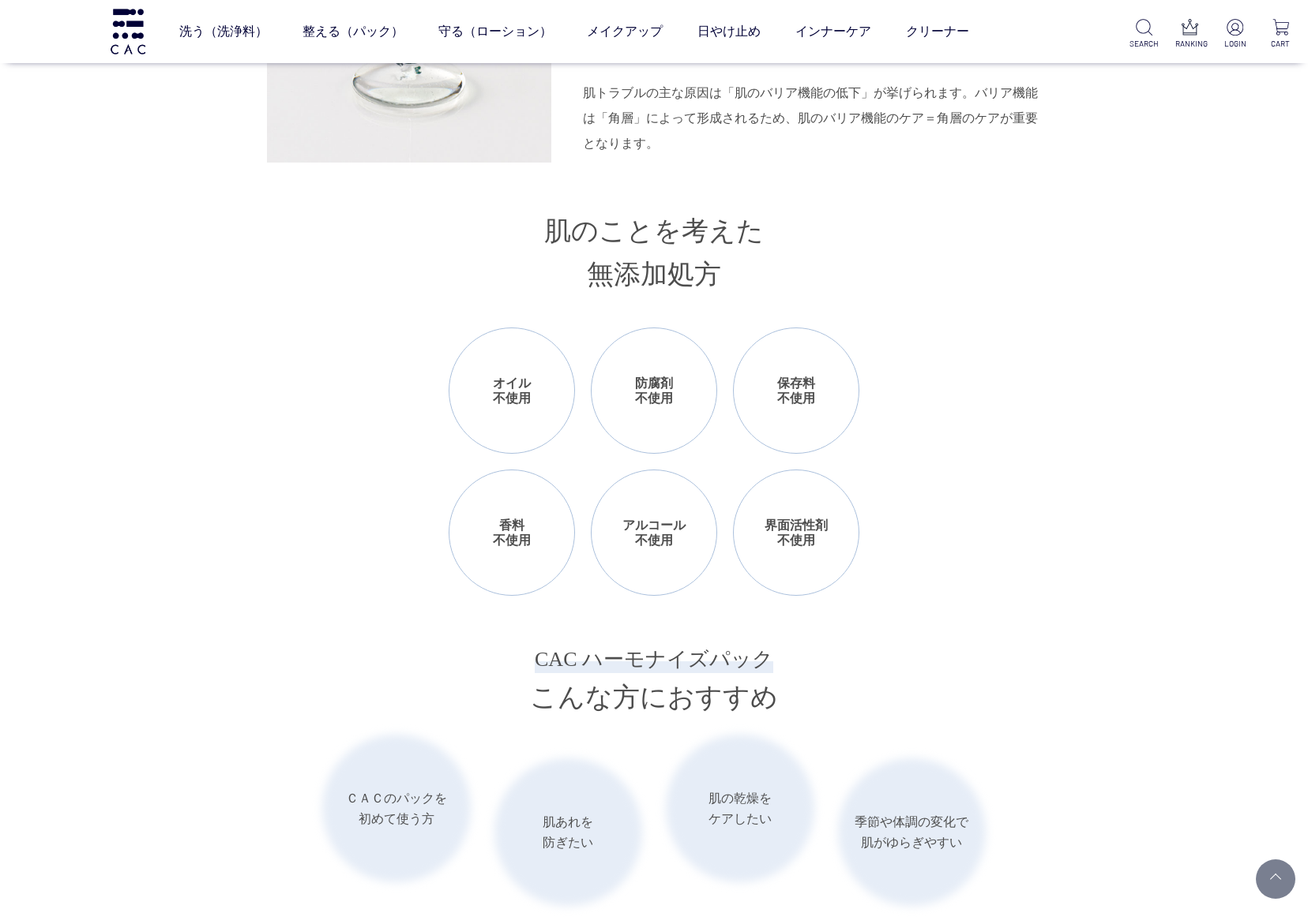
scroll to position [2013, 0]
